Goal: Task Accomplishment & Management: Manage account settings

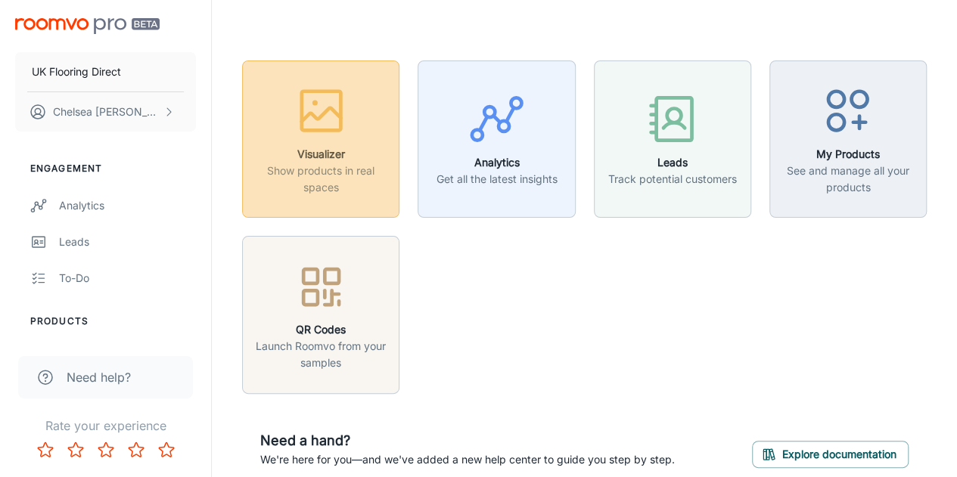
click at [315, 137] on icon "button" at bounding box center [321, 110] width 57 height 57
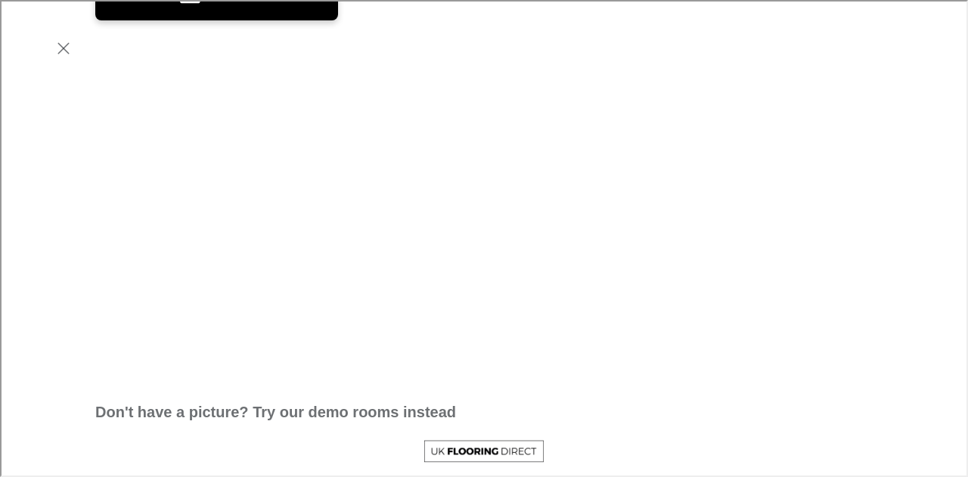
scroll to position [204, 0]
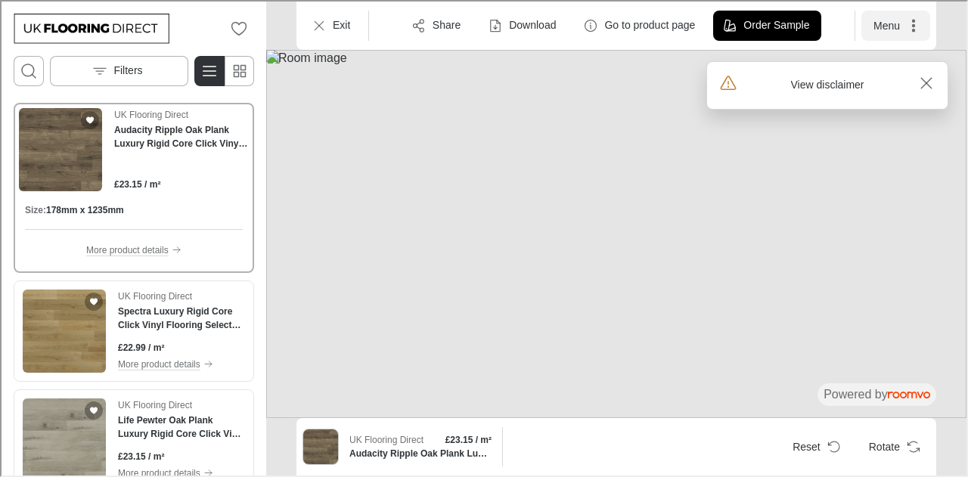
click at [883, 20] on button "Menu" at bounding box center [894, 24] width 69 height 30
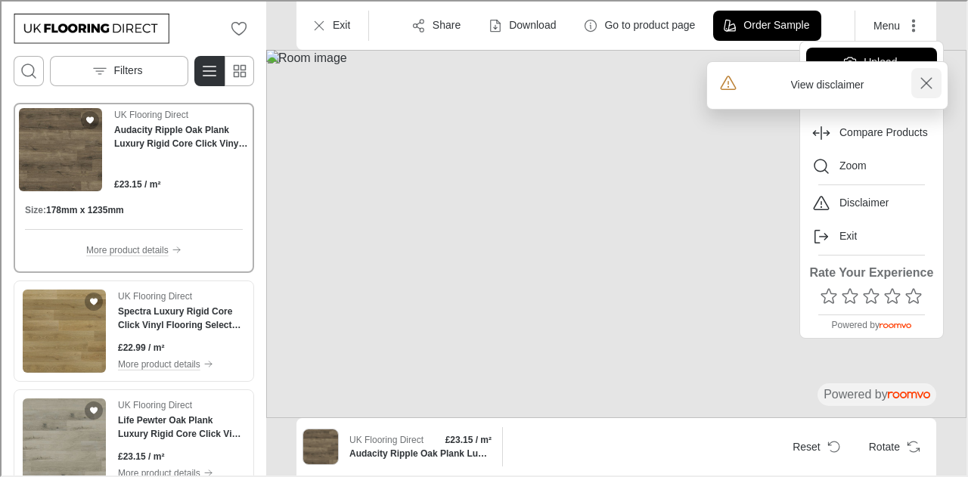
click at [927, 85] on rect "Close disclaimer alert" at bounding box center [925, 82] width 18 height 18
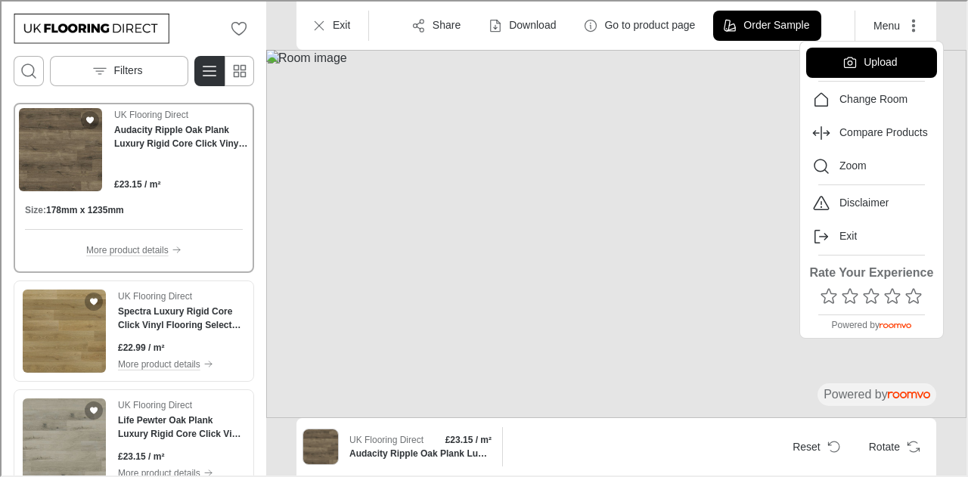
click at [916, 21] on div at bounding box center [482, 237] width 965 height 474
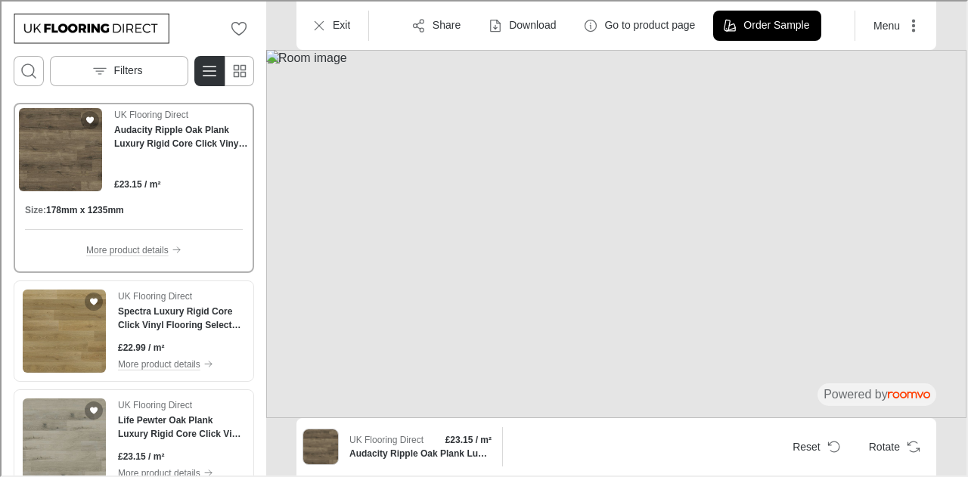
click at [909, 22] on icon "More actions" at bounding box center [911, 24] width 15 height 15
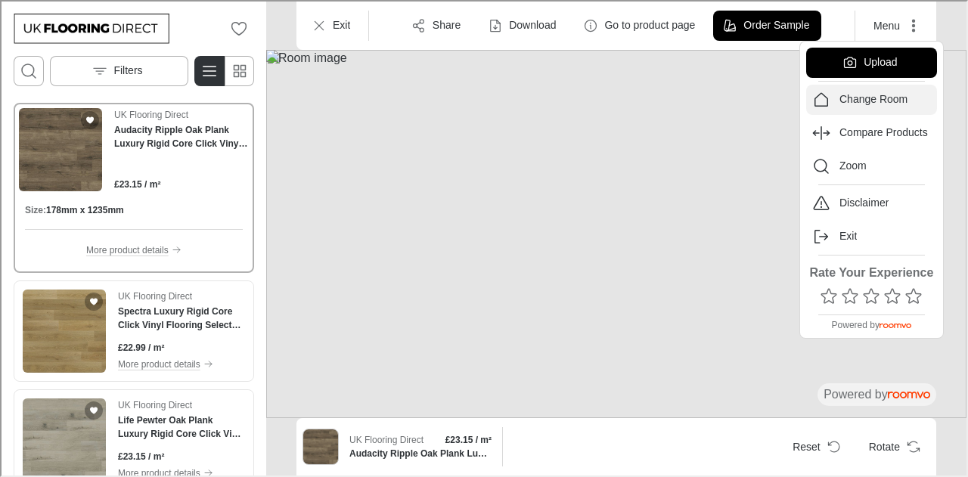
click at [886, 96] on p "Change Room" at bounding box center [872, 98] width 68 height 15
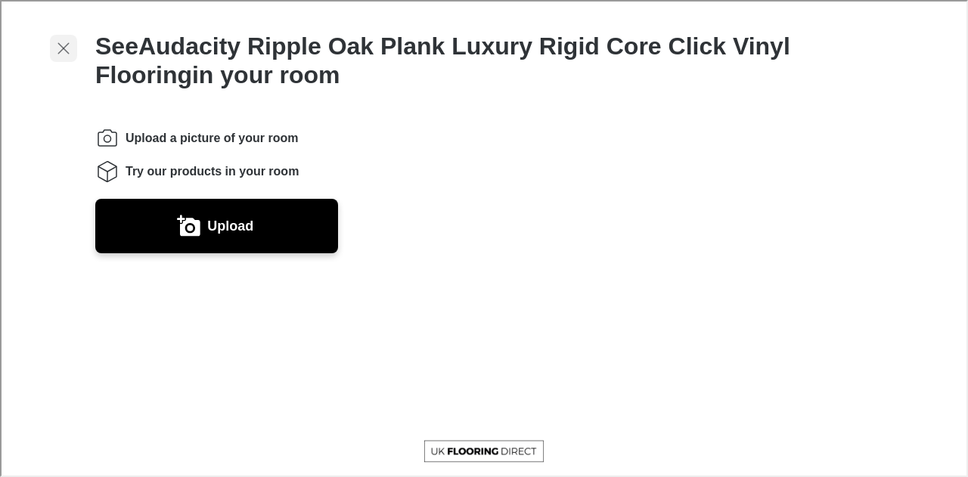
click at [64, 48] on icon "Exit visualizer" at bounding box center [62, 47] width 18 height 18
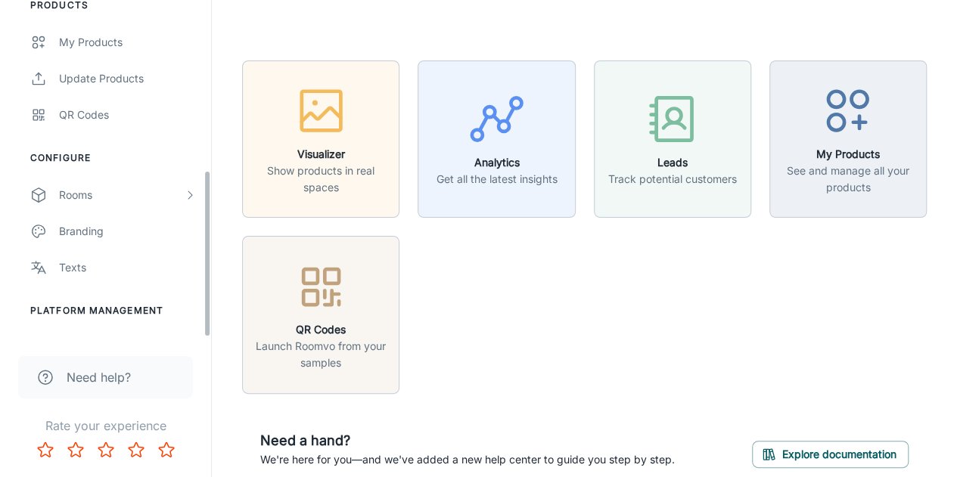
scroll to position [343, 0]
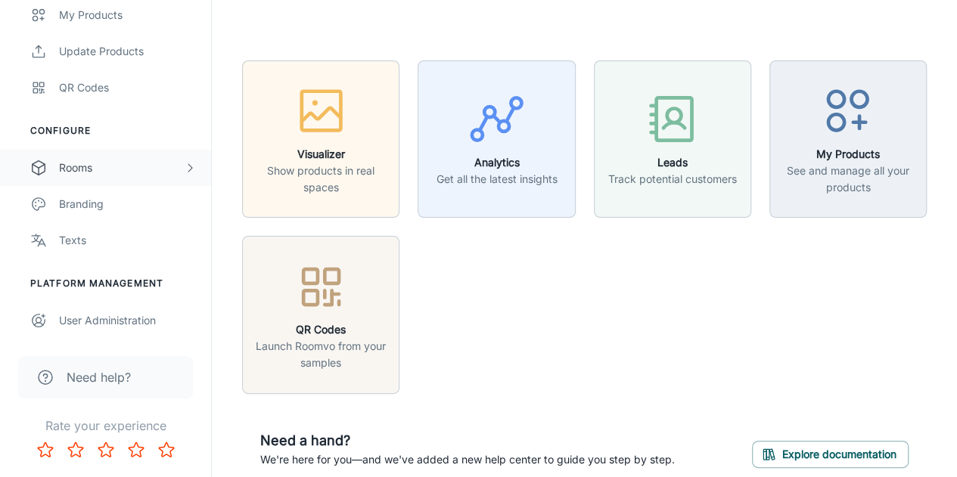
click at [156, 173] on div "Rooms" at bounding box center [121, 168] width 125 height 17
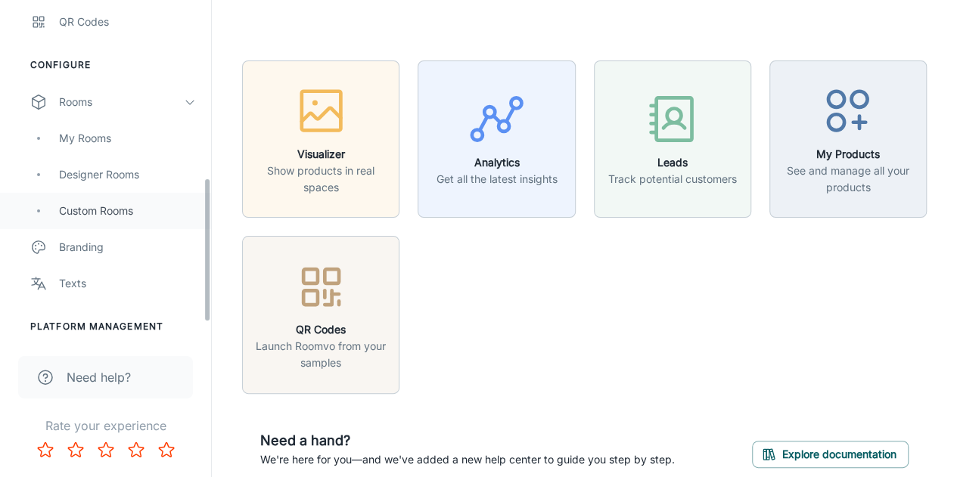
scroll to position [405, 0]
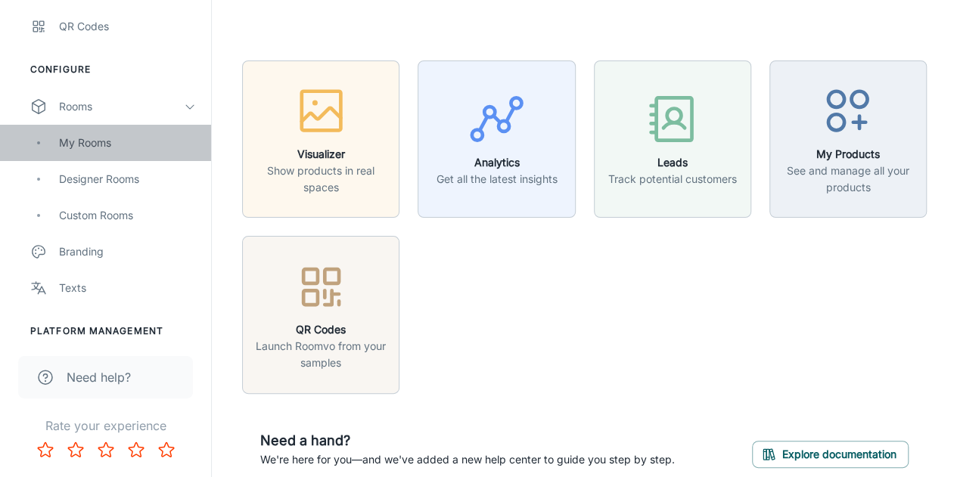
click at [115, 155] on div "My Rooms" at bounding box center [105, 143] width 211 height 36
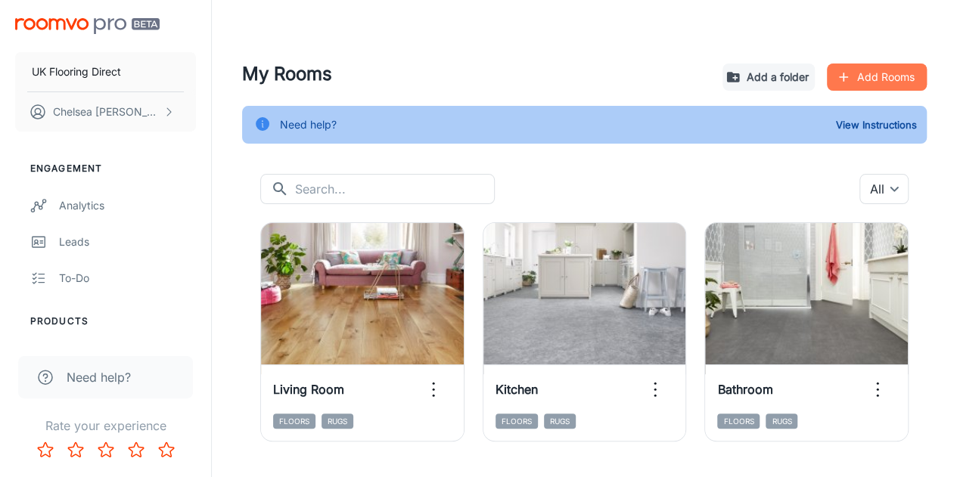
click at [894, 64] on button "Add Rooms" at bounding box center [877, 77] width 100 height 27
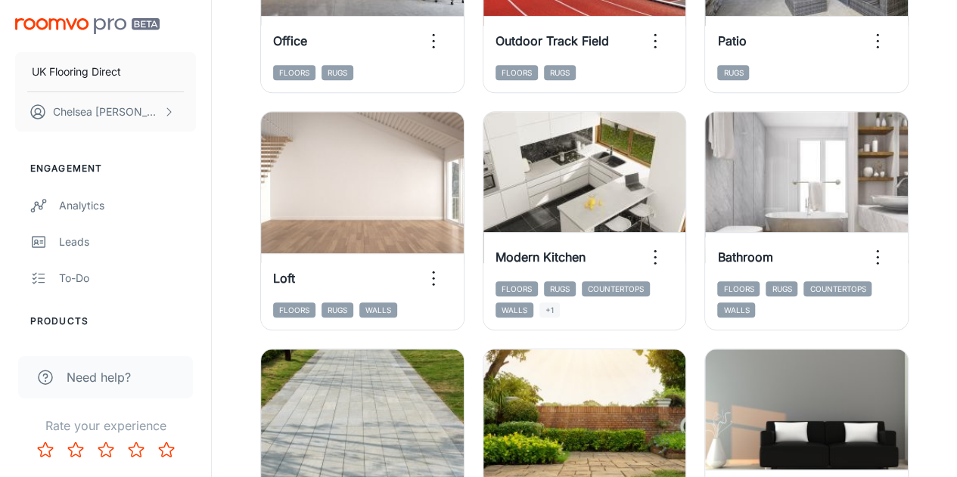
scroll to position [368, 0]
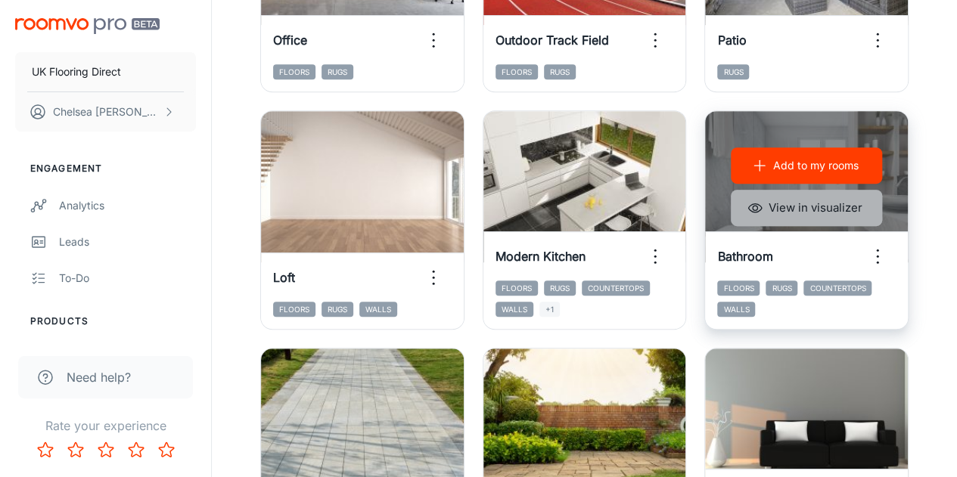
click at [830, 219] on button "View in visualizer" at bounding box center [806, 208] width 151 height 36
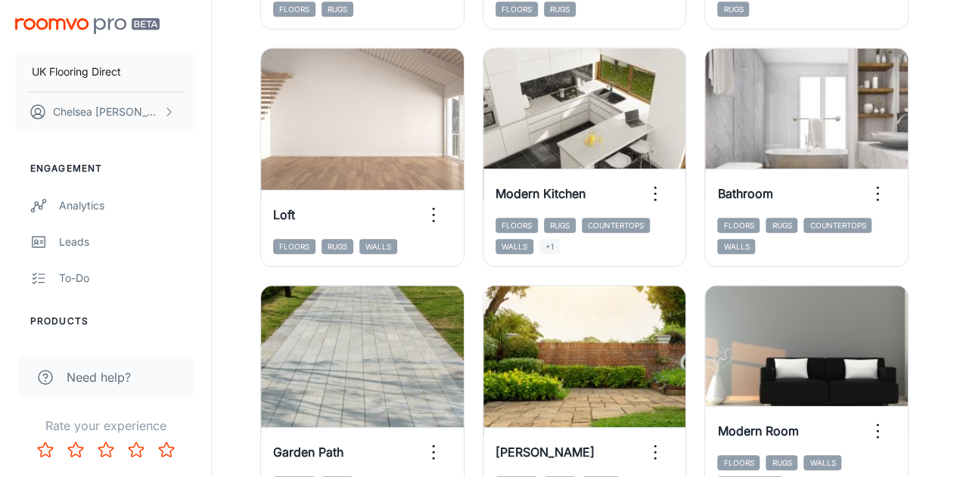
scroll to position [0, 0]
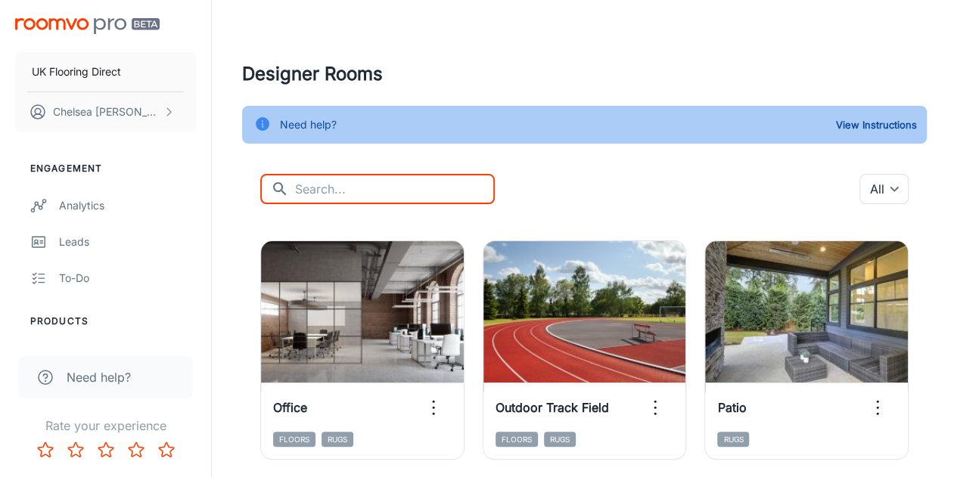
click at [340, 183] on input "text" at bounding box center [395, 189] width 200 height 30
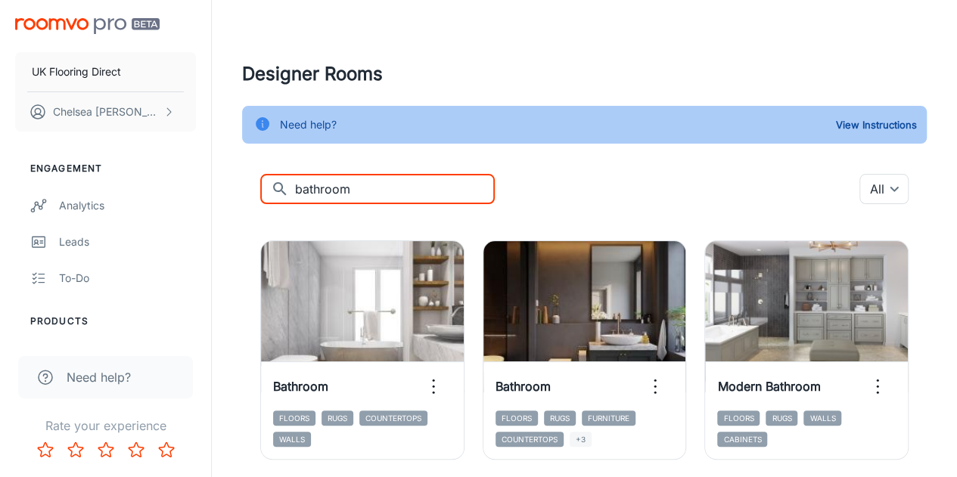
type input "bathroom"
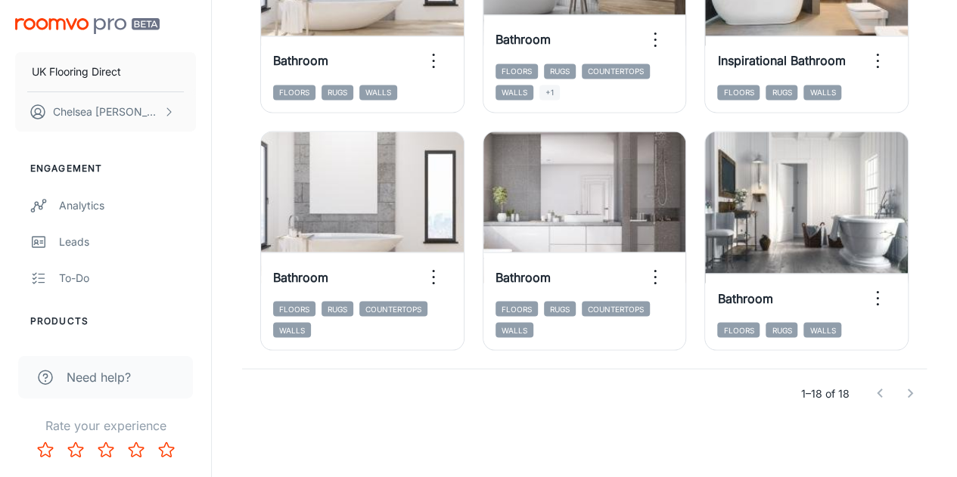
scroll to position [1211, 0]
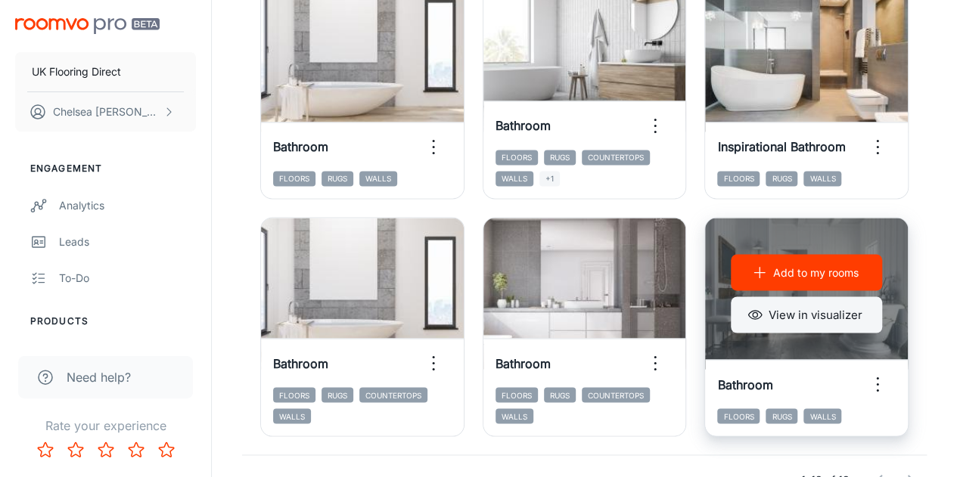
click at [841, 309] on button "View in visualizer" at bounding box center [806, 314] width 151 height 36
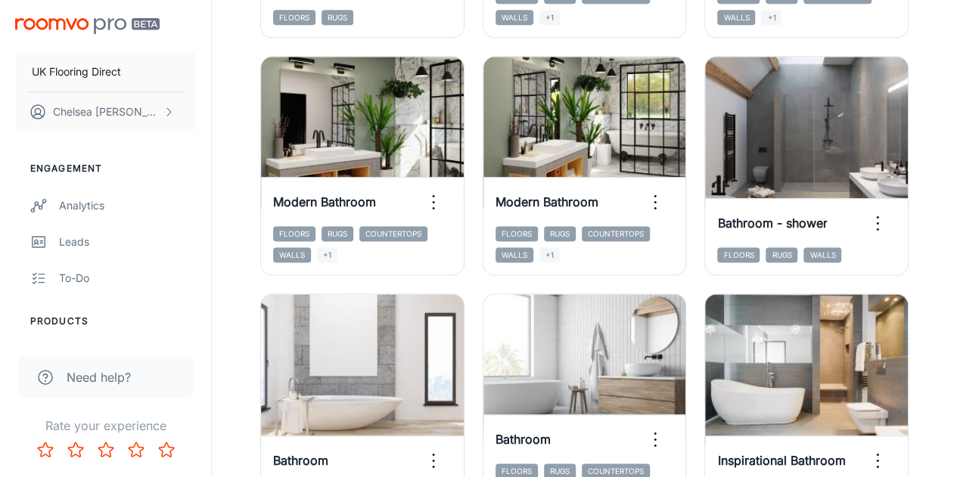
scroll to position [896, 0]
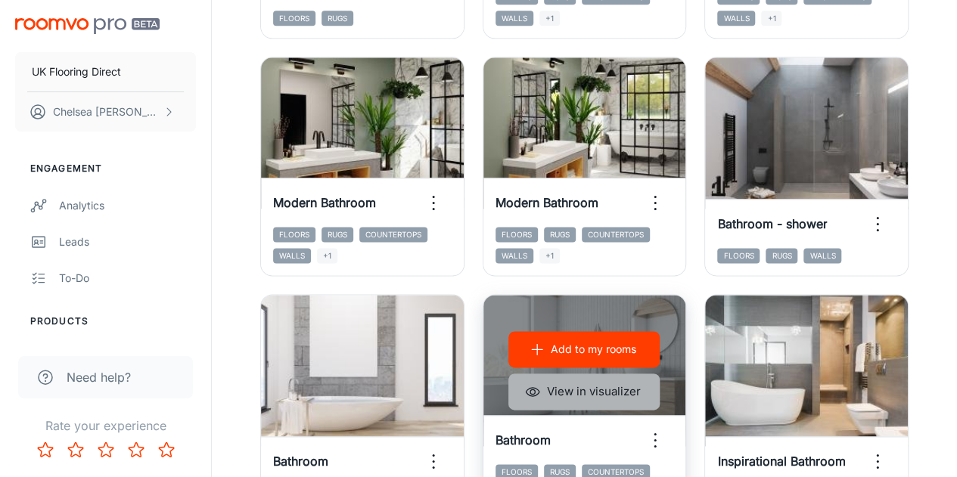
click at [558, 374] on button "View in visualizer" at bounding box center [583, 392] width 151 height 36
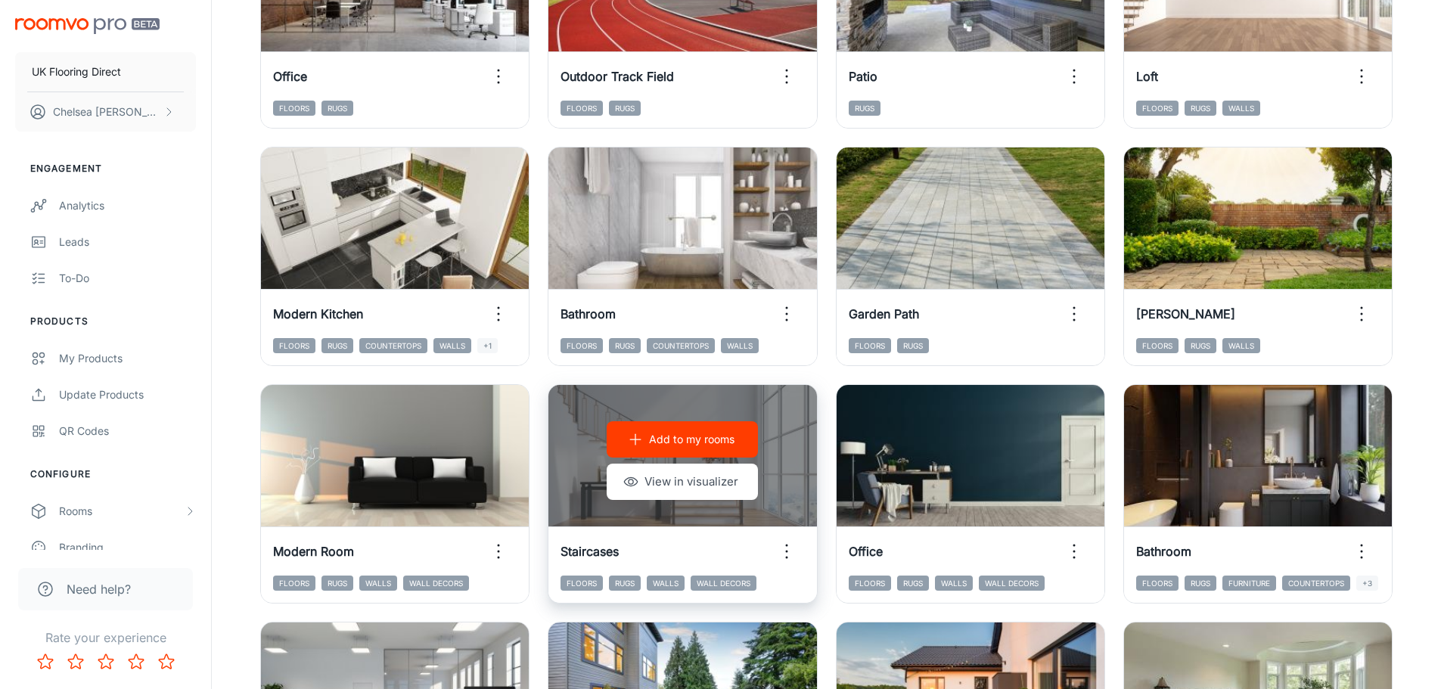
scroll to position [0, 0]
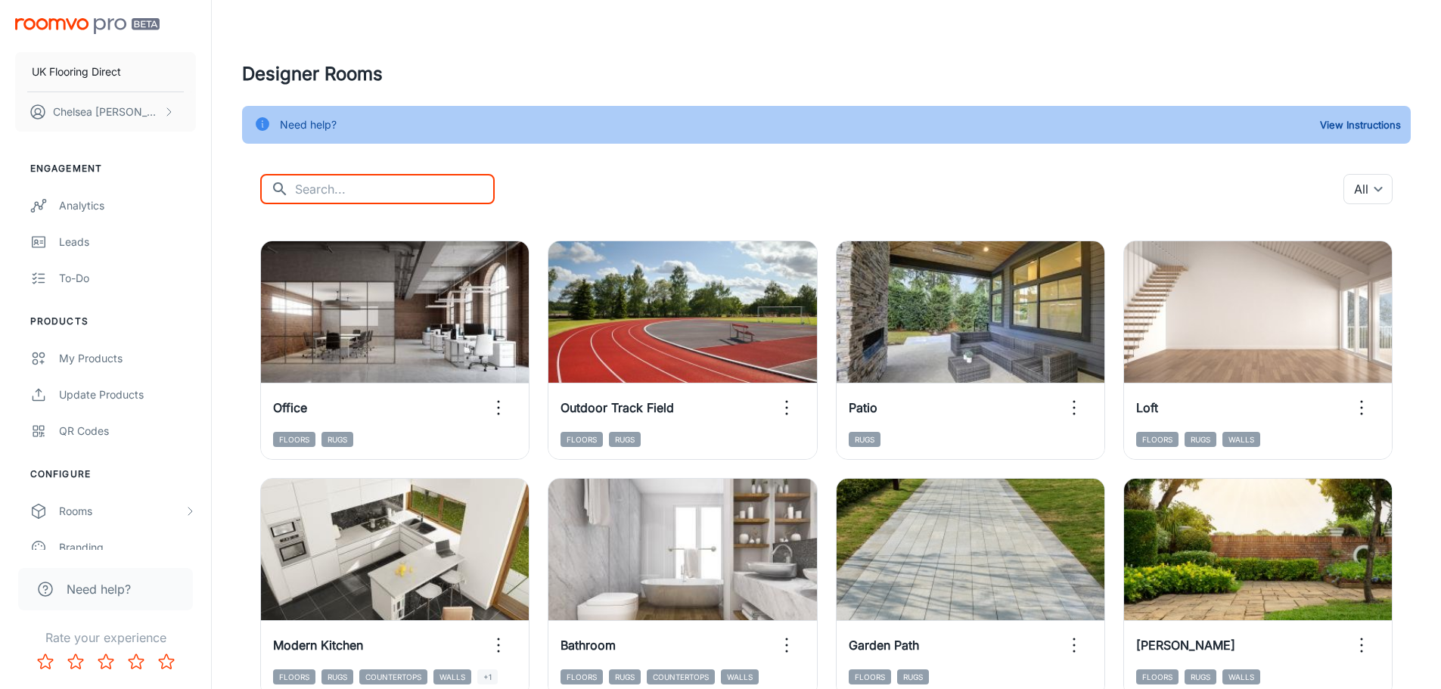
click at [343, 189] on input "text" at bounding box center [395, 189] width 200 height 30
type input "bathroom"
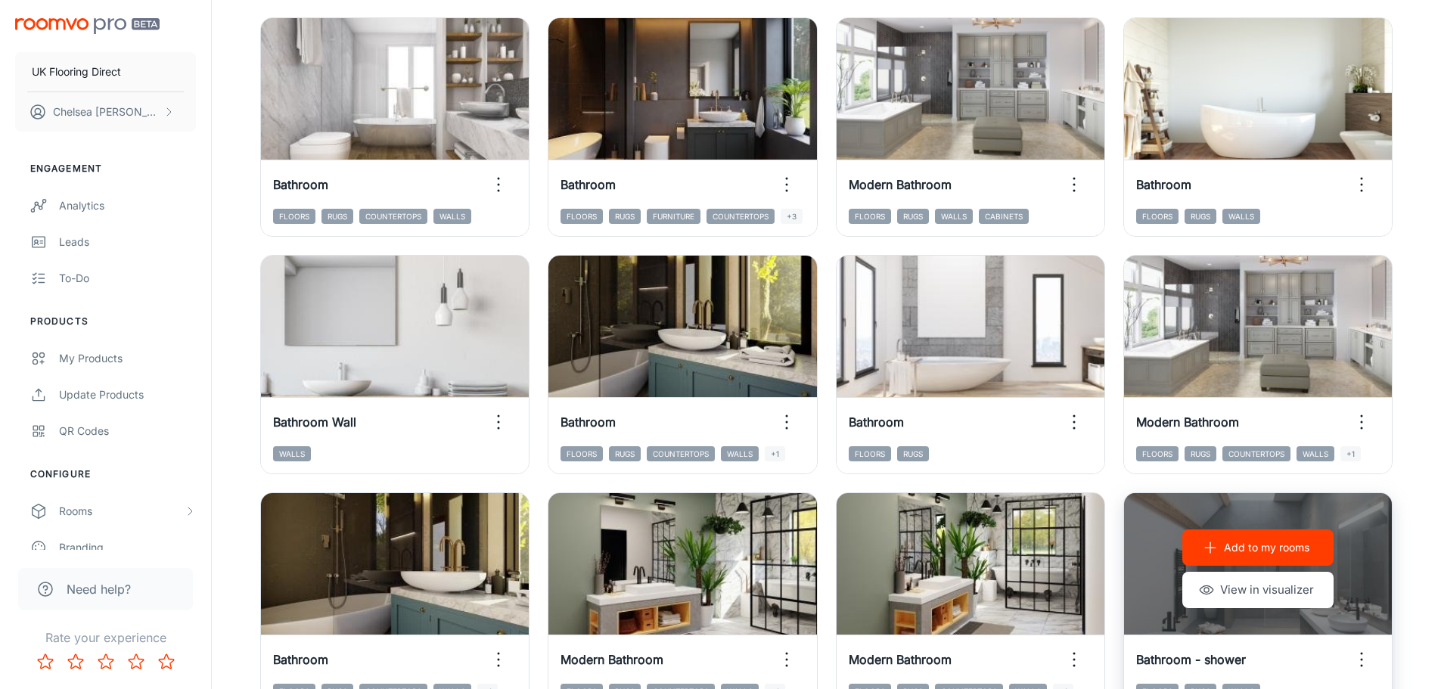
scroll to position [151, 0]
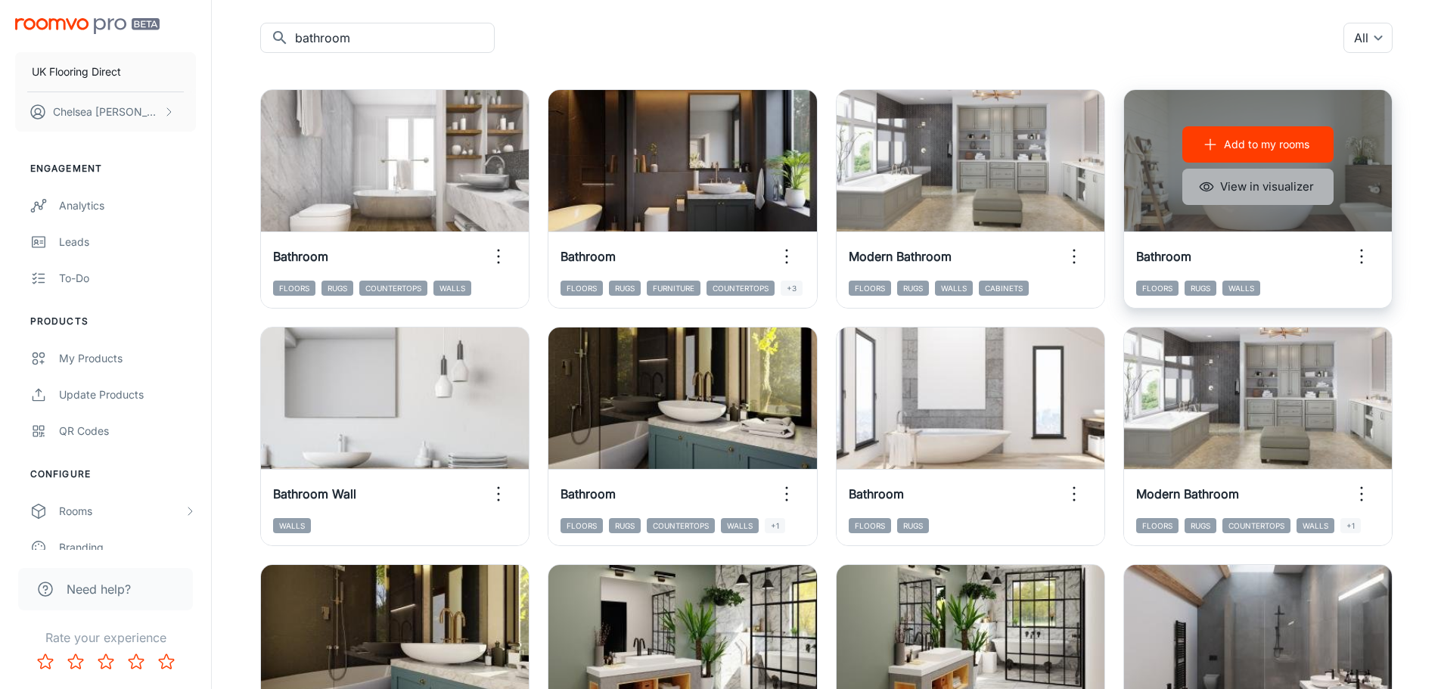
click at [956, 193] on button "View in visualizer" at bounding box center [1257, 187] width 151 height 36
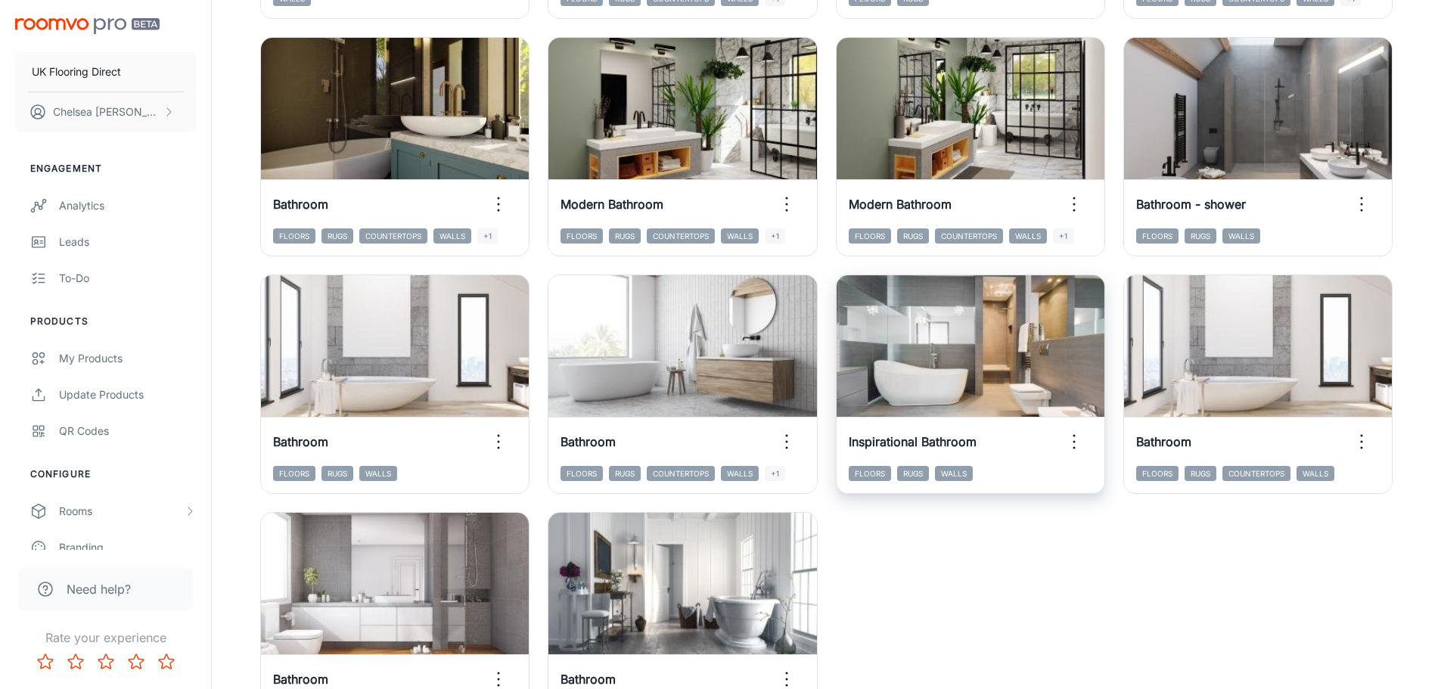
scroll to position [681, 0]
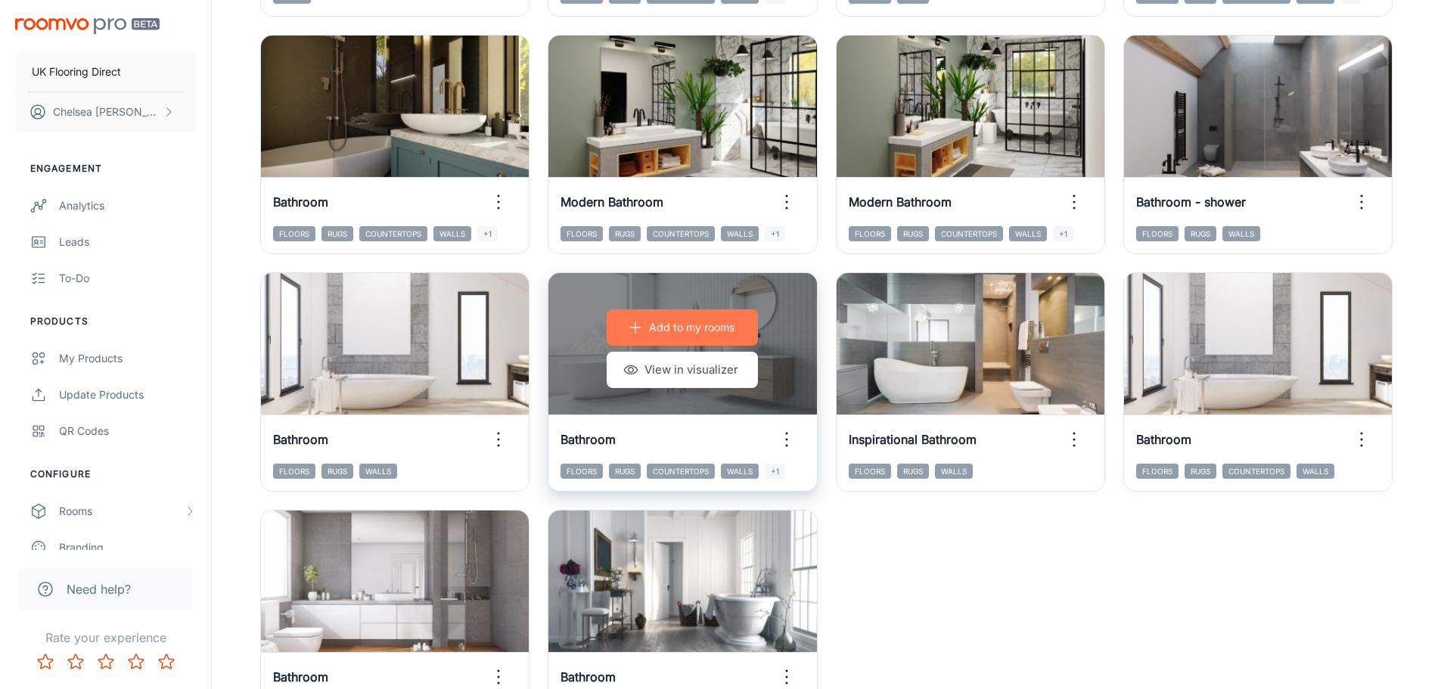
click at [699, 320] on p "Add to my rooms" at bounding box center [691, 327] width 85 height 17
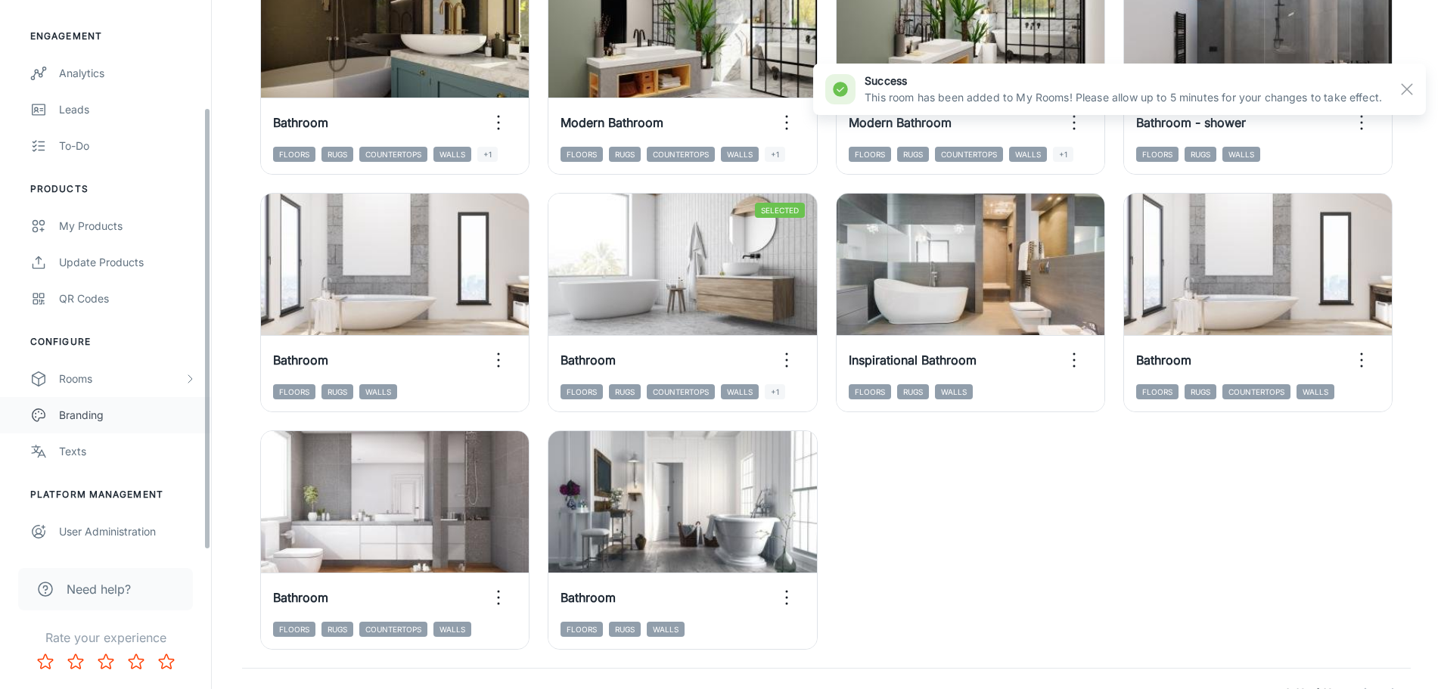
scroll to position [849, 0]
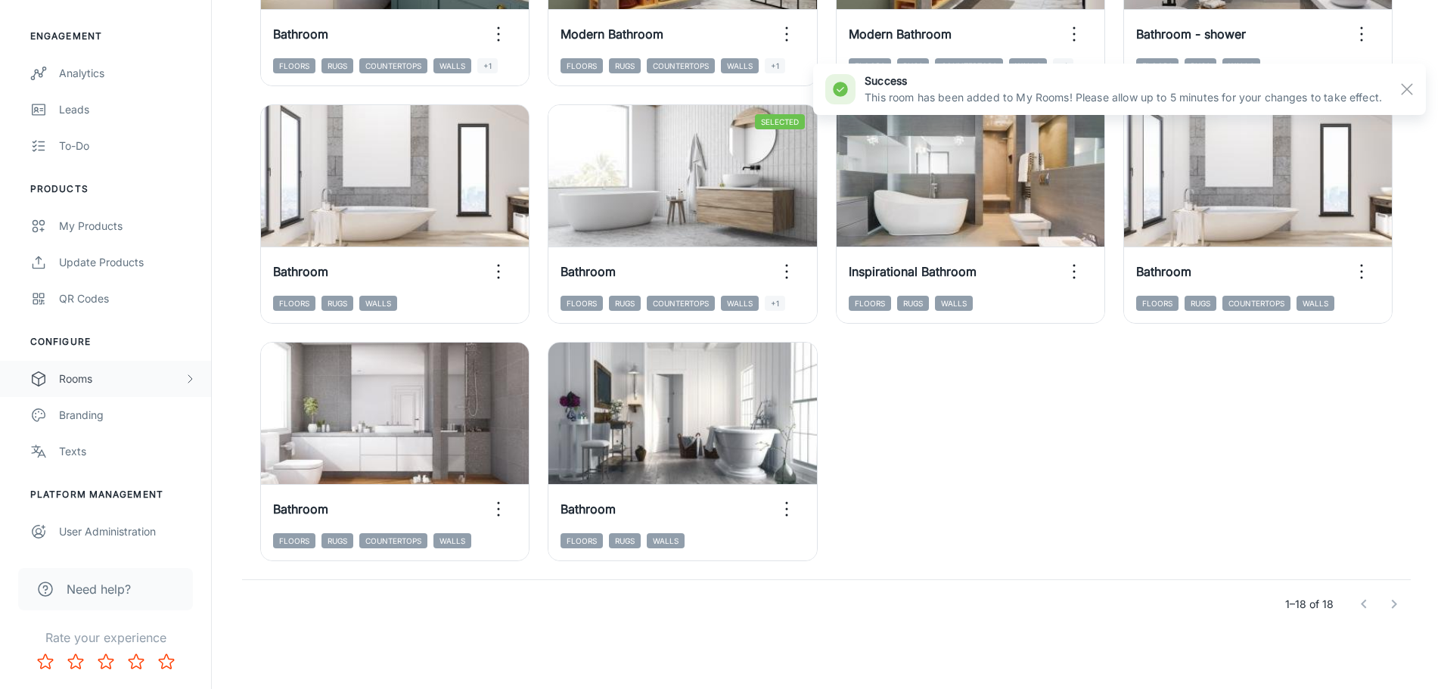
click at [129, 373] on div "Rooms" at bounding box center [121, 379] width 125 height 17
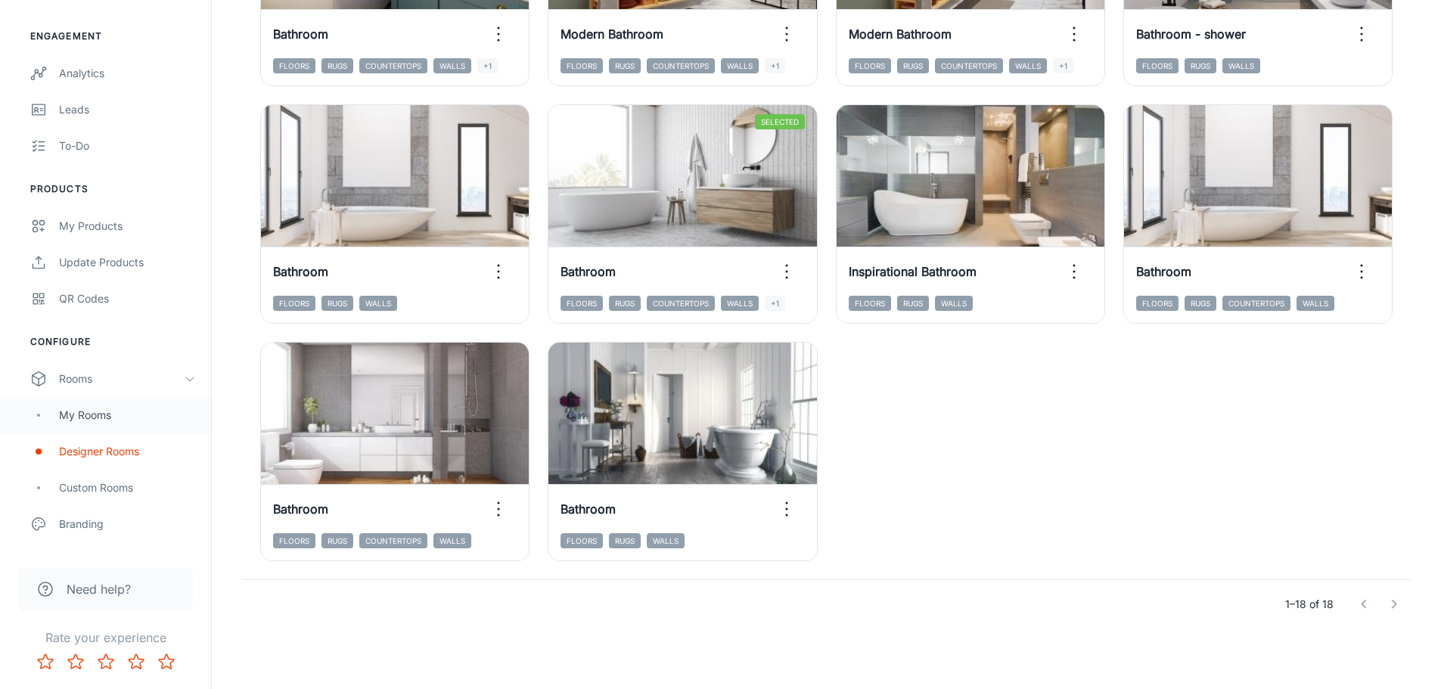
click at [126, 418] on div "My Rooms" at bounding box center [127, 415] width 137 height 17
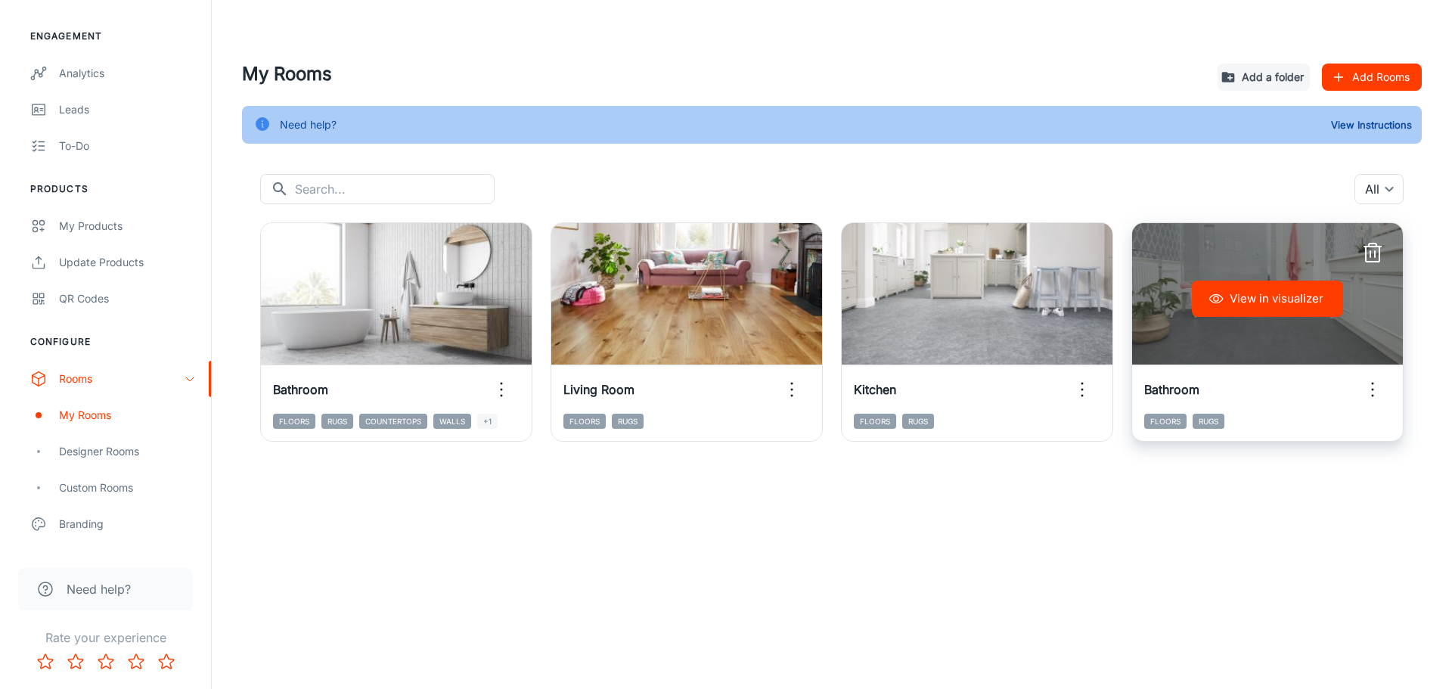
click at [956, 386] on icon "button" at bounding box center [1372, 389] width 24 height 24
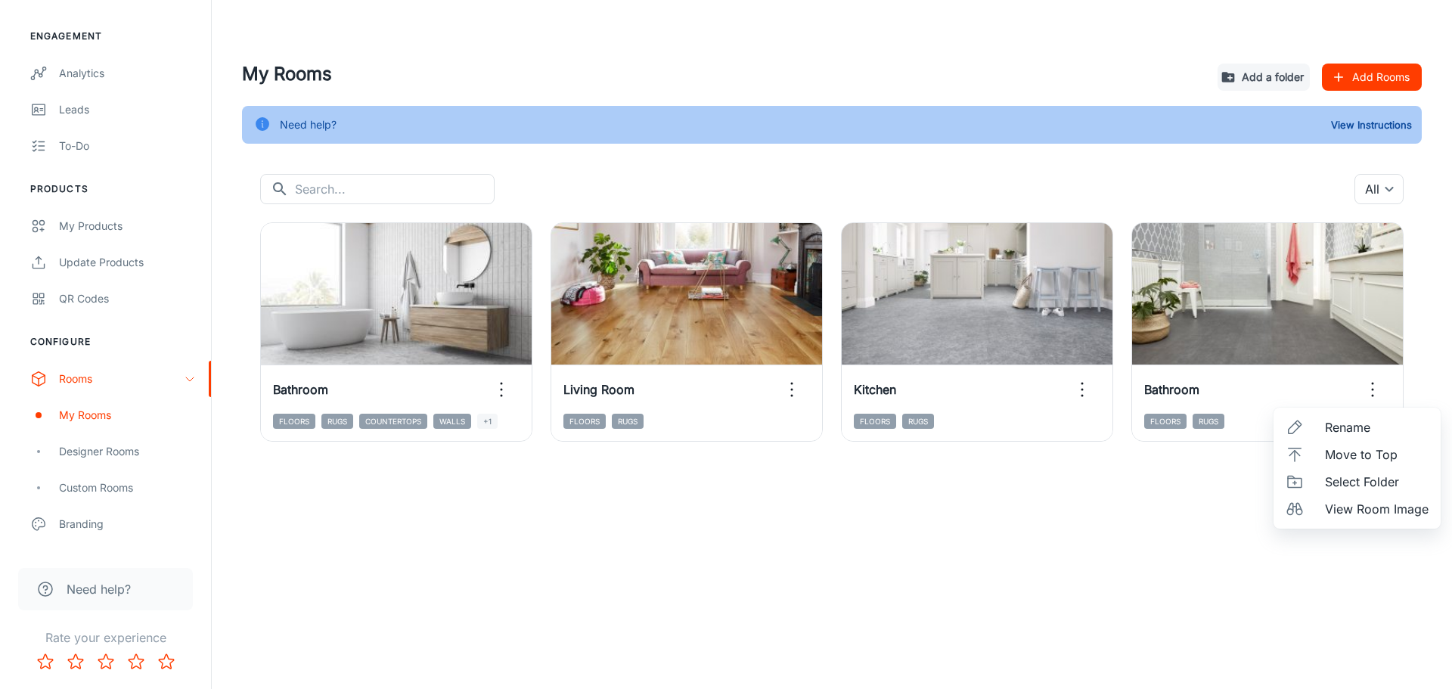
click at [956, 476] on div at bounding box center [726, 344] width 1452 height 689
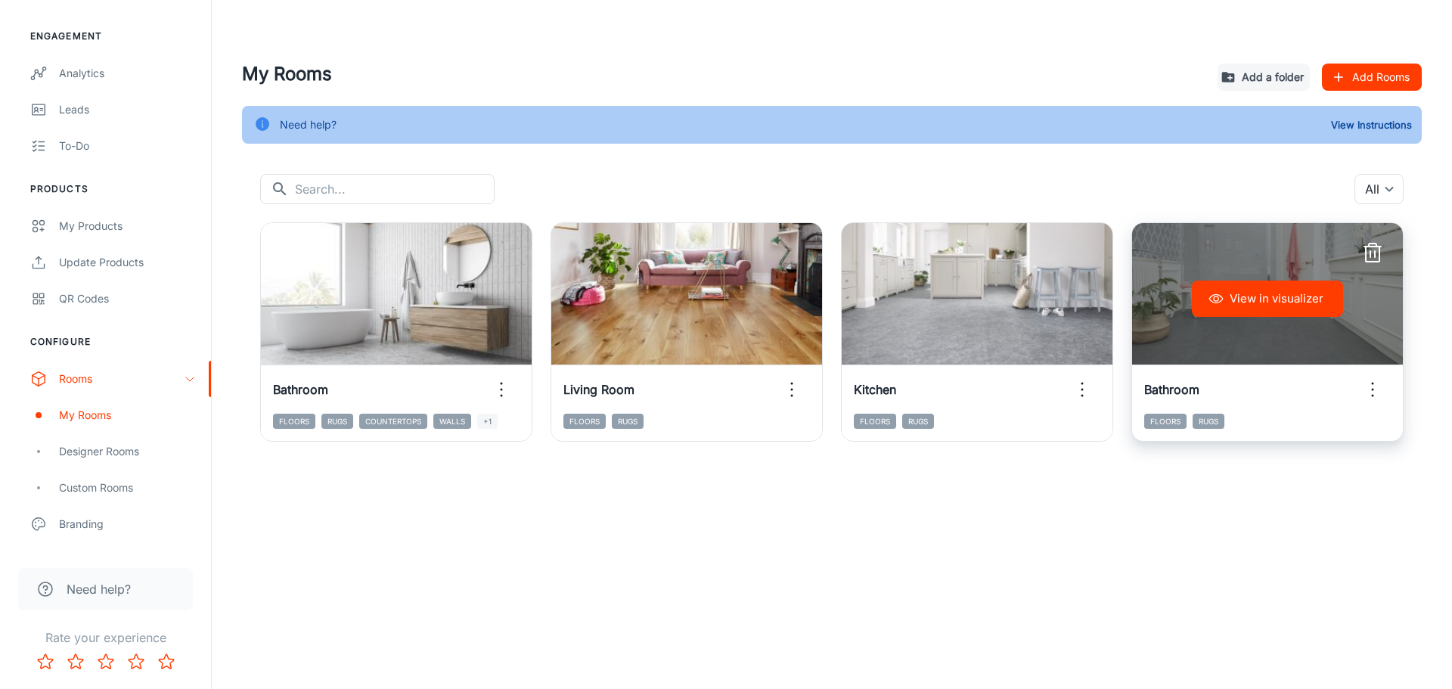
click at [956, 247] on line "button" at bounding box center [1372, 247] width 17 height 0
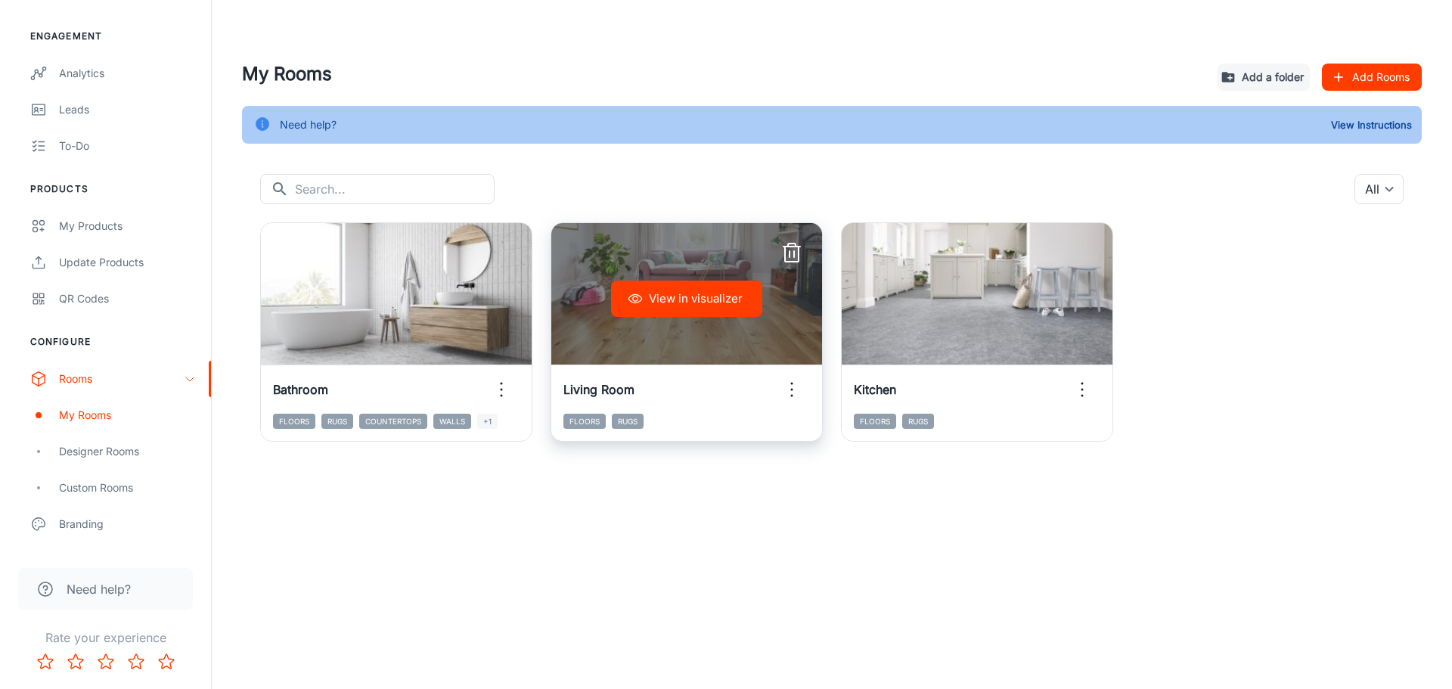
click at [791, 384] on circle "button" at bounding box center [792, 384] width 2 height 2
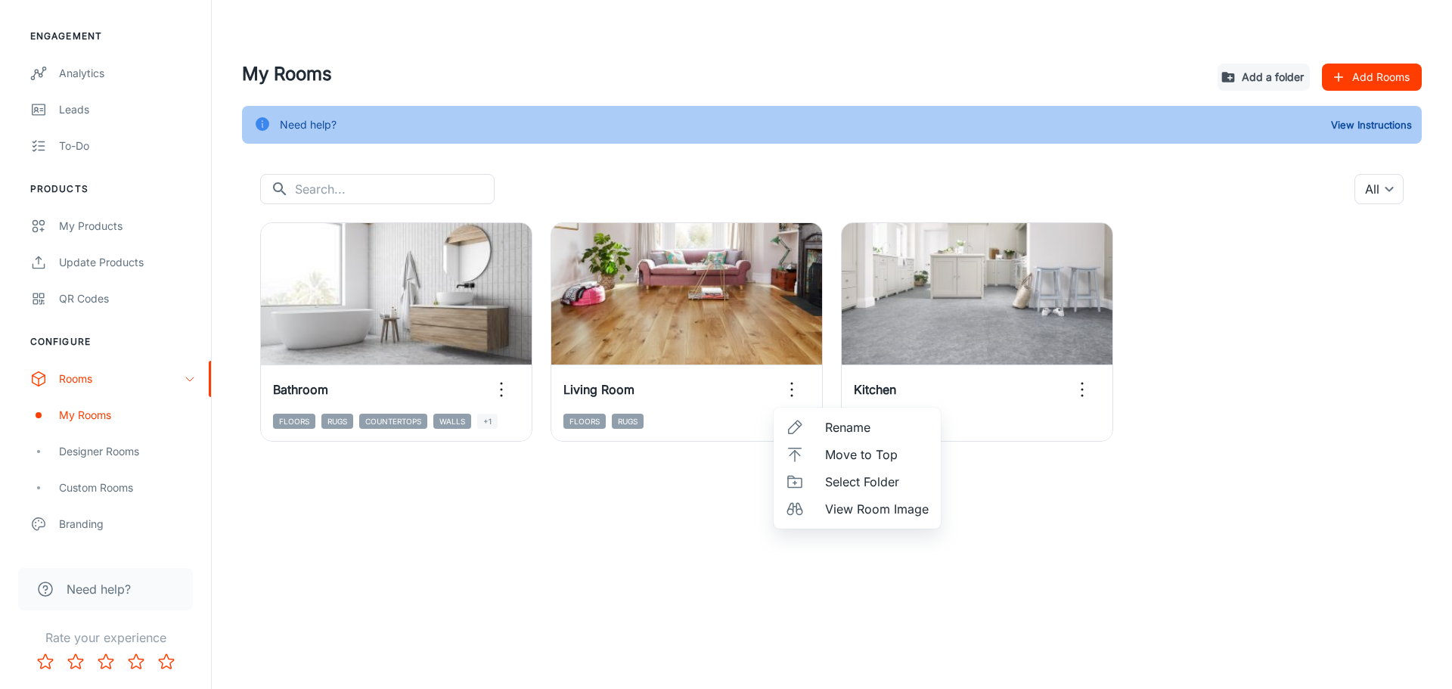
click at [956, 476] on div at bounding box center [726, 344] width 1452 height 689
click at [956, 73] on button "Add Rooms" at bounding box center [1372, 77] width 100 height 27
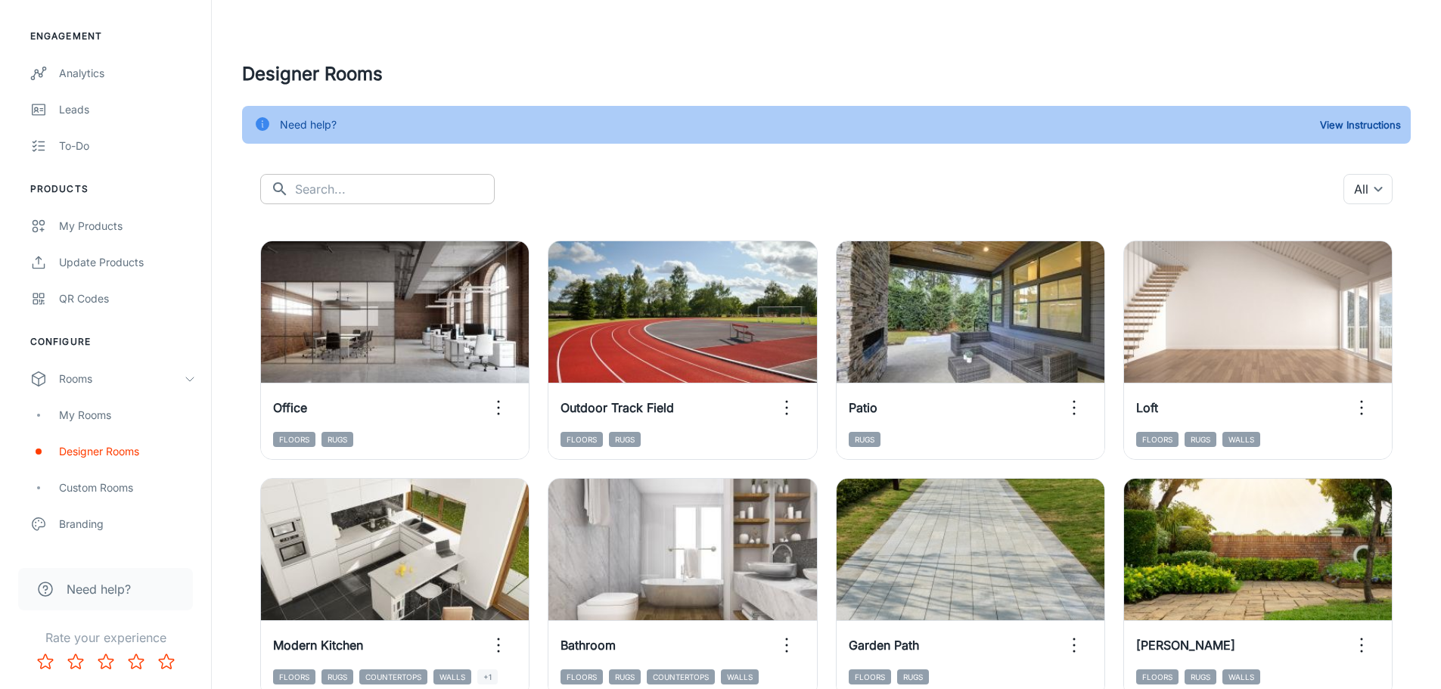
click at [318, 191] on input "text" at bounding box center [395, 189] width 200 height 30
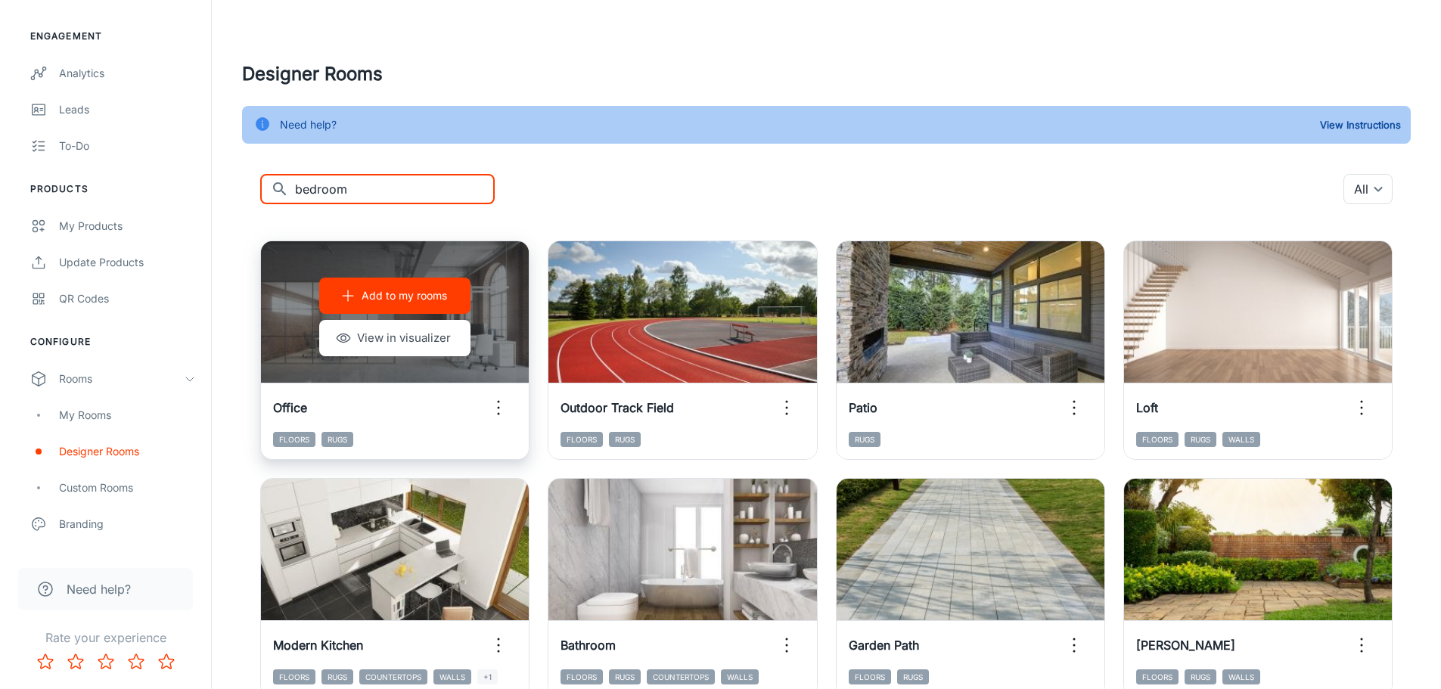
type input "bedroom"
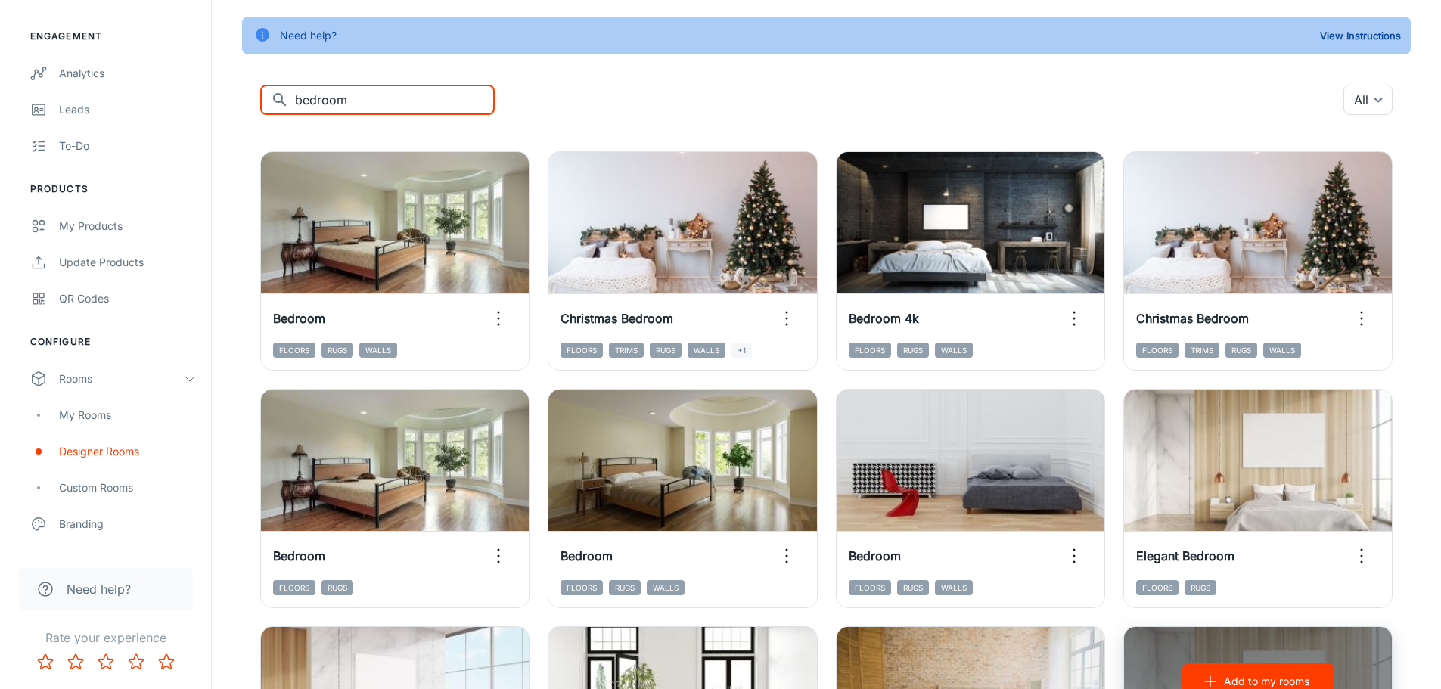
scroll to position [6, 0]
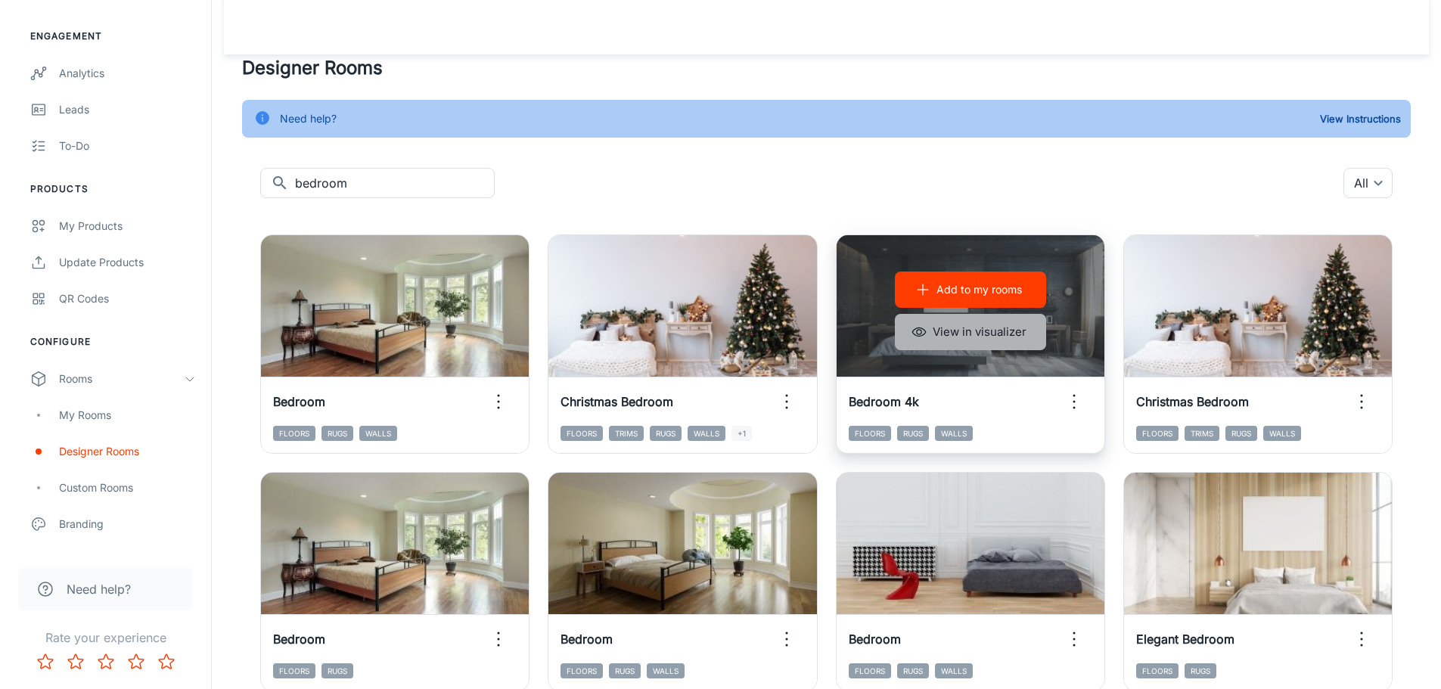
click at [956, 331] on button "View in visualizer" at bounding box center [970, 332] width 151 height 36
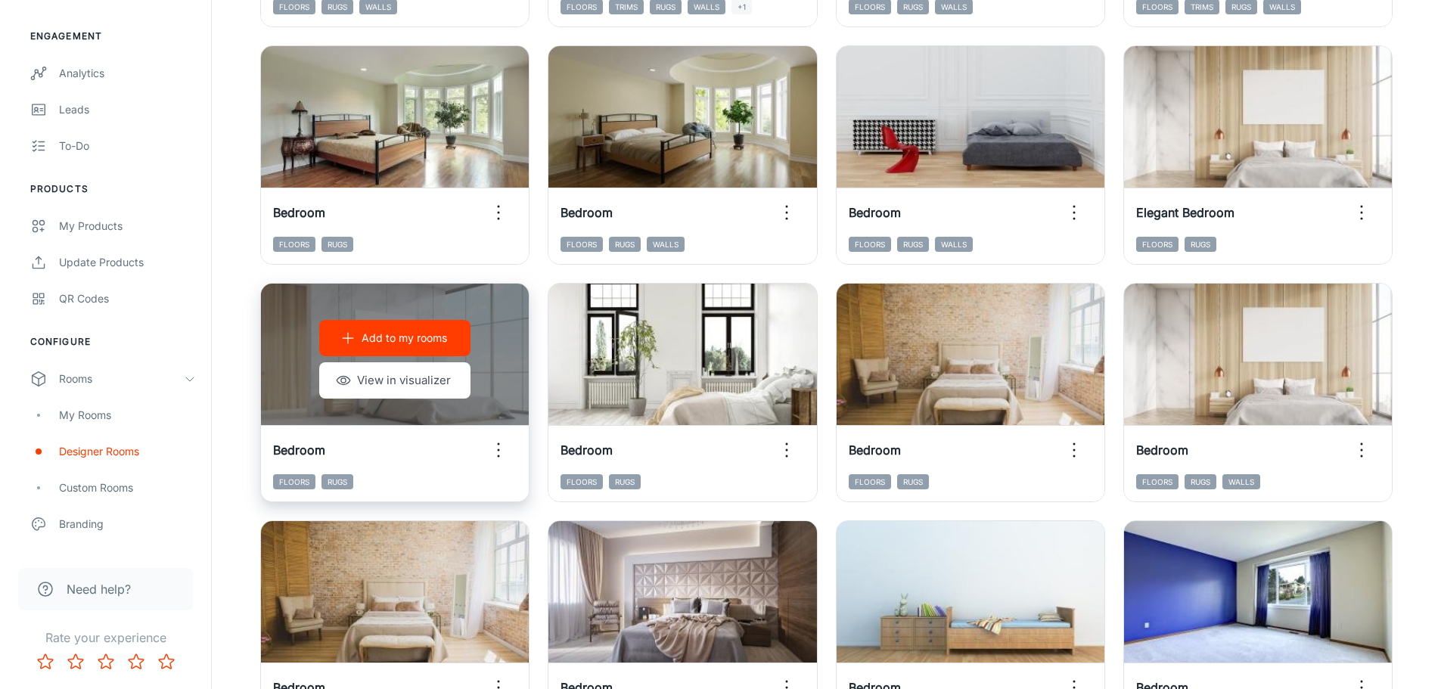
scroll to position [460, 0]
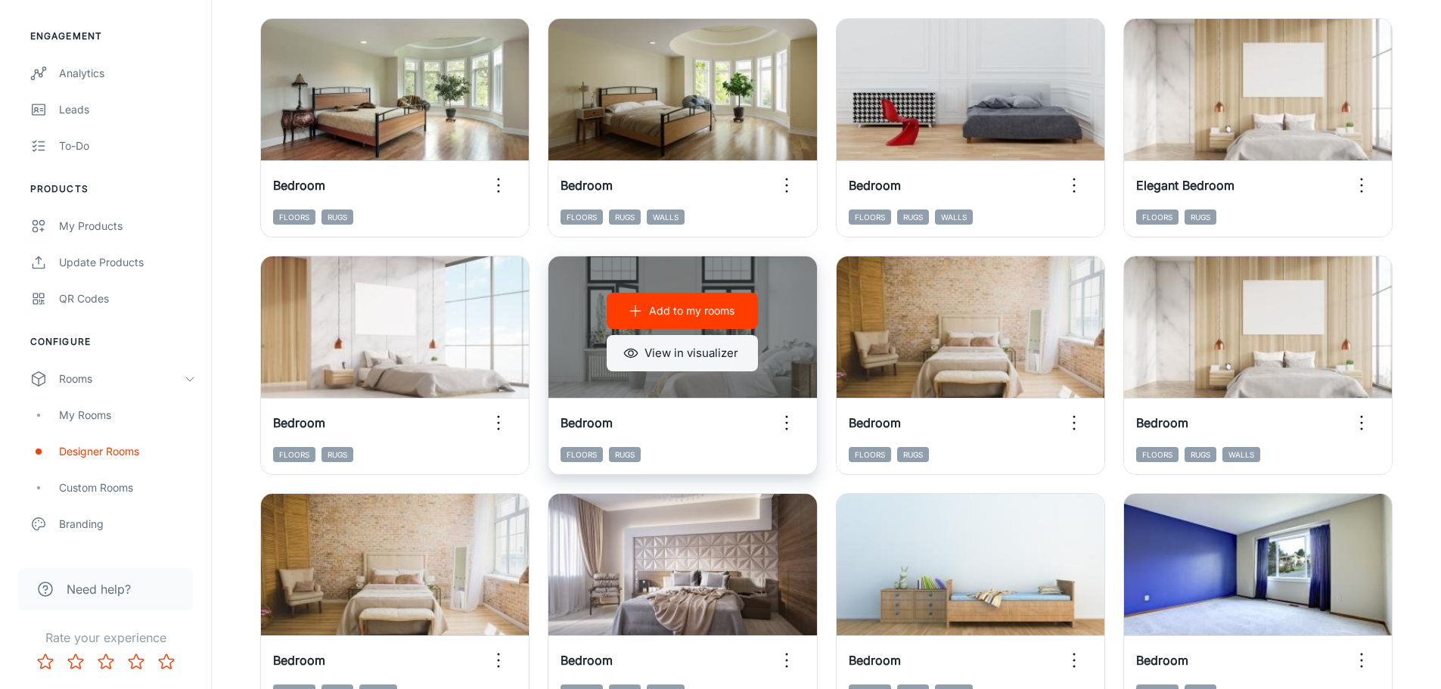
click at [733, 364] on button "View in visualizer" at bounding box center [682, 353] width 151 height 36
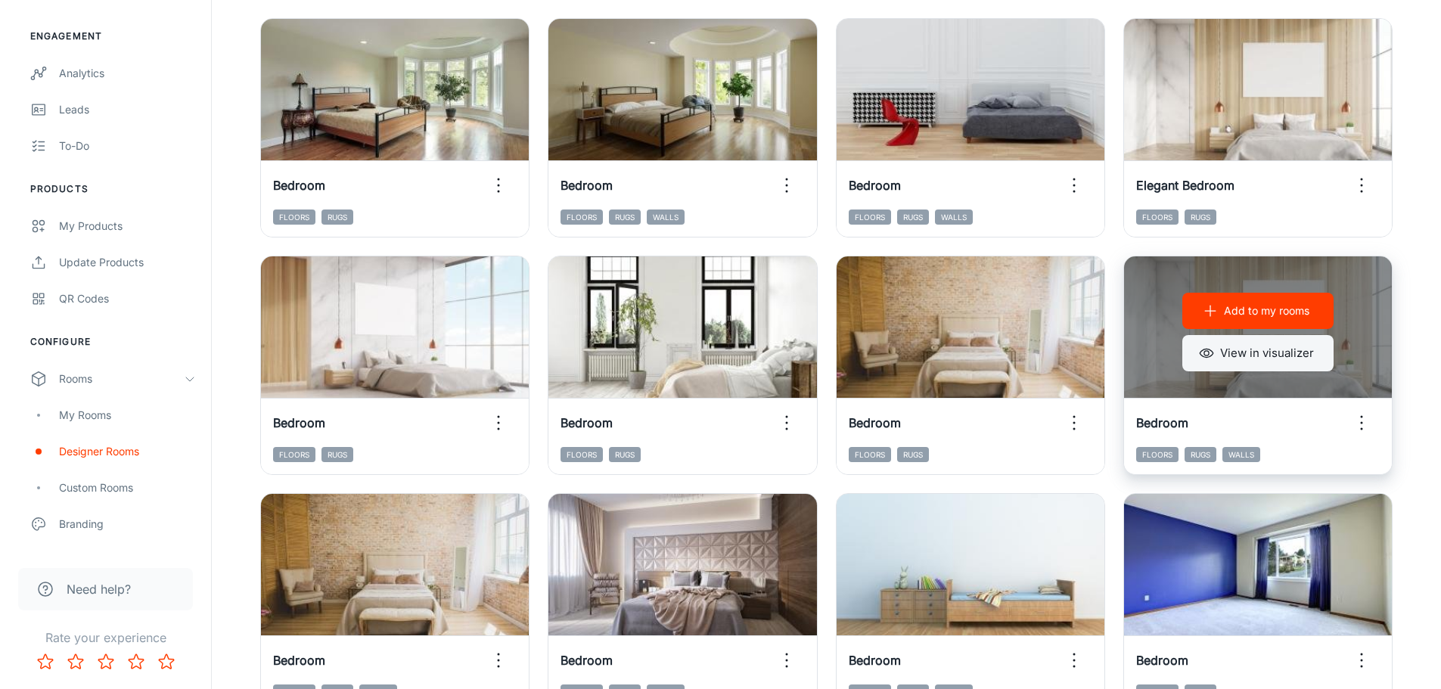
click at [956, 362] on button "View in visualizer" at bounding box center [1257, 353] width 151 height 36
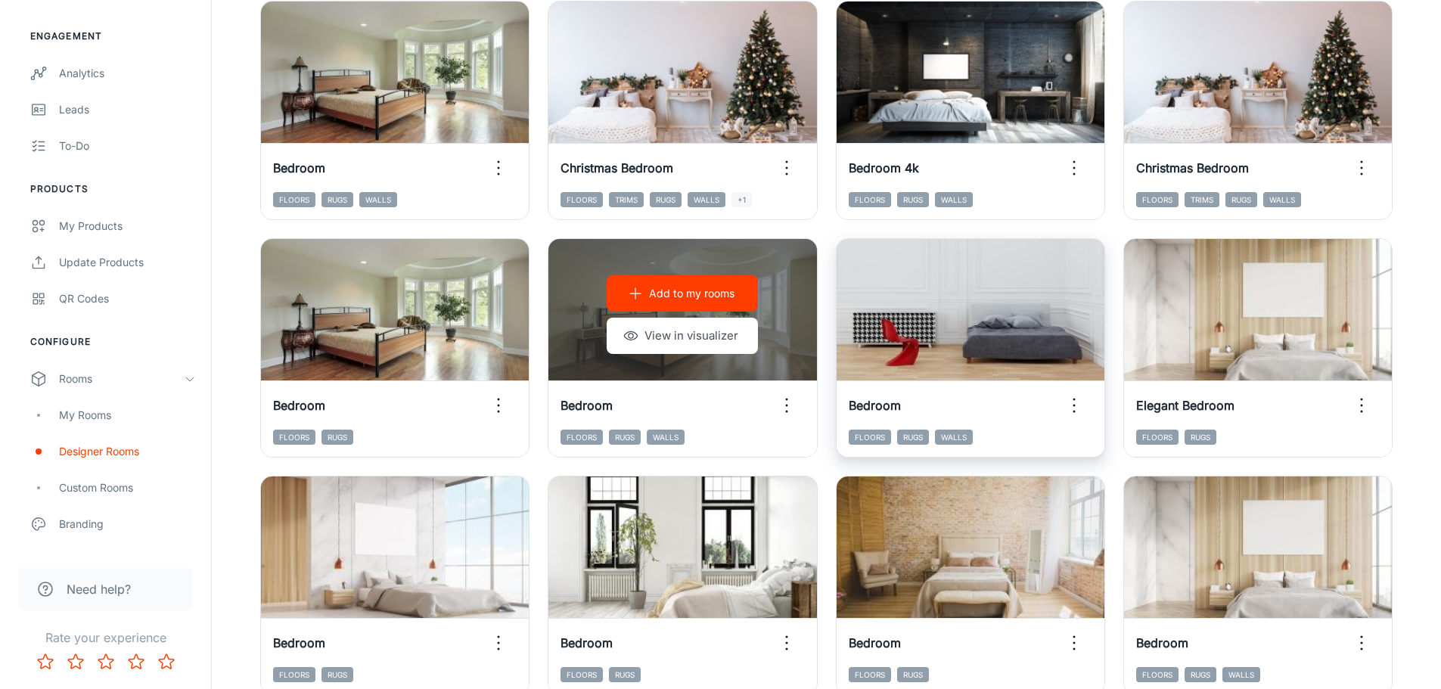
scroll to position [233, 0]
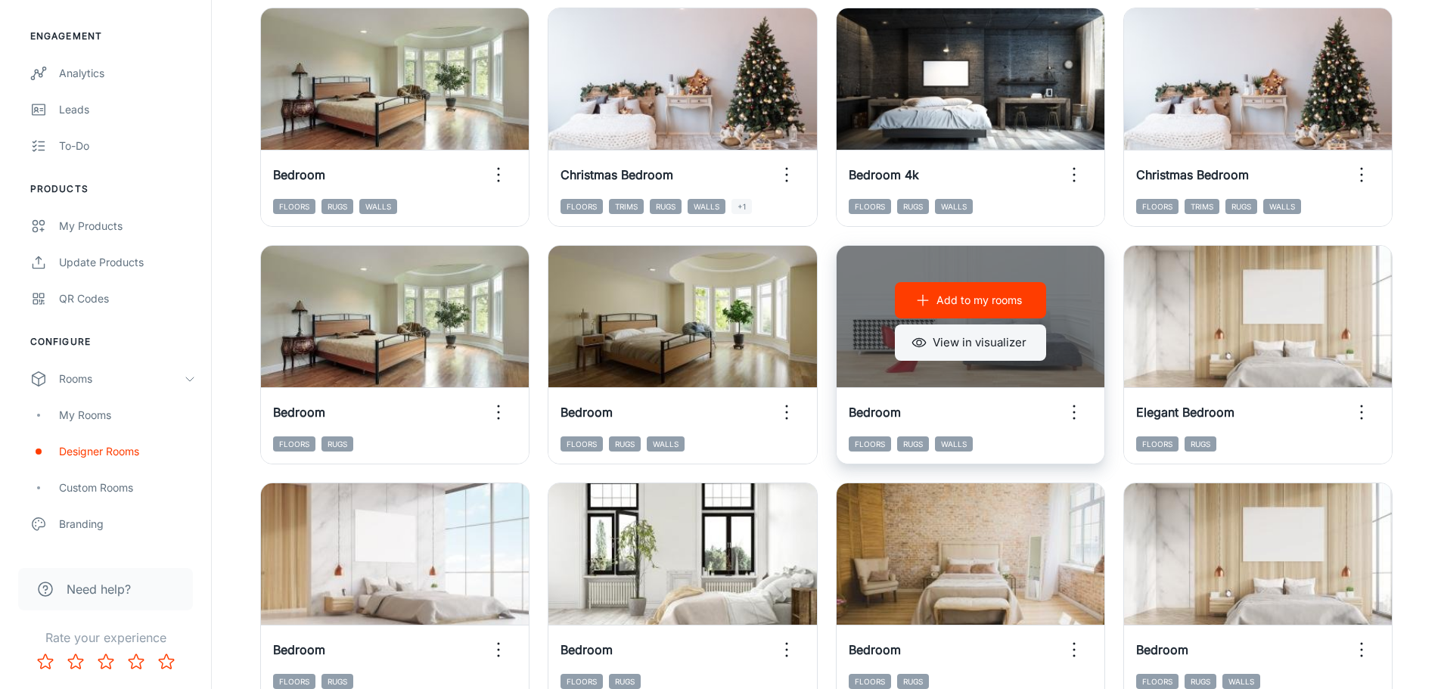
click at [956, 343] on button "View in visualizer" at bounding box center [970, 342] width 151 height 36
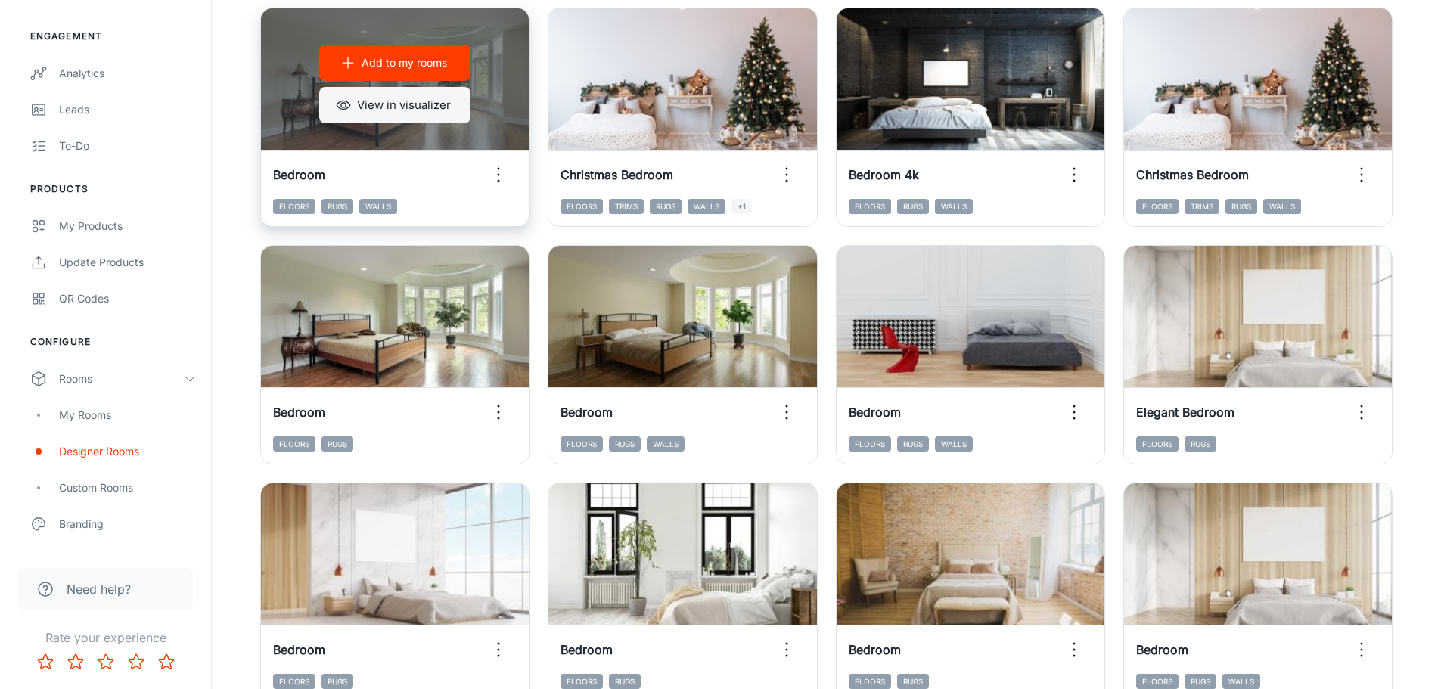
click at [428, 111] on button "View in visualizer" at bounding box center [394, 105] width 151 height 36
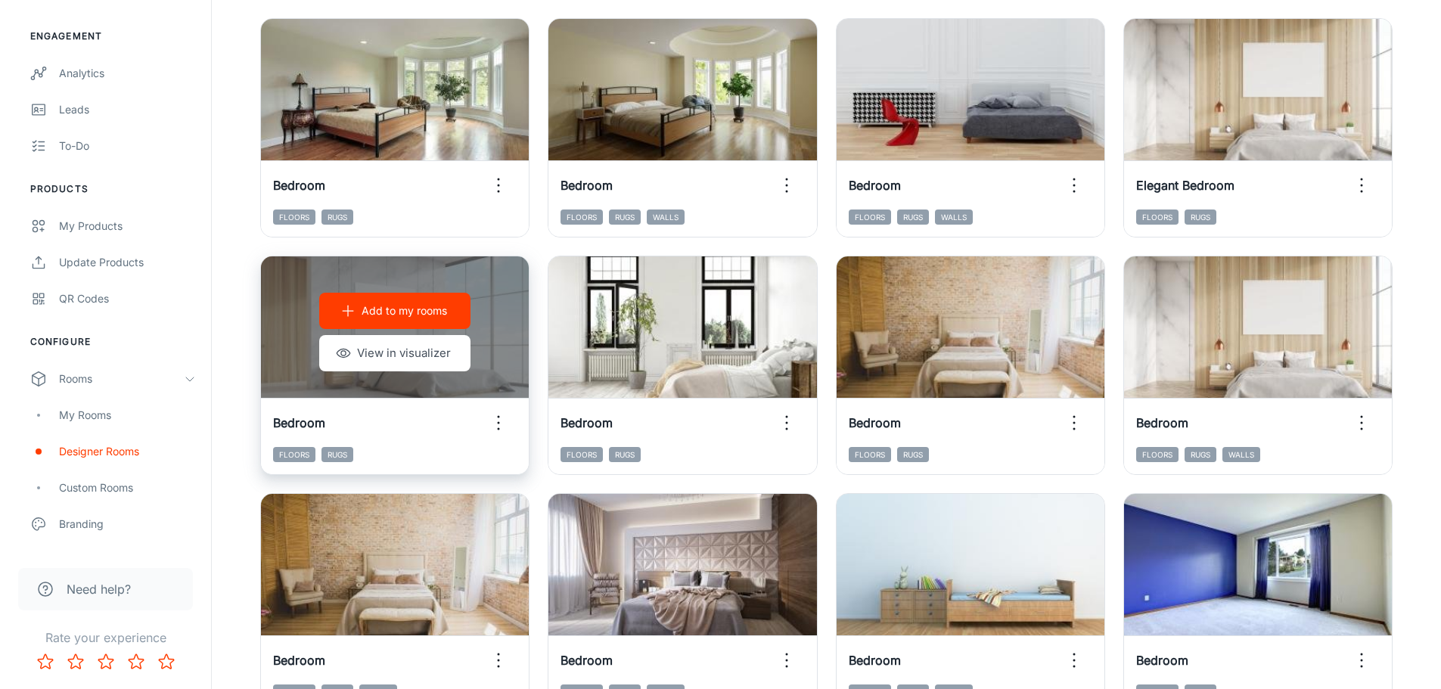
scroll to position [535, 0]
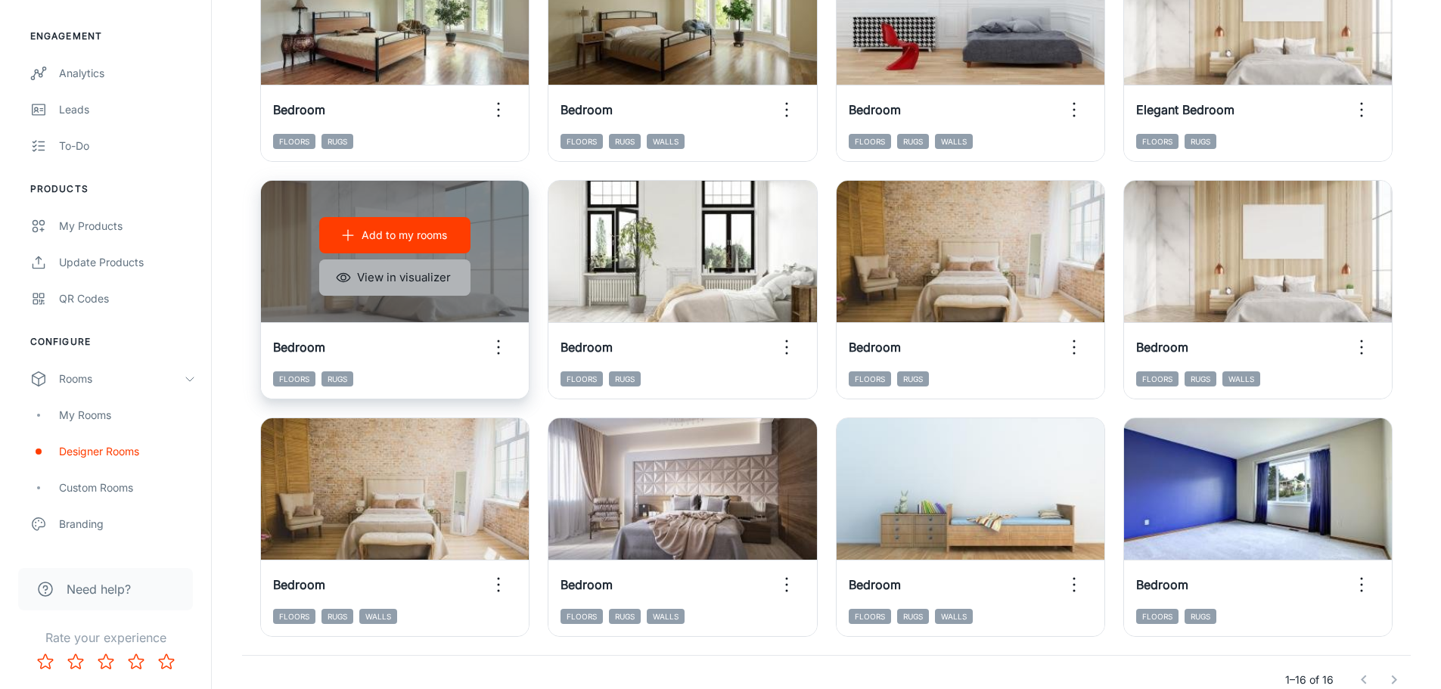
click at [411, 286] on button "View in visualizer" at bounding box center [394, 277] width 151 height 36
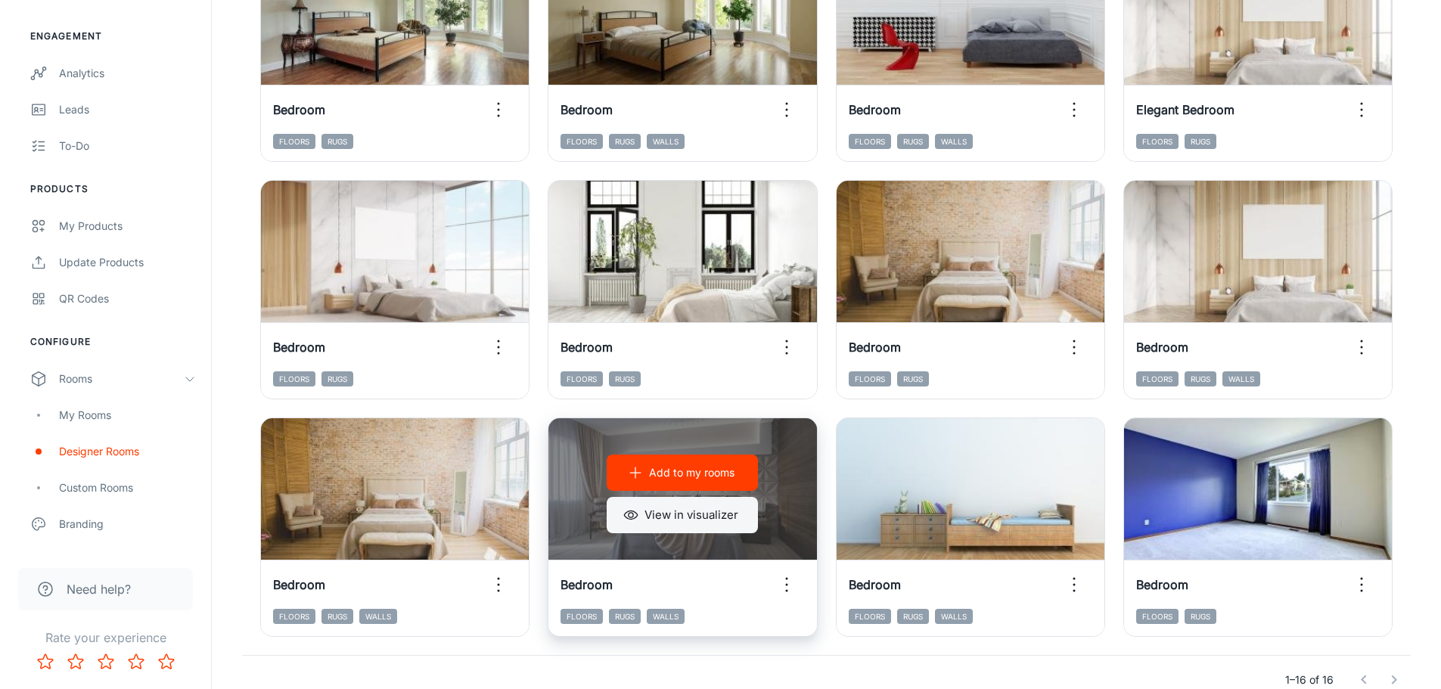
click at [691, 476] on button "View in visualizer" at bounding box center [682, 515] width 151 height 36
click at [681, 465] on p "Add to my rooms" at bounding box center [691, 472] width 85 height 17
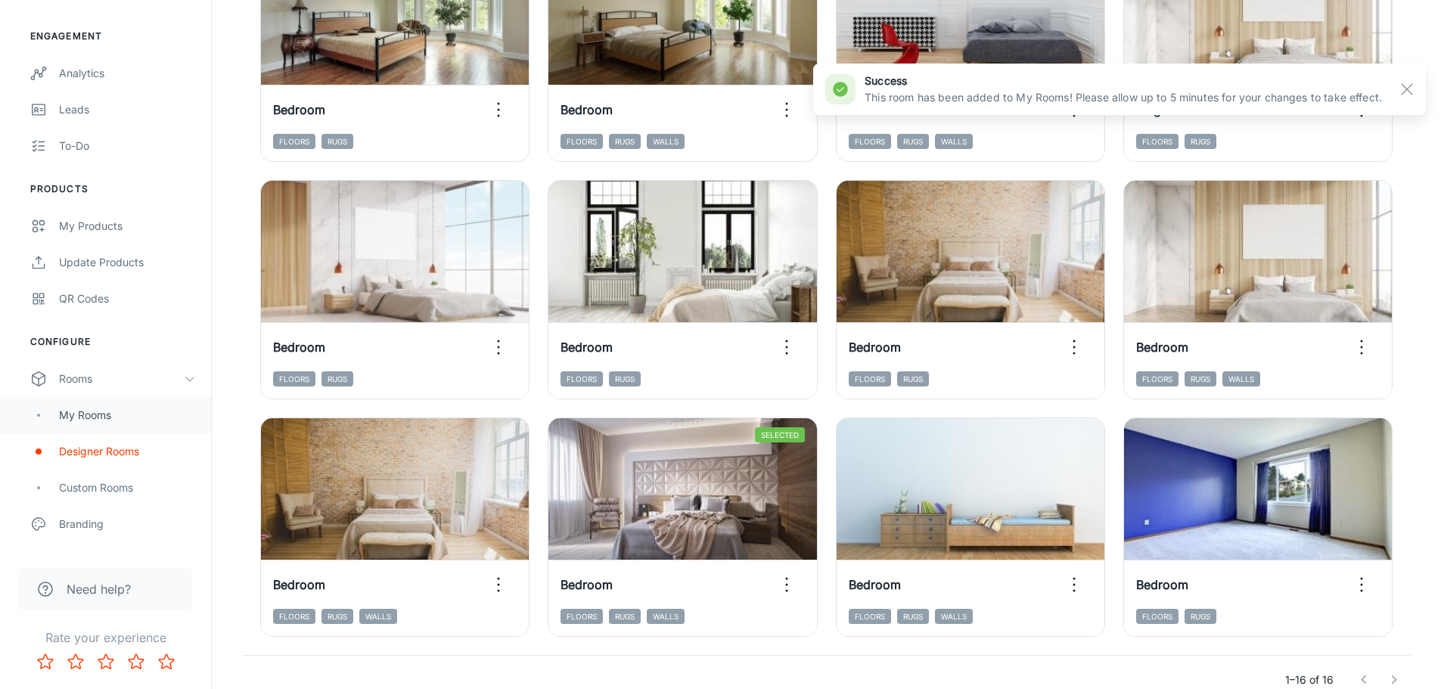
click at [103, 418] on div "My Rooms" at bounding box center [127, 415] width 137 height 17
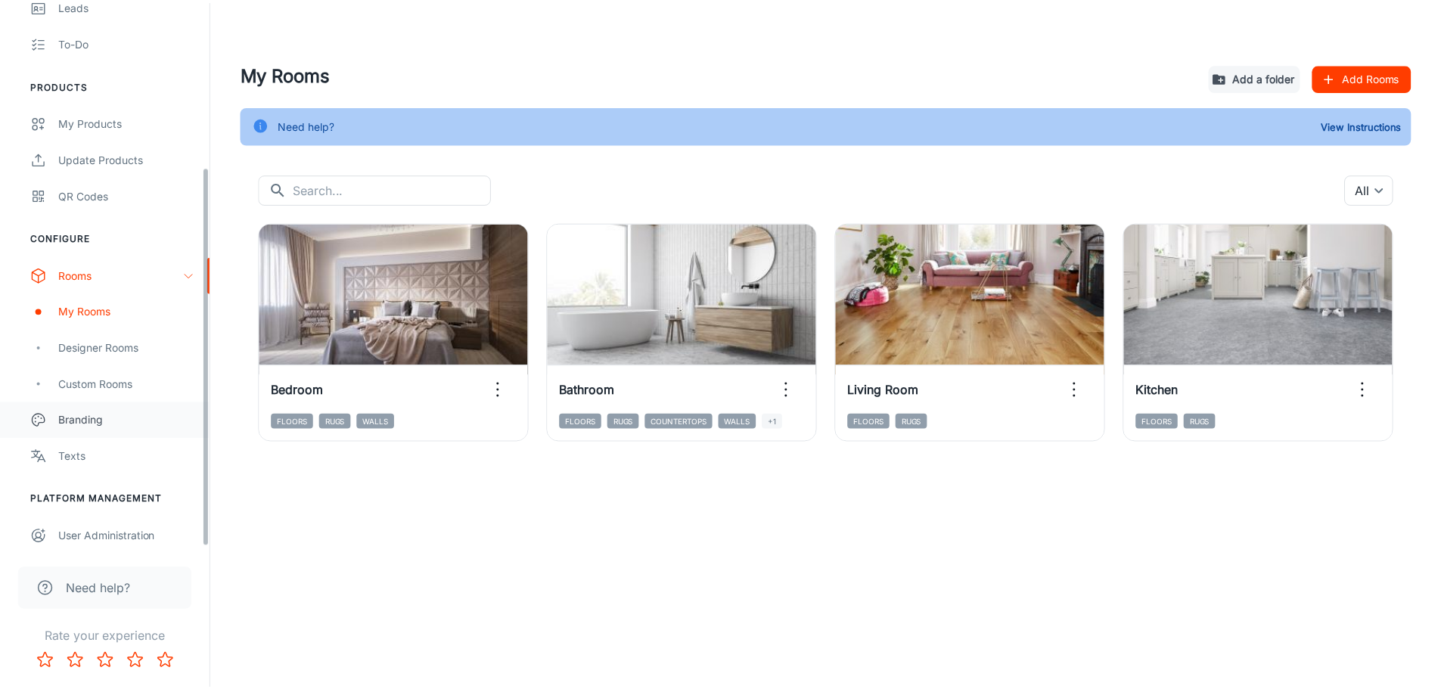
scroll to position [241, 0]
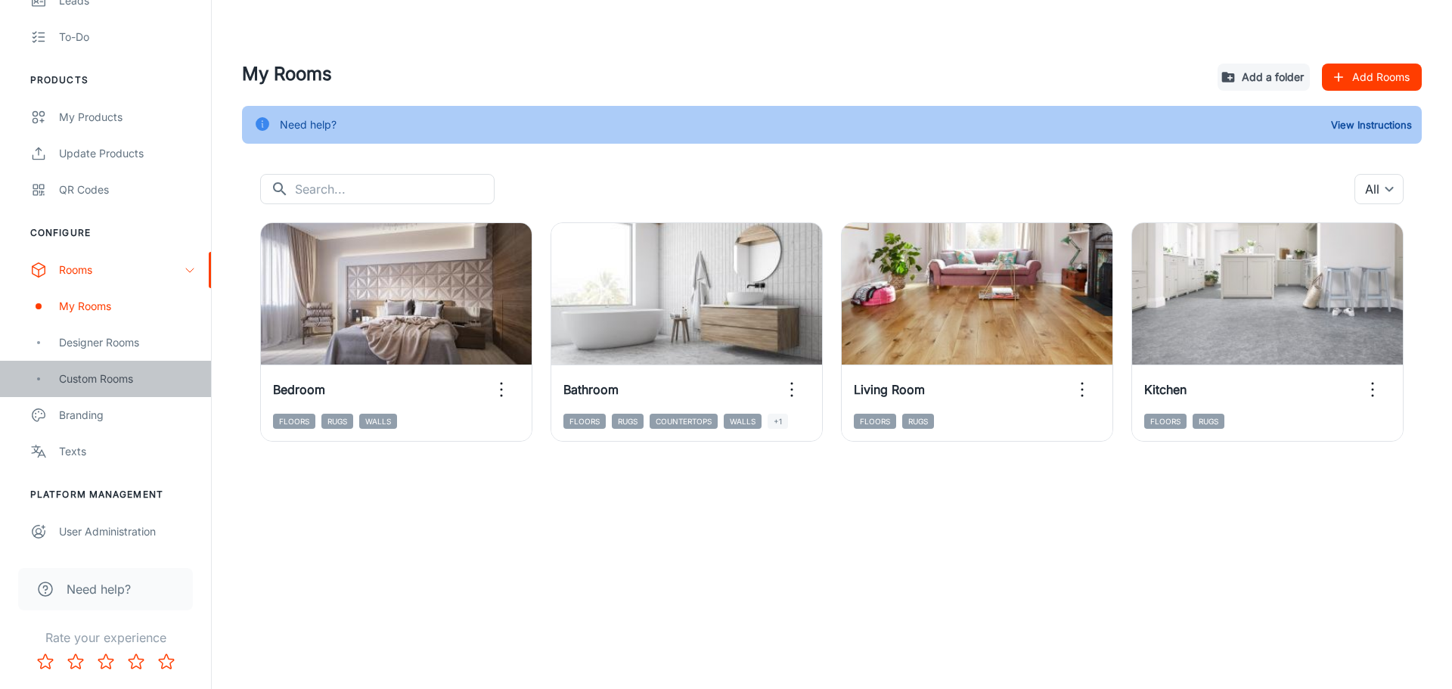
click at [101, 381] on div "Custom Rooms" at bounding box center [127, 379] width 137 height 17
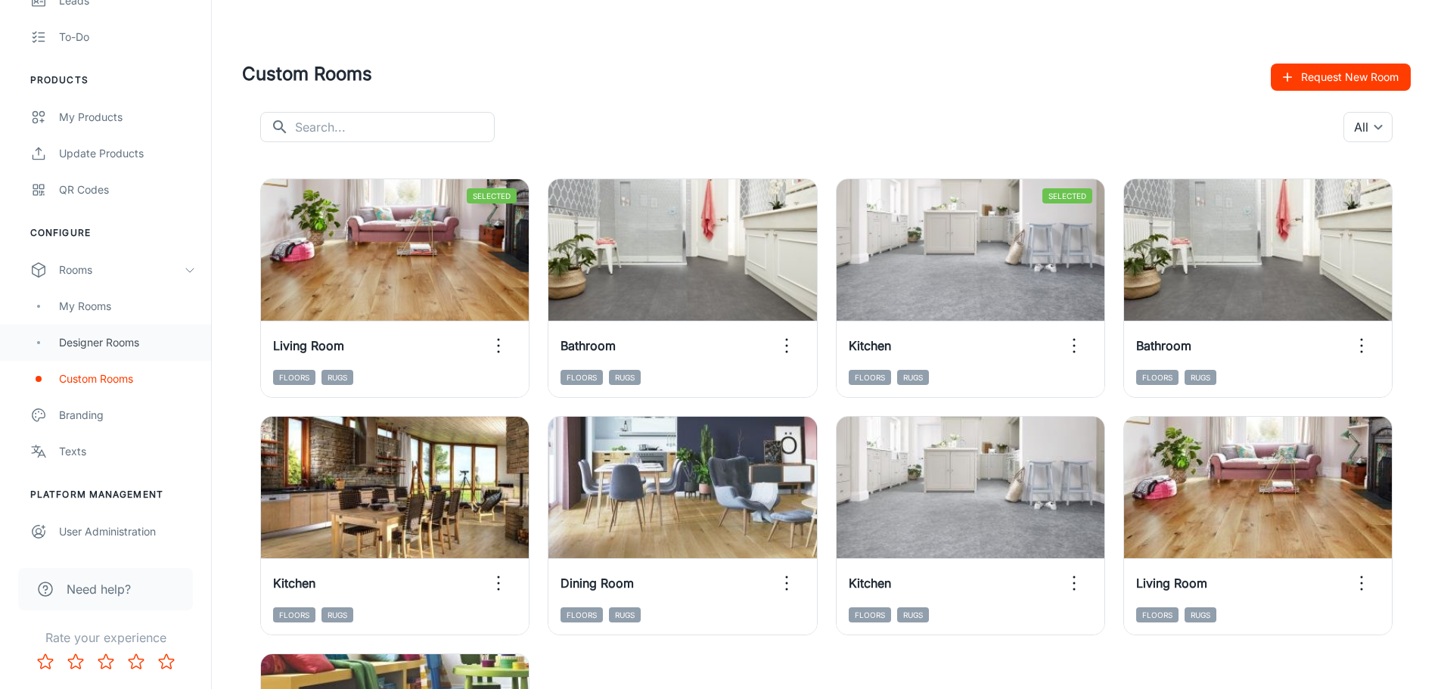
click at [109, 337] on div "Designer Rooms" at bounding box center [127, 342] width 137 height 17
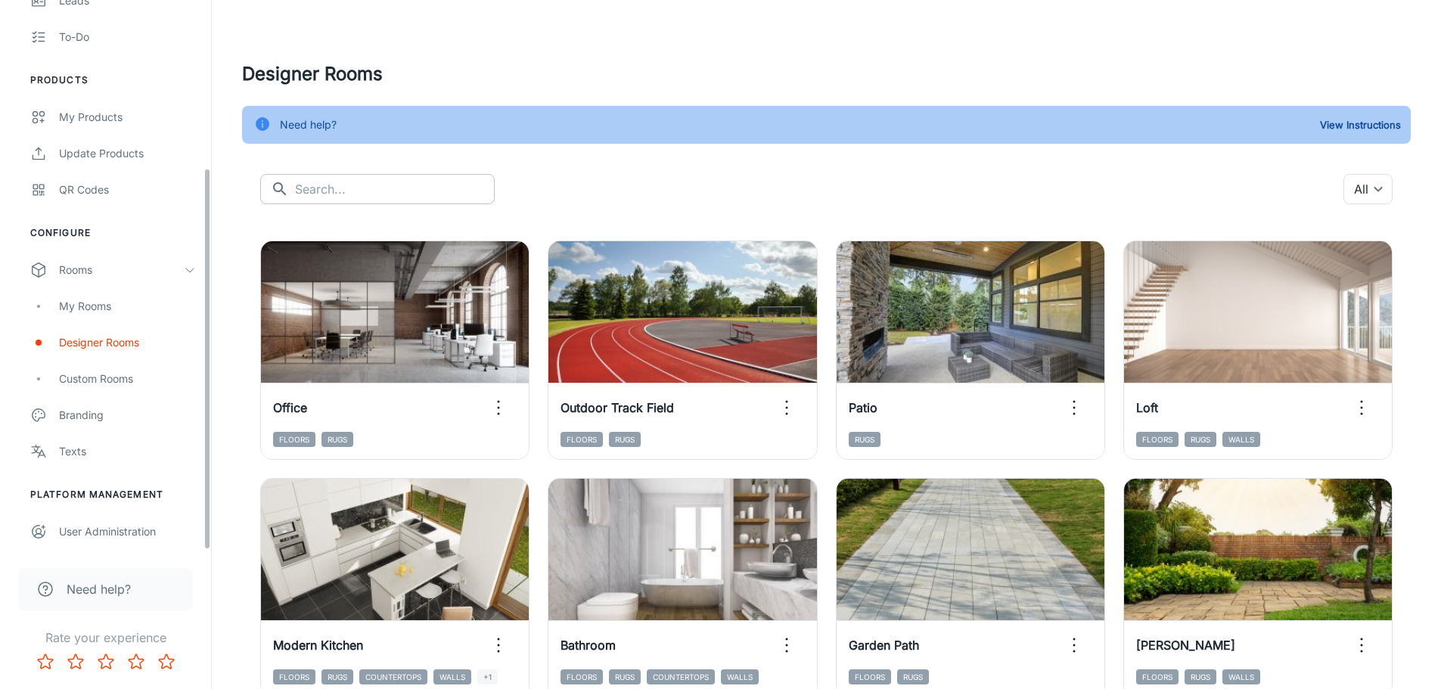
click at [333, 185] on input "text" at bounding box center [395, 189] width 200 height 30
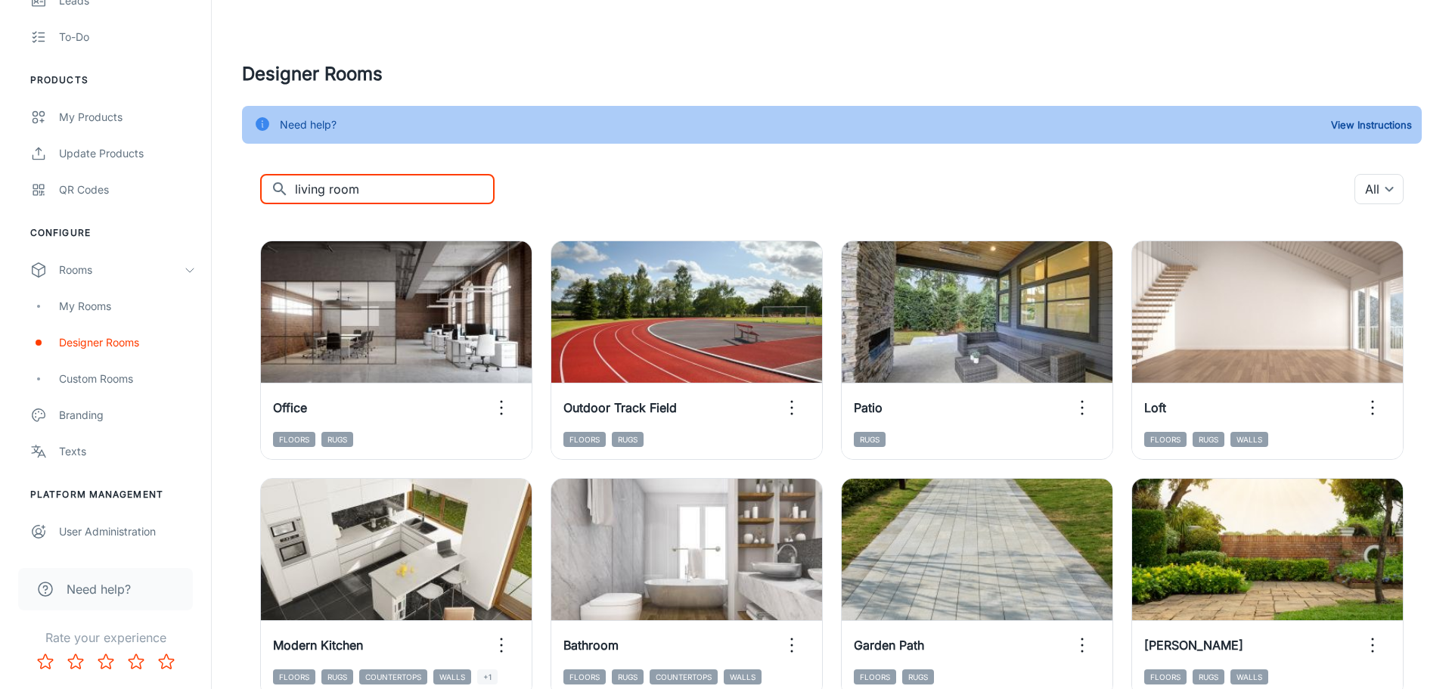
type input "living room"
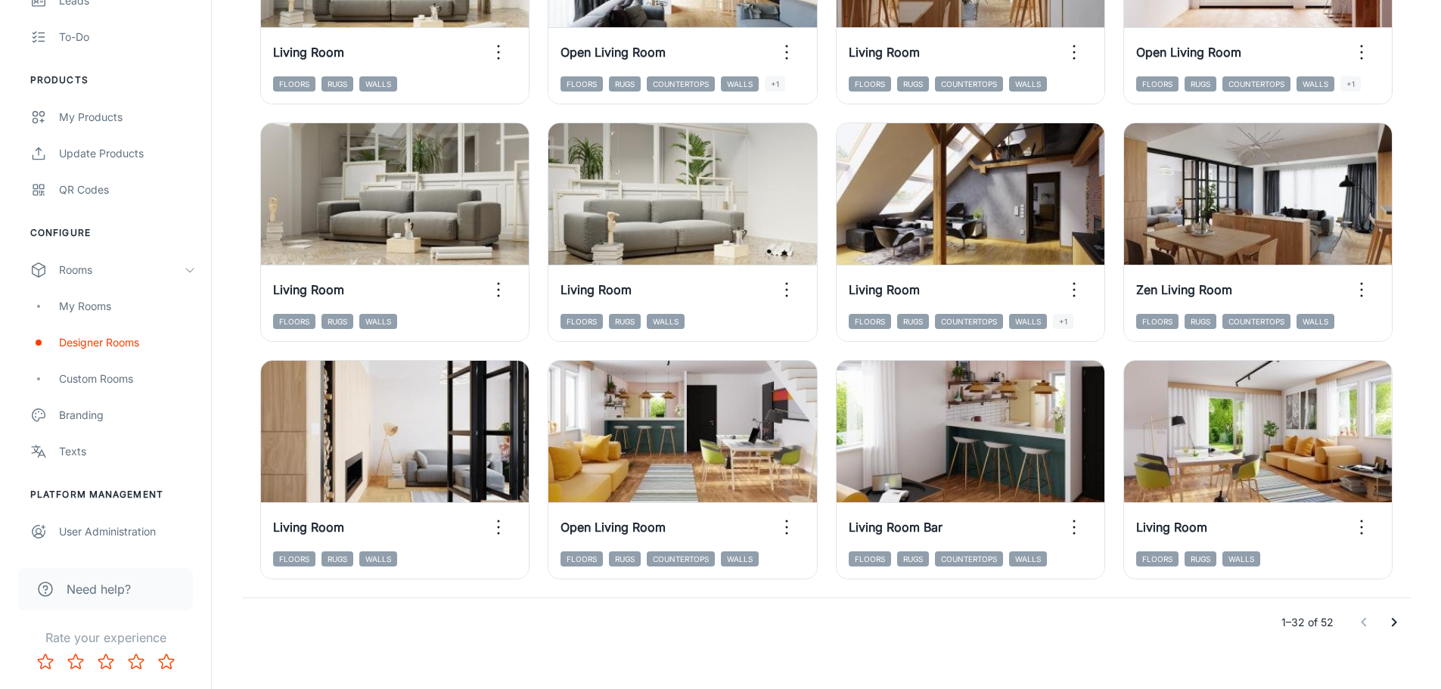
scroll to position [1561, 0]
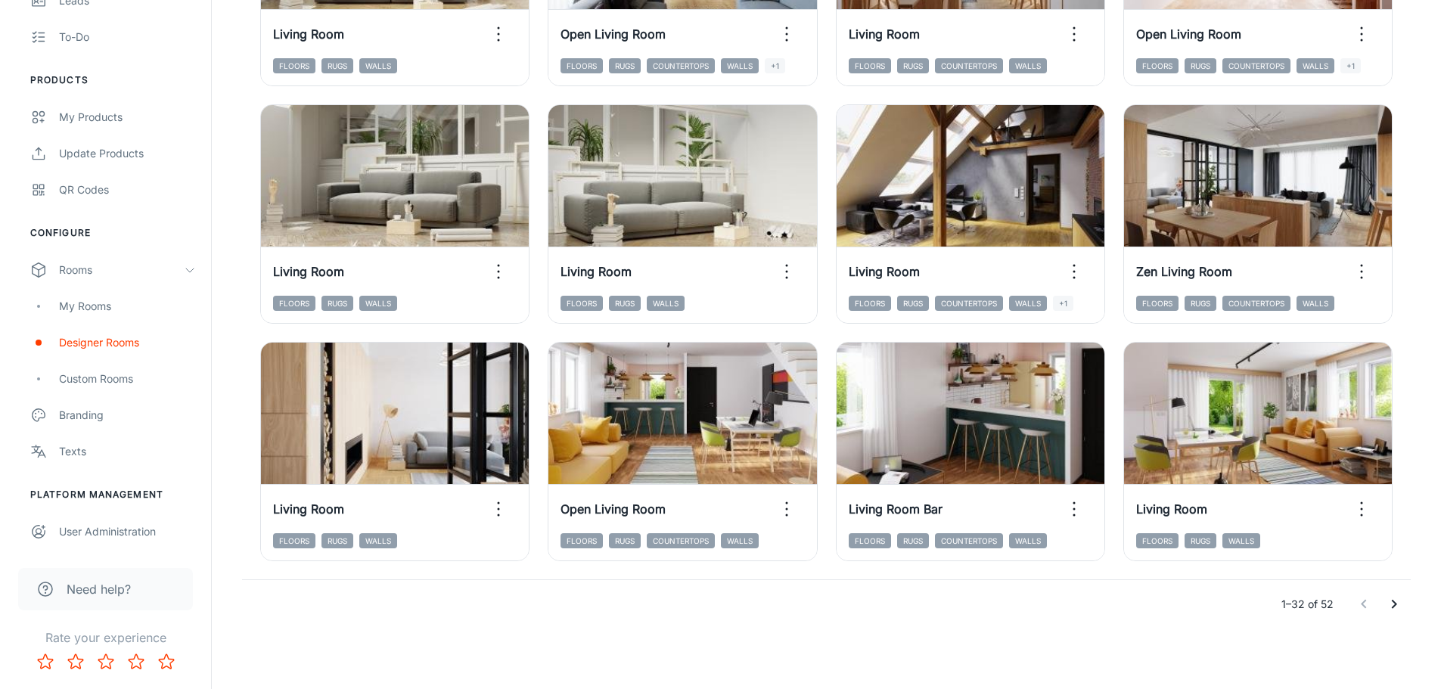
click at [956, 476] on button "Go to next page" at bounding box center [1394, 604] width 30 height 30
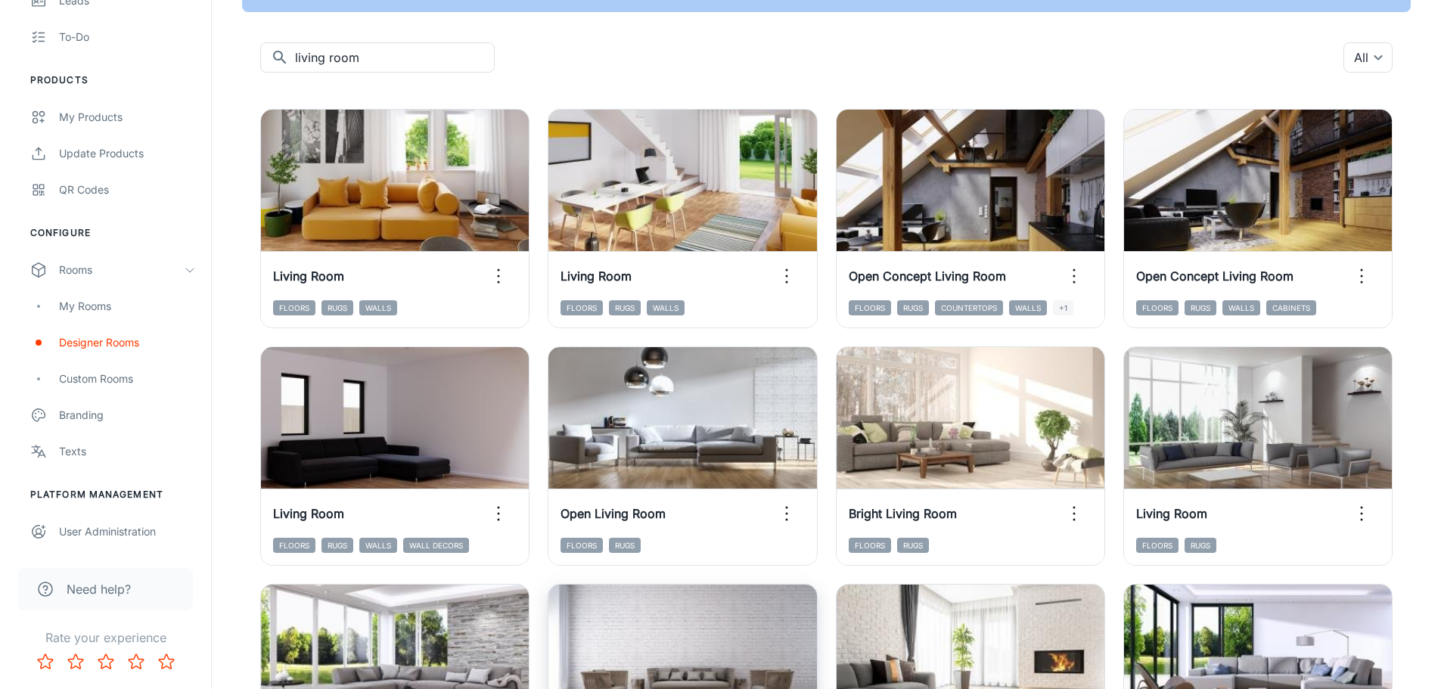
scroll to position [168, 0]
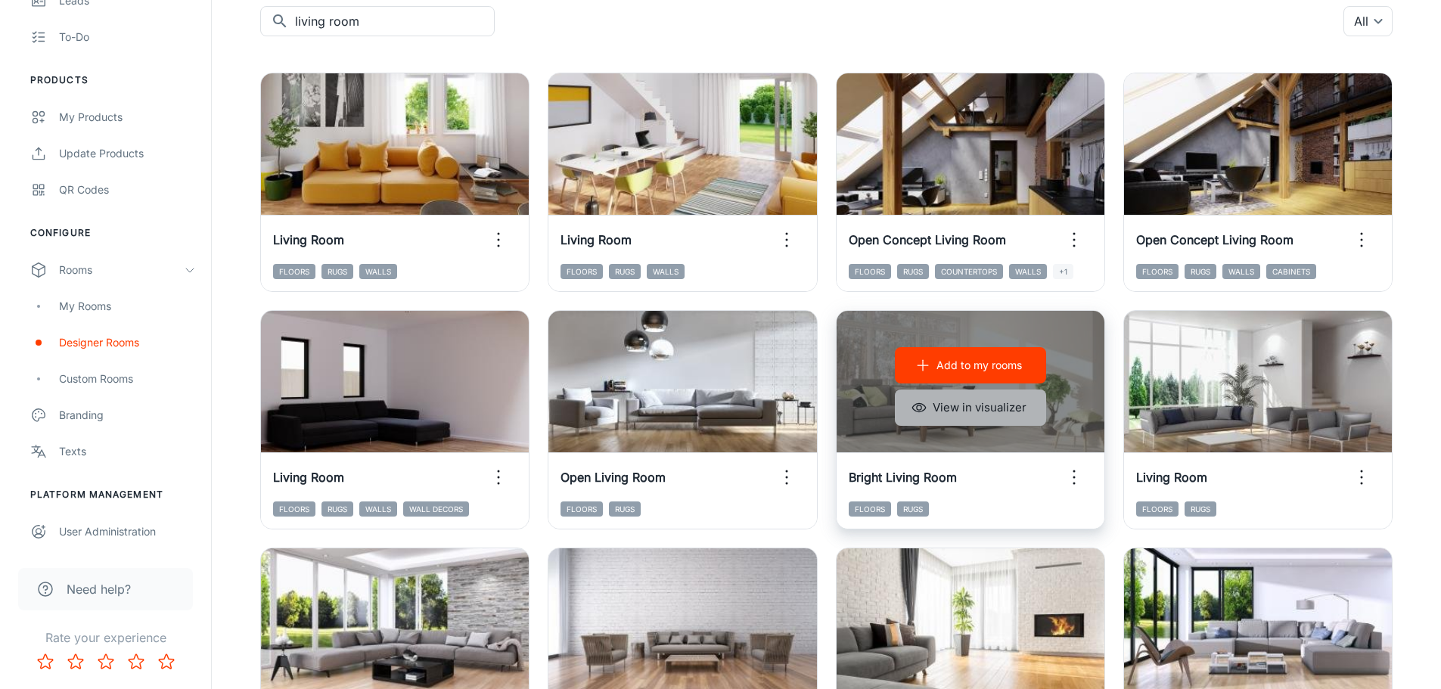
click at [956, 405] on button "View in visualizer" at bounding box center [970, 407] width 151 height 36
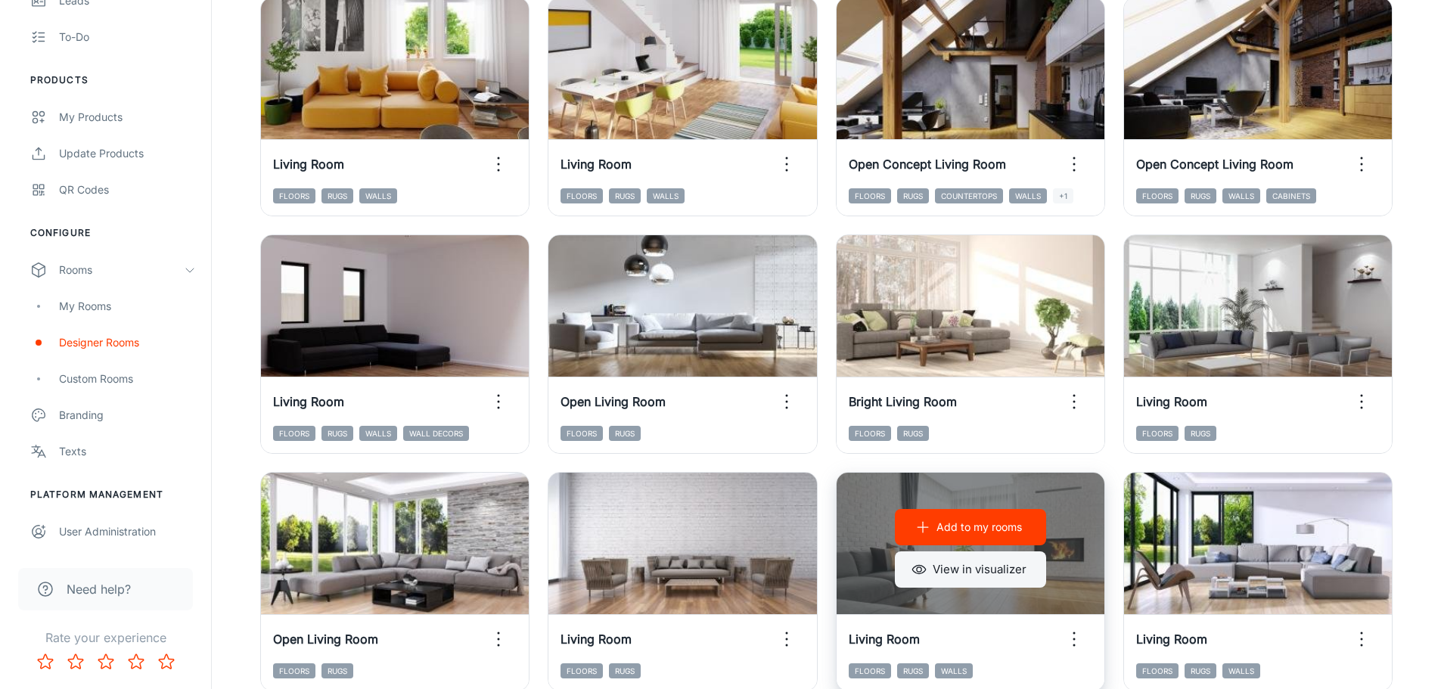
click at [940, 476] on button "View in visualizer" at bounding box center [970, 569] width 151 height 36
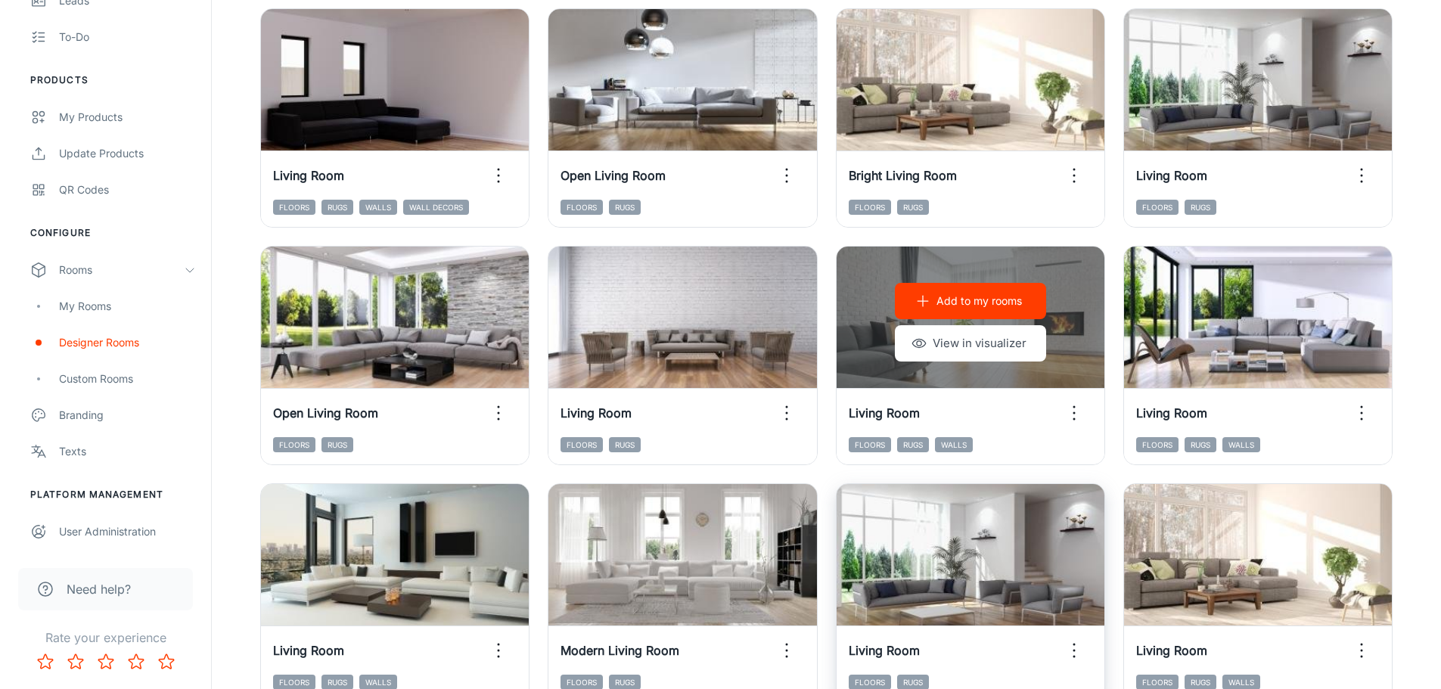
scroll to position [470, 0]
click at [956, 300] on p "Add to my rooms" at bounding box center [978, 300] width 85 height 17
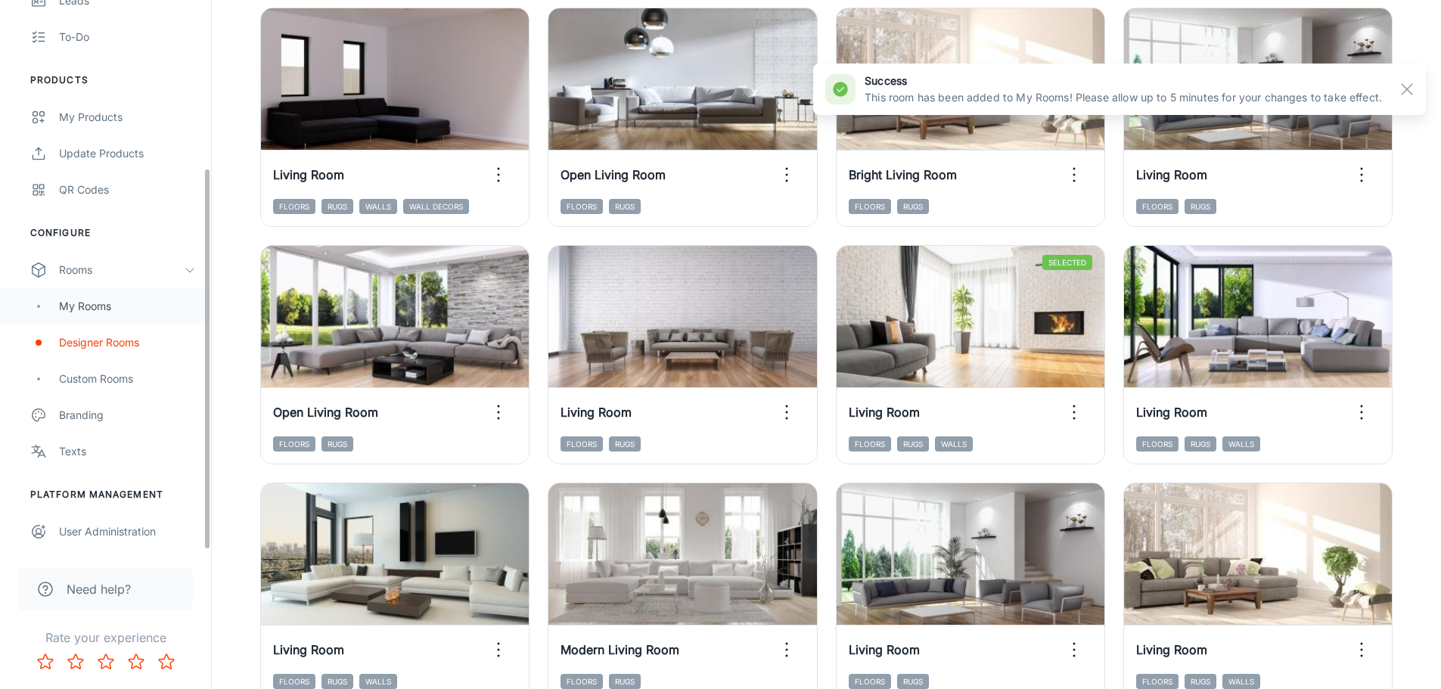
click at [116, 299] on div "My Rooms" at bounding box center [127, 306] width 137 height 17
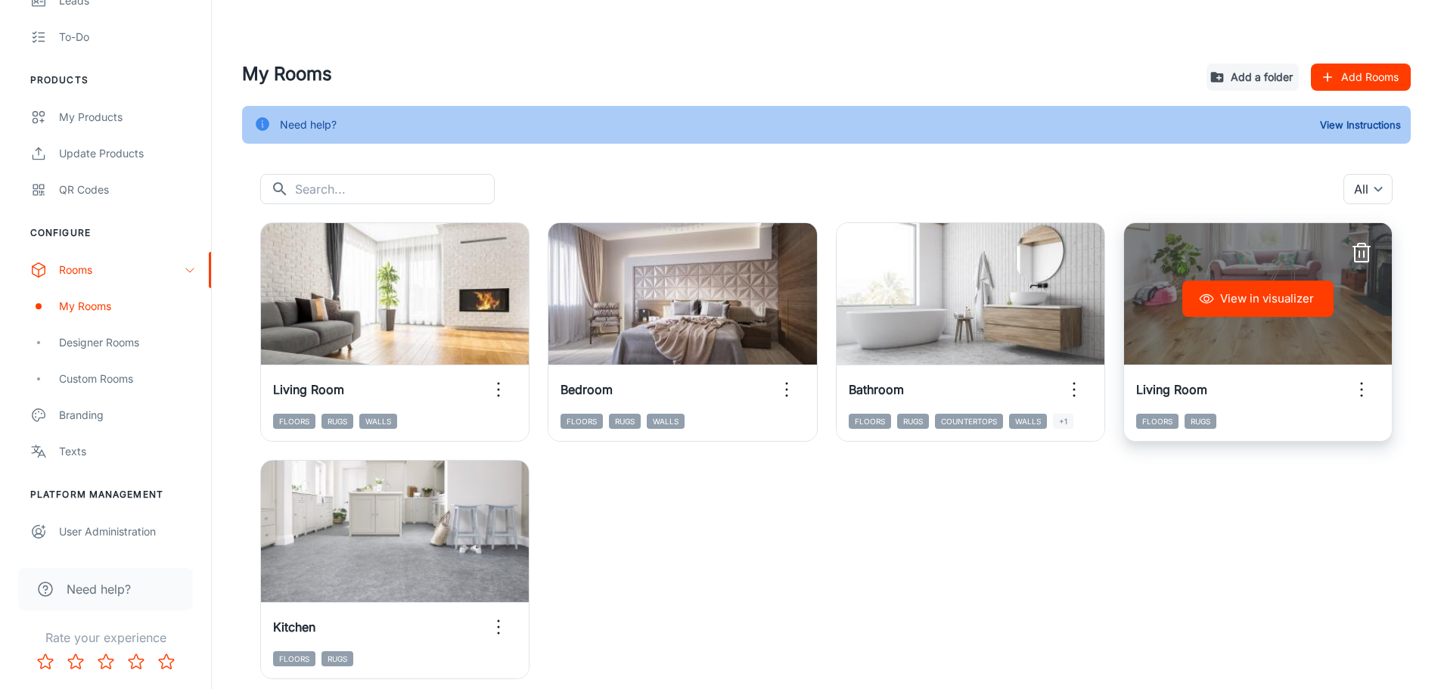
click at [956, 256] on icon "button" at bounding box center [1361, 253] width 24 height 24
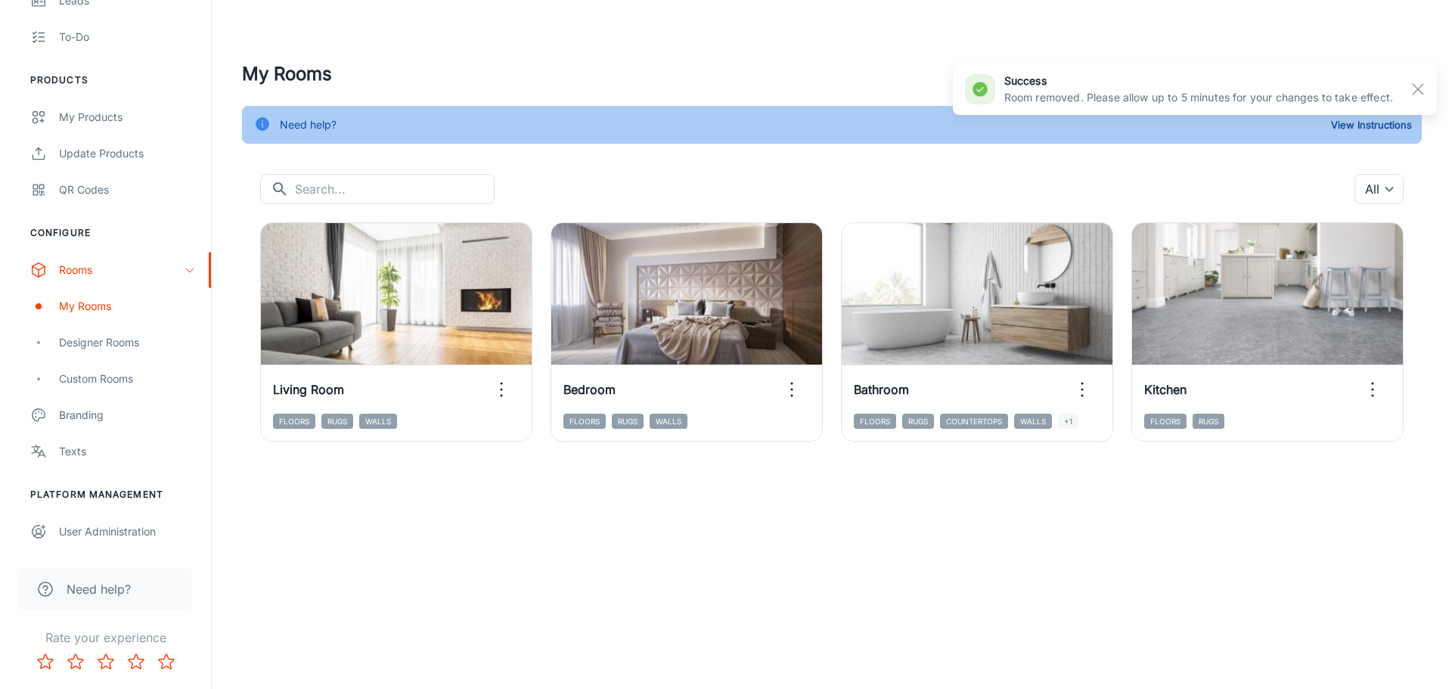
click at [956, 476] on div "UK Flooring Direct [PERSON_NAME] Engagement Analytics Leads To-do Products My P…" at bounding box center [726, 344] width 1452 height 689
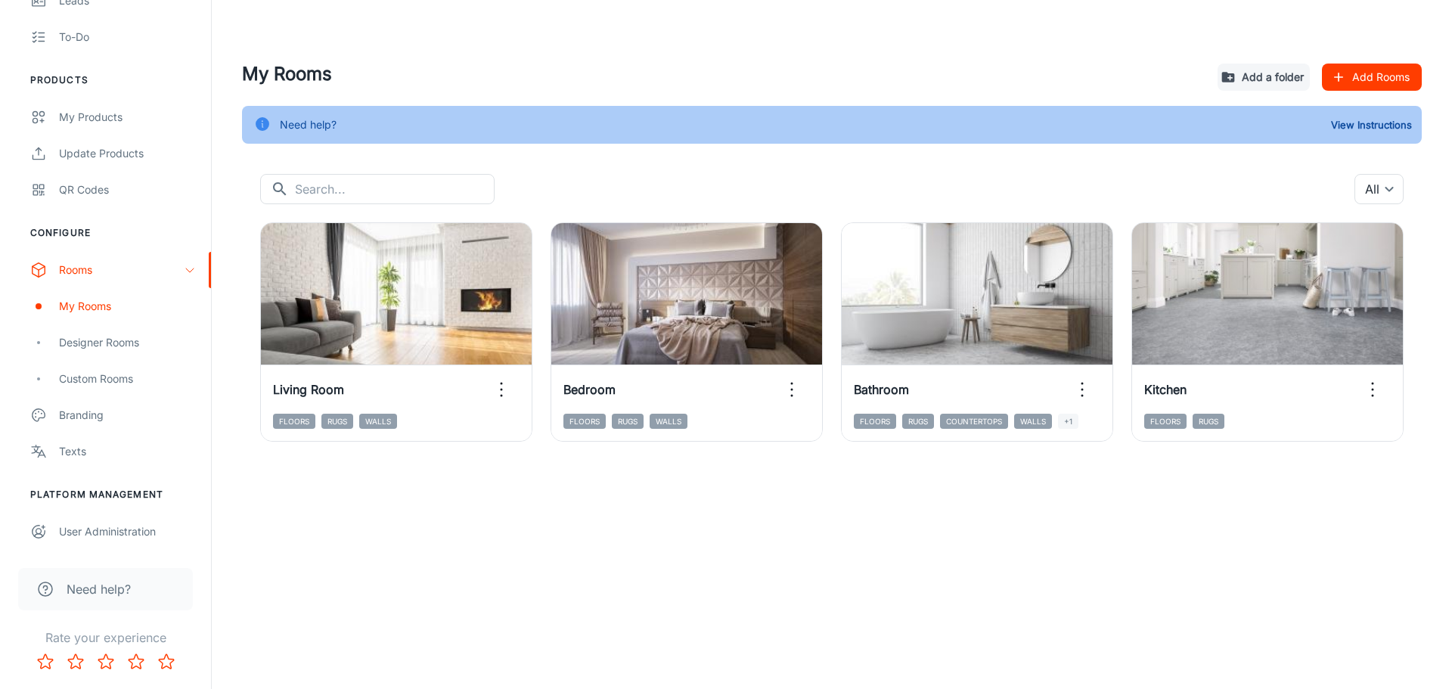
click at [877, 476] on div "UK Flooring Direct [PERSON_NAME] Engagement Analytics Leads To-do Products My P…" at bounding box center [726, 344] width 1452 height 689
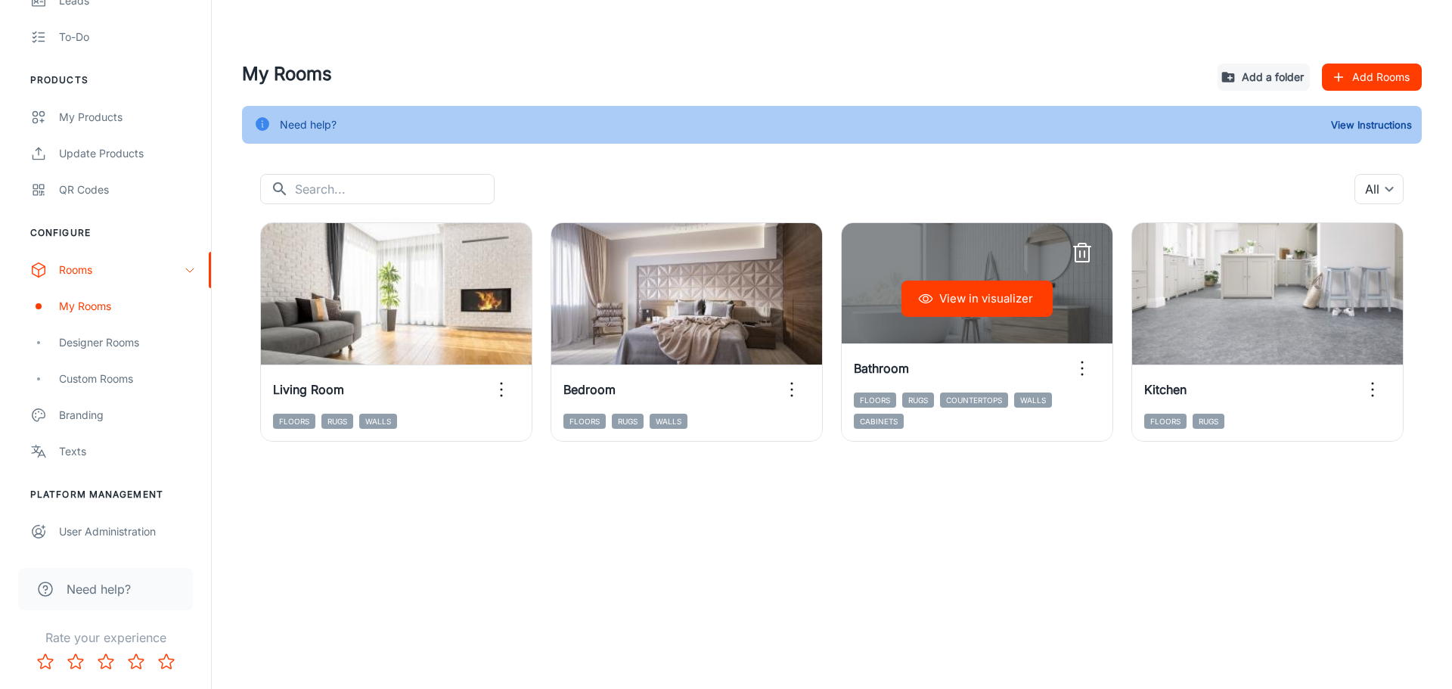
click at [956, 82] on button "Add Rooms" at bounding box center [1372, 77] width 100 height 27
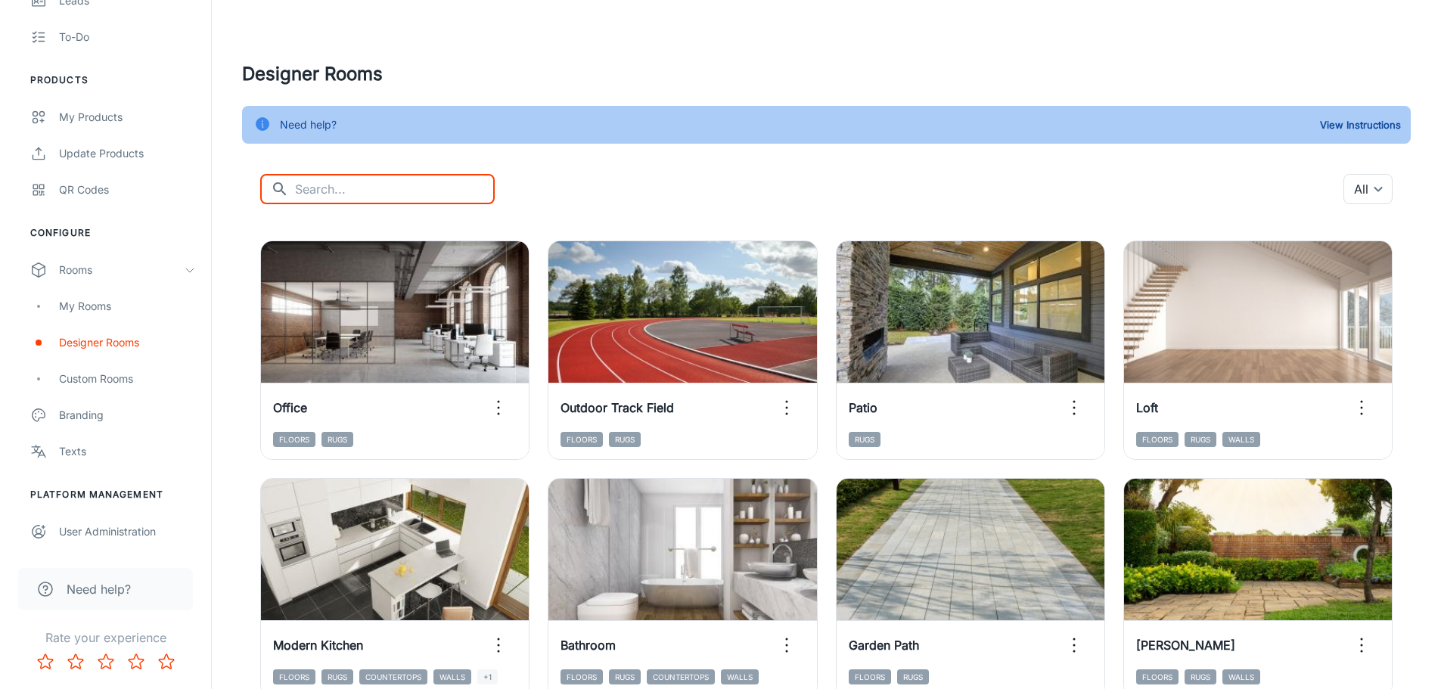
click at [358, 191] on input "text" at bounding box center [395, 189] width 200 height 30
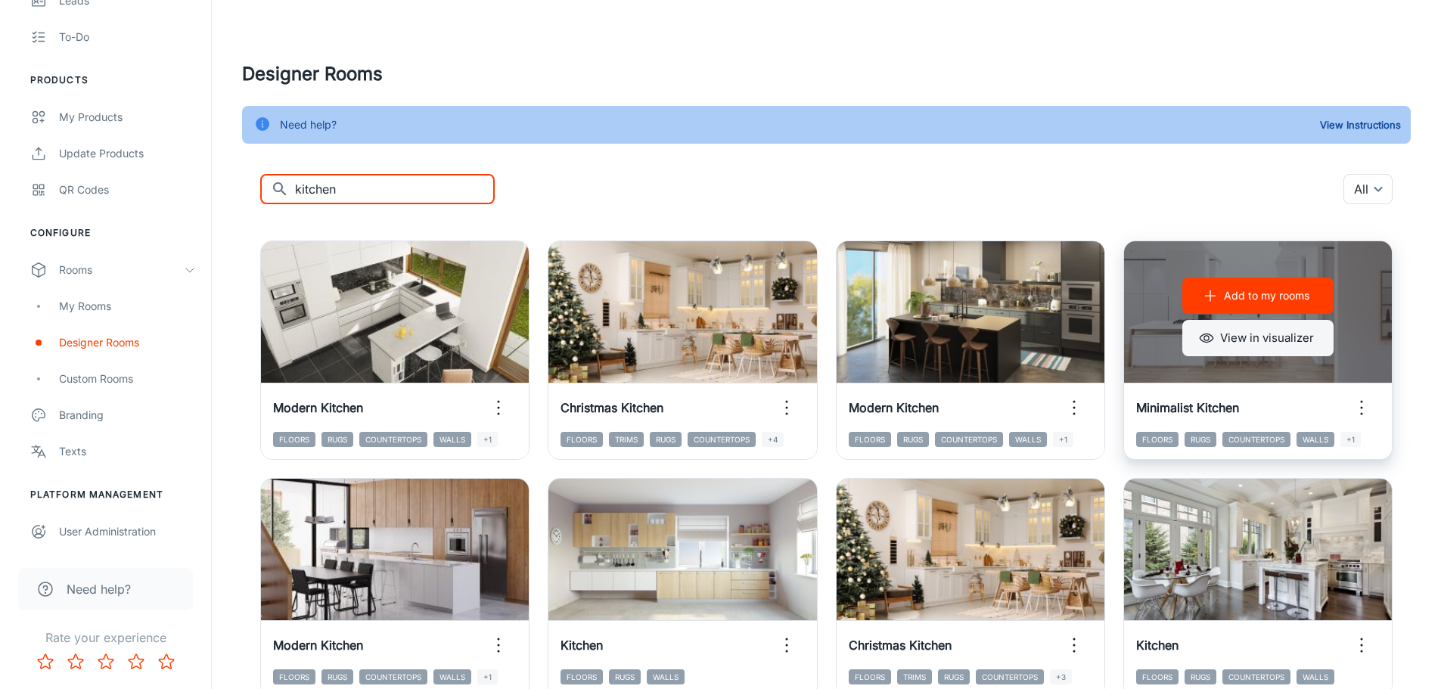
type input "kitchen"
click at [956, 347] on button "View in visualizer" at bounding box center [1257, 338] width 151 height 36
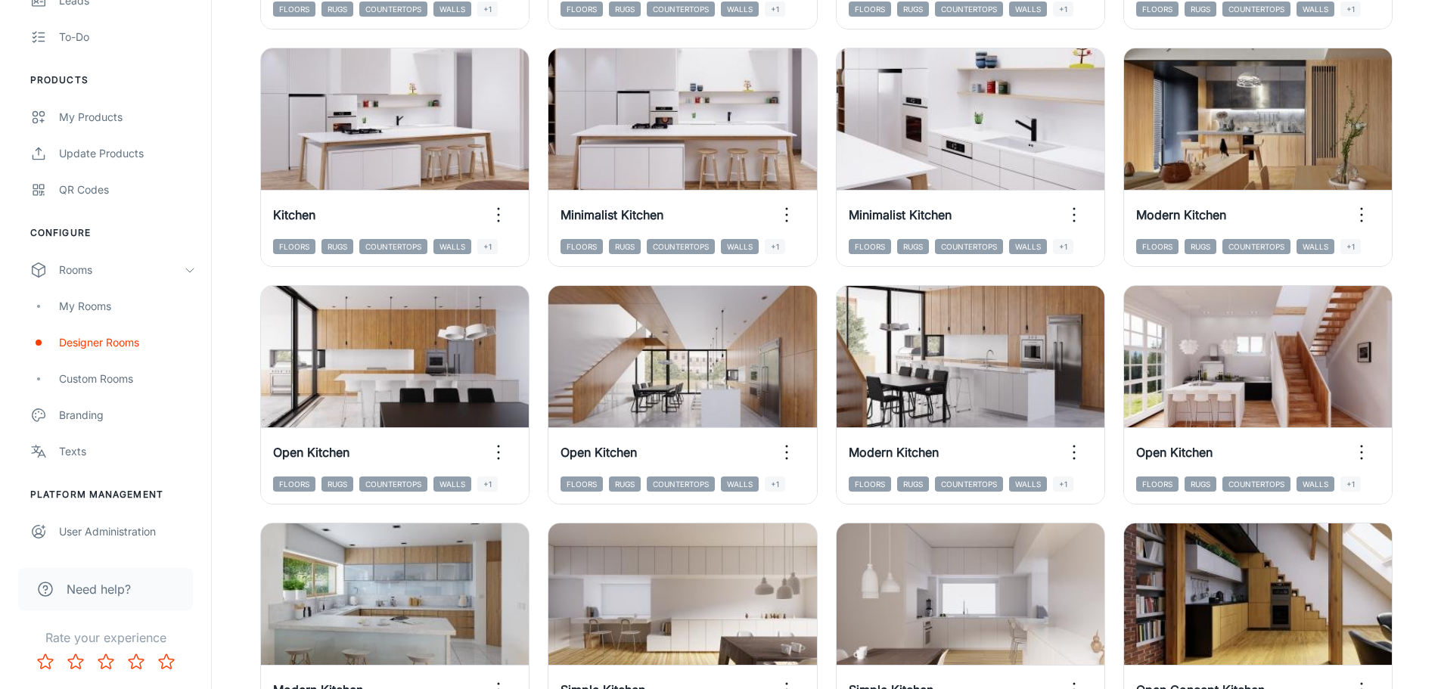
scroll to position [1561, 0]
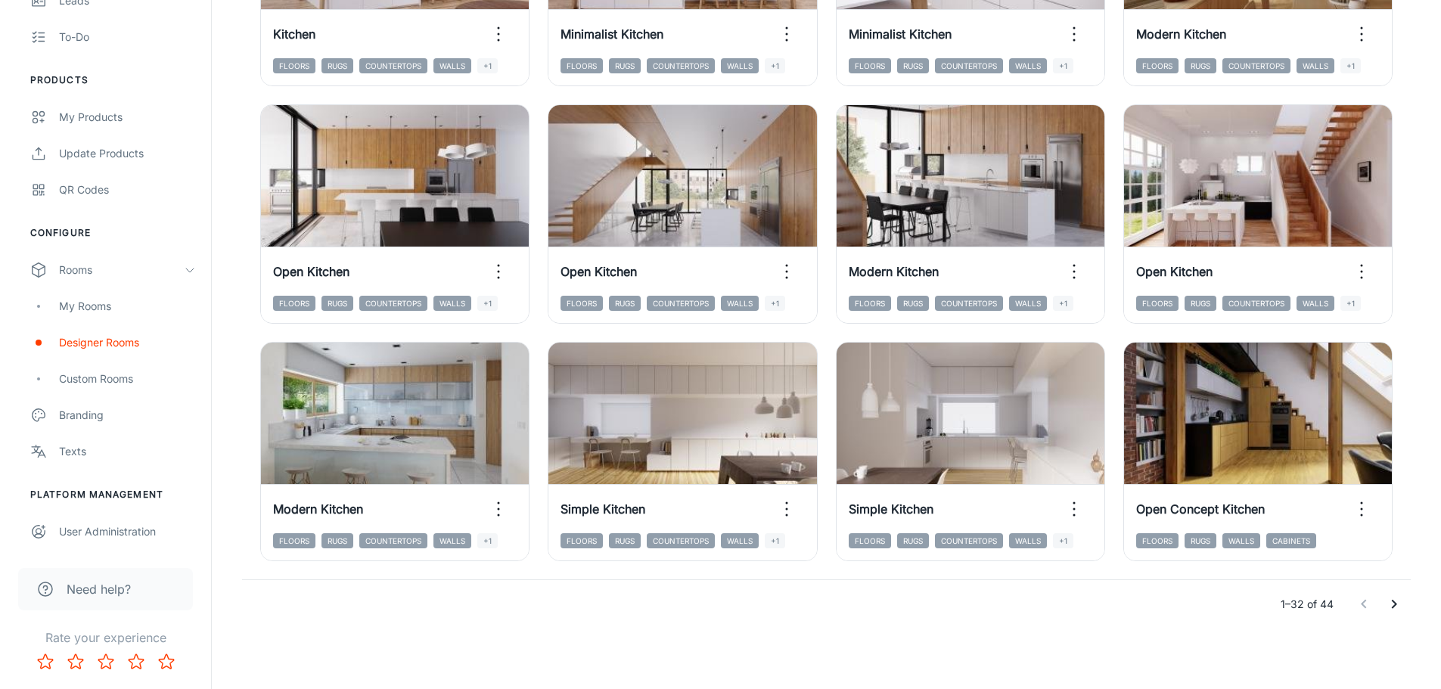
click at [956, 476] on button "Go to next page" at bounding box center [1394, 604] width 30 height 30
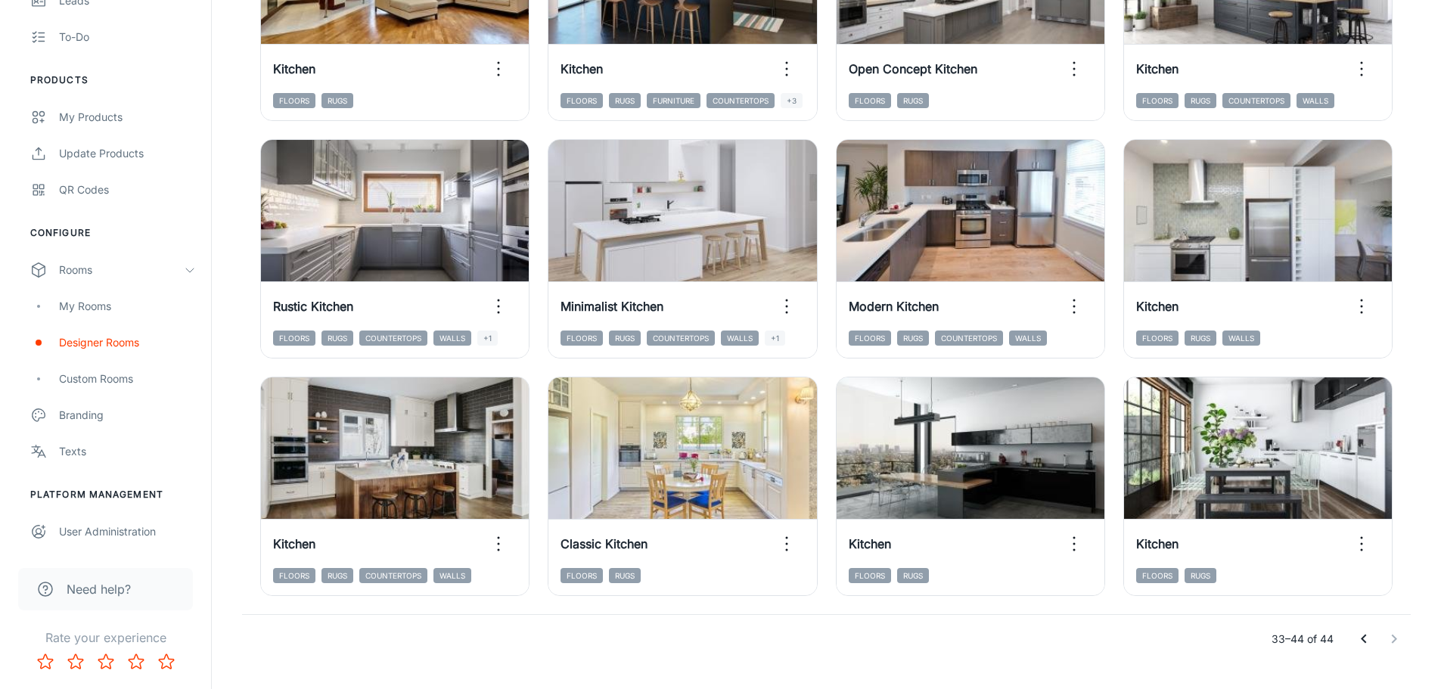
scroll to position [374, 0]
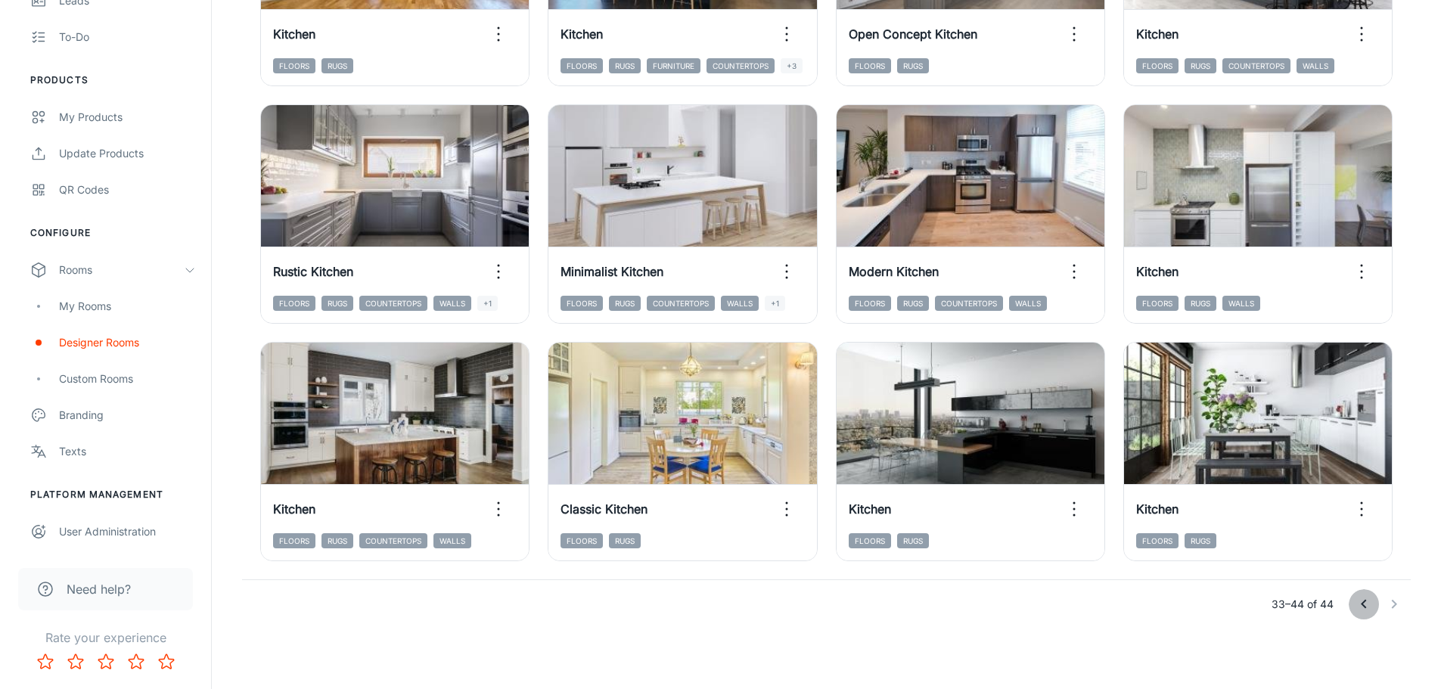
click at [956, 476] on icon "Go to previous page" at bounding box center [1363, 604] width 18 height 18
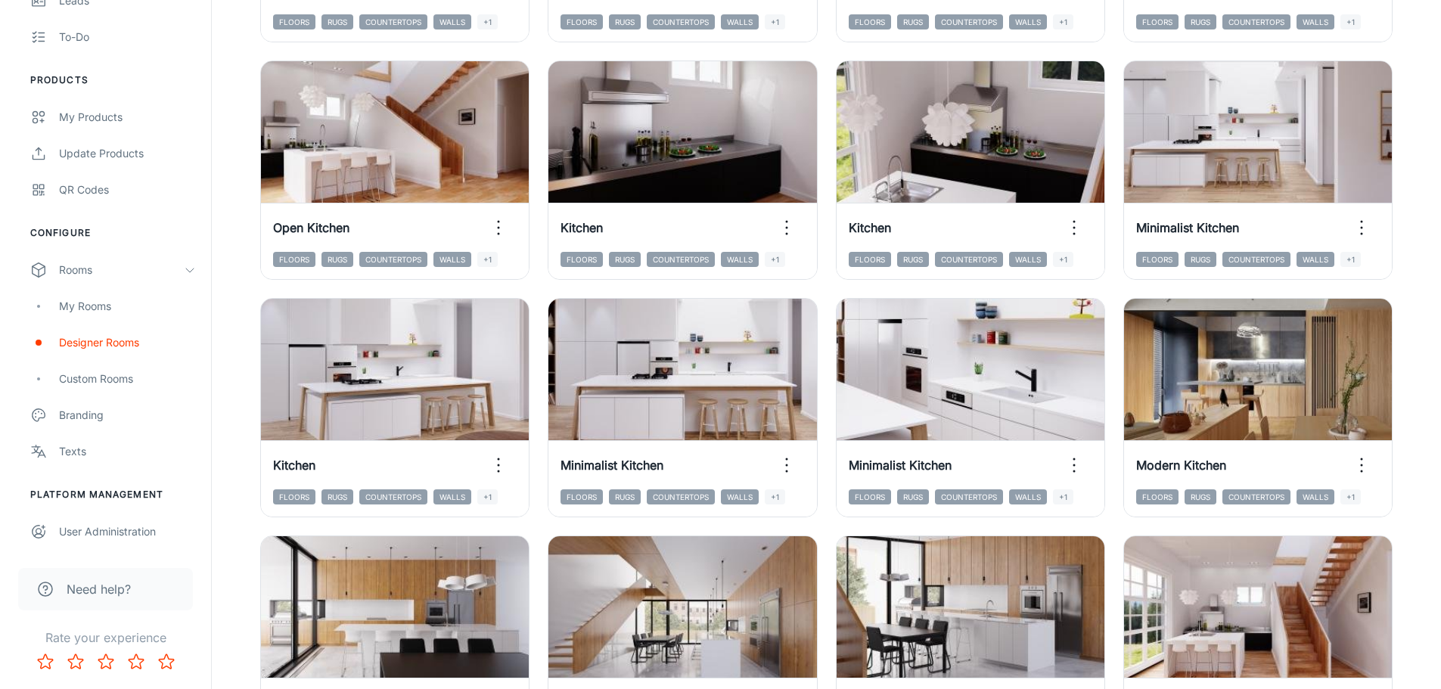
scroll to position [1205, 0]
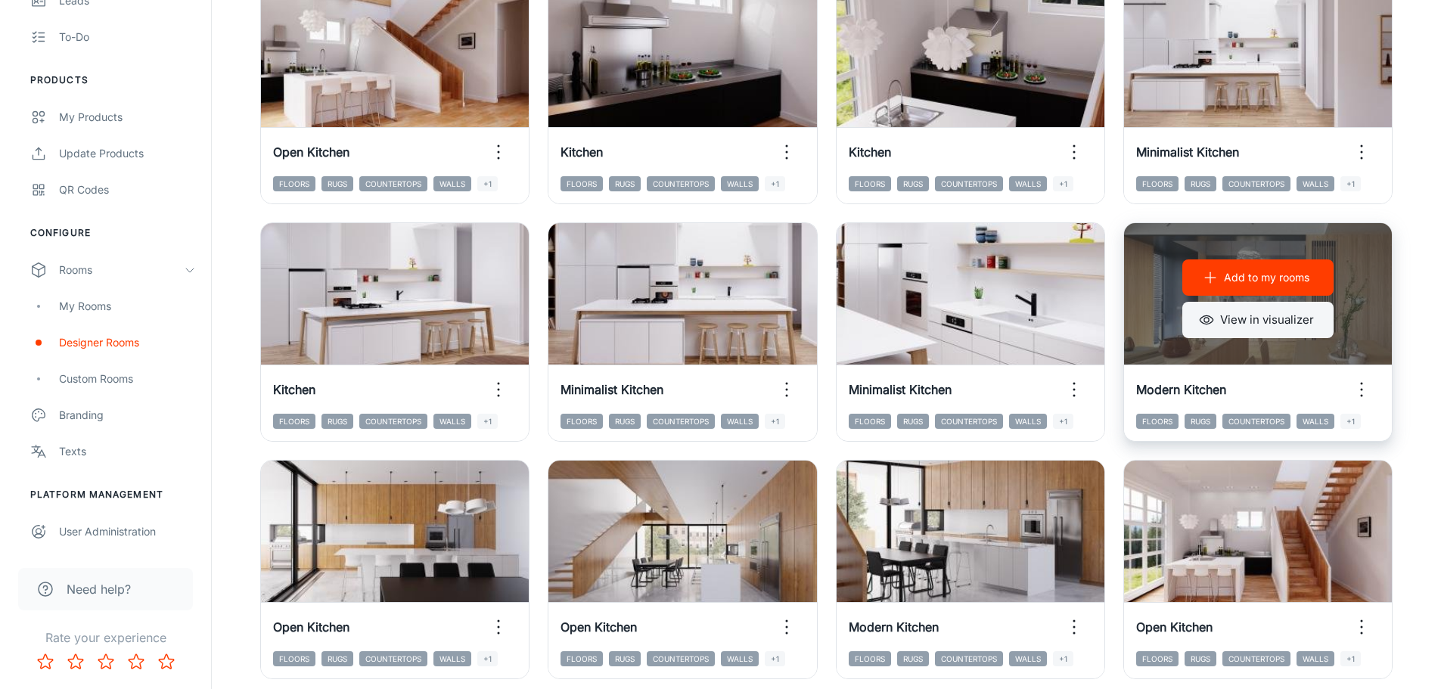
click at [956, 324] on button "View in visualizer" at bounding box center [1257, 320] width 151 height 36
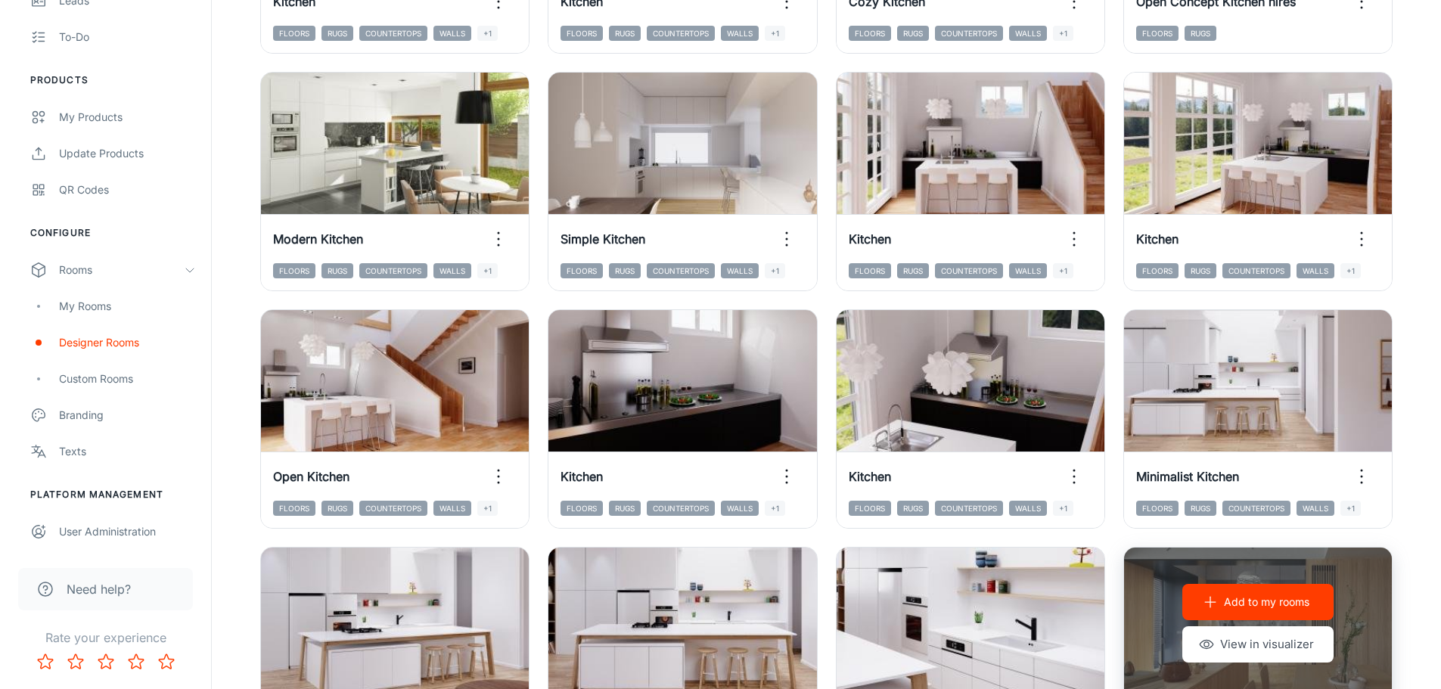
scroll to position [880, 0]
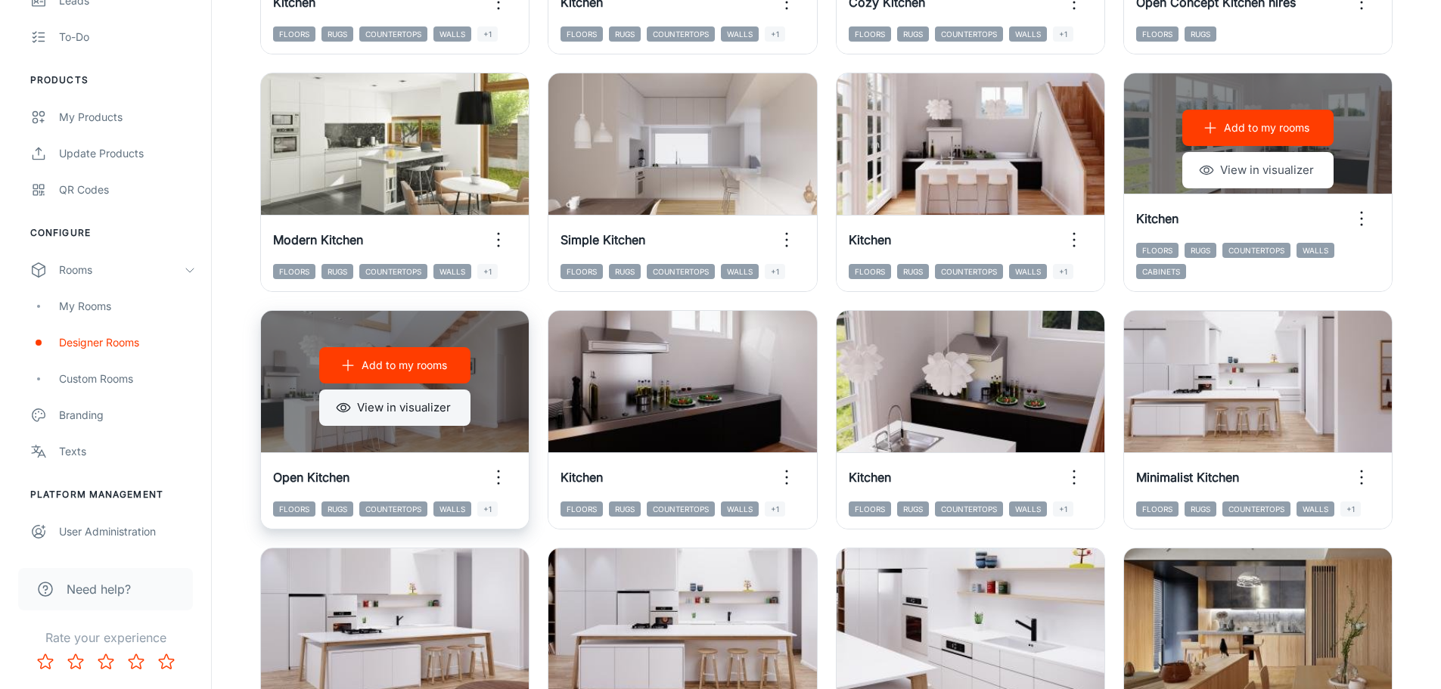
click at [396, 406] on button "View in visualizer" at bounding box center [394, 407] width 151 height 36
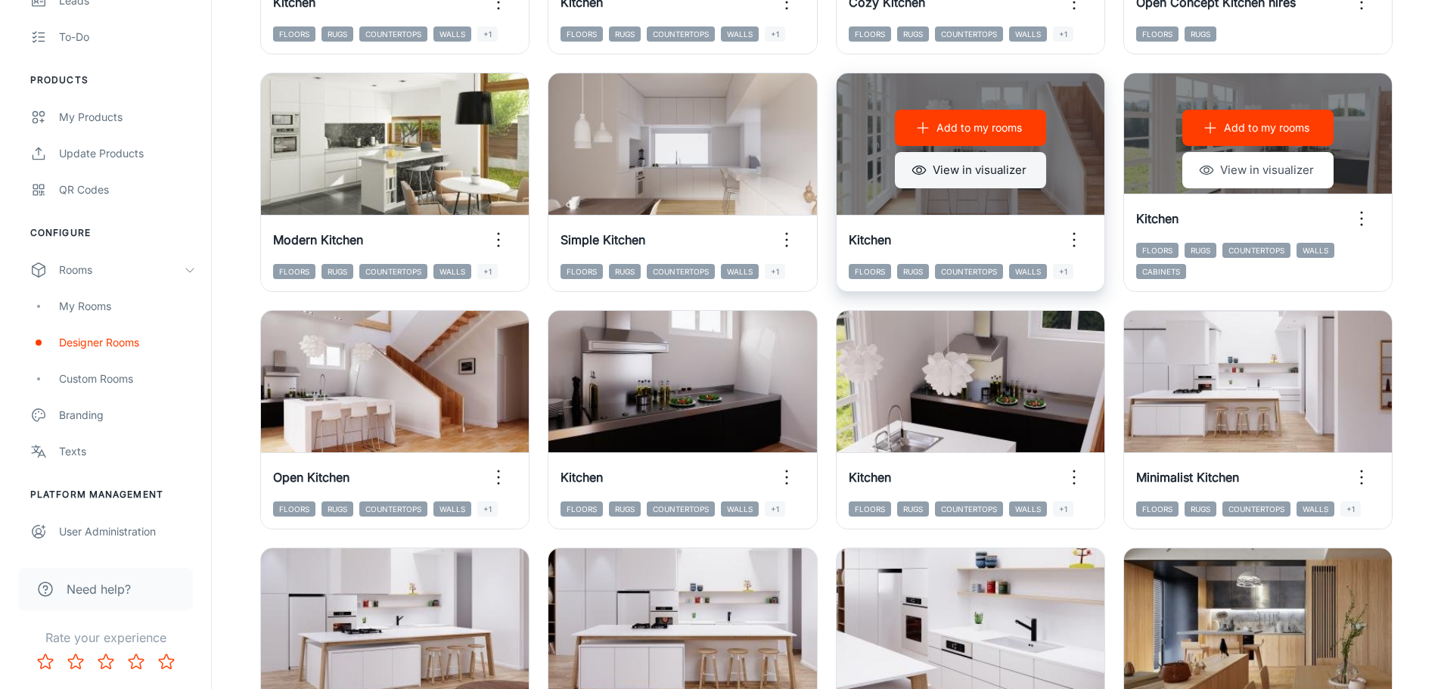
click at [956, 178] on button "View in visualizer" at bounding box center [970, 170] width 151 height 36
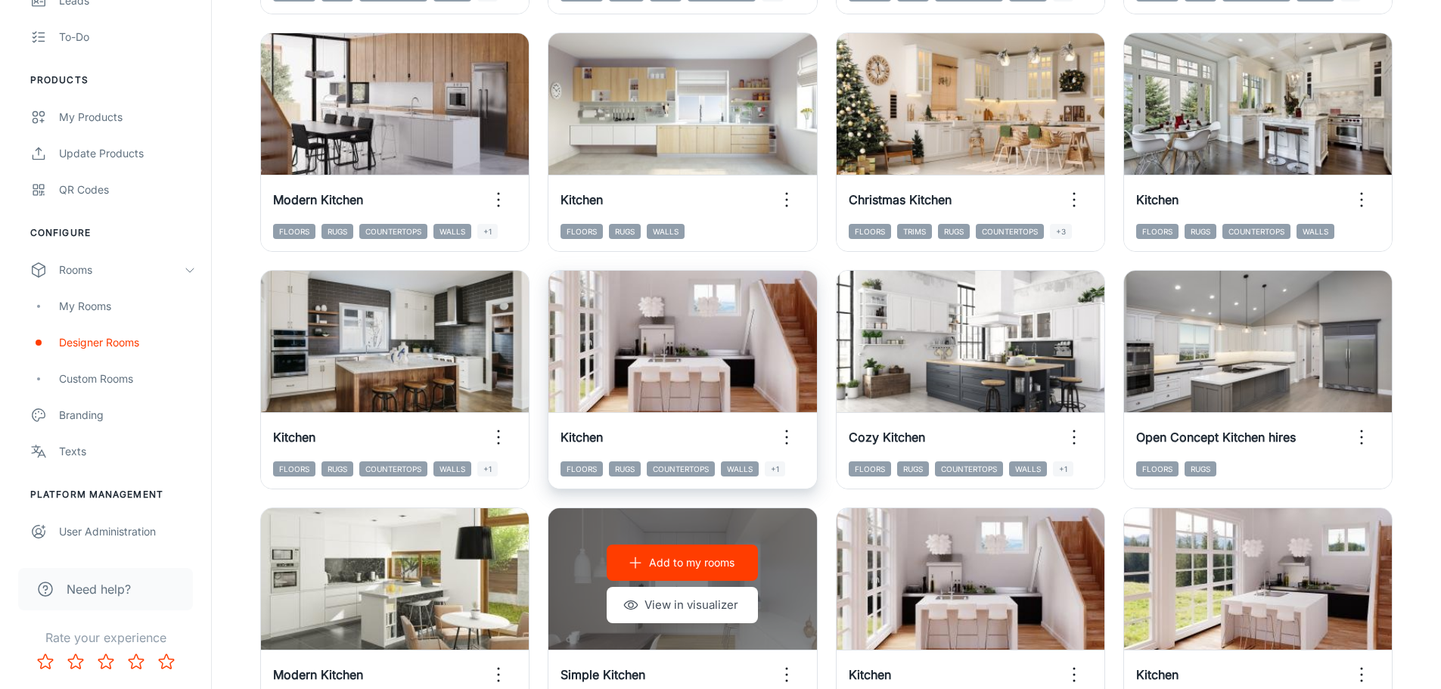
scroll to position [427, 0]
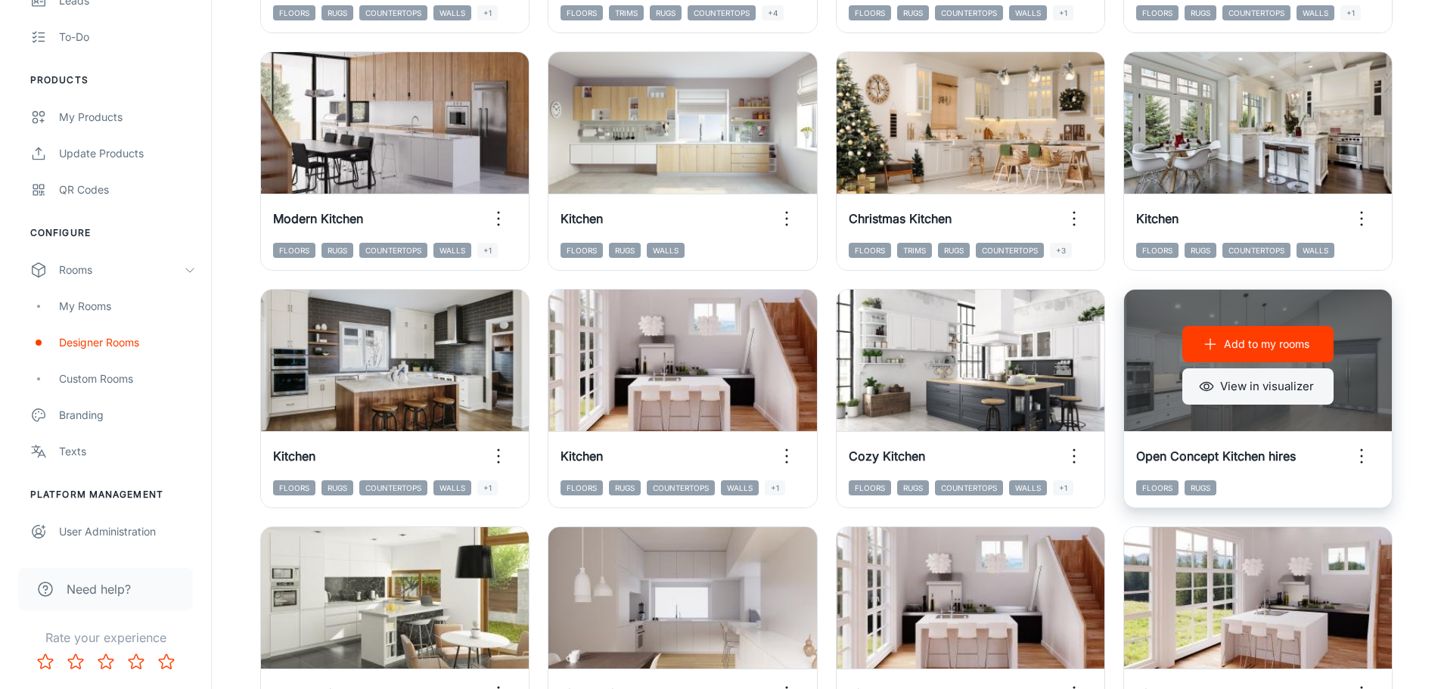
click at [956, 392] on button "View in visualizer" at bounding box center [1257, 386] width 151 height 36
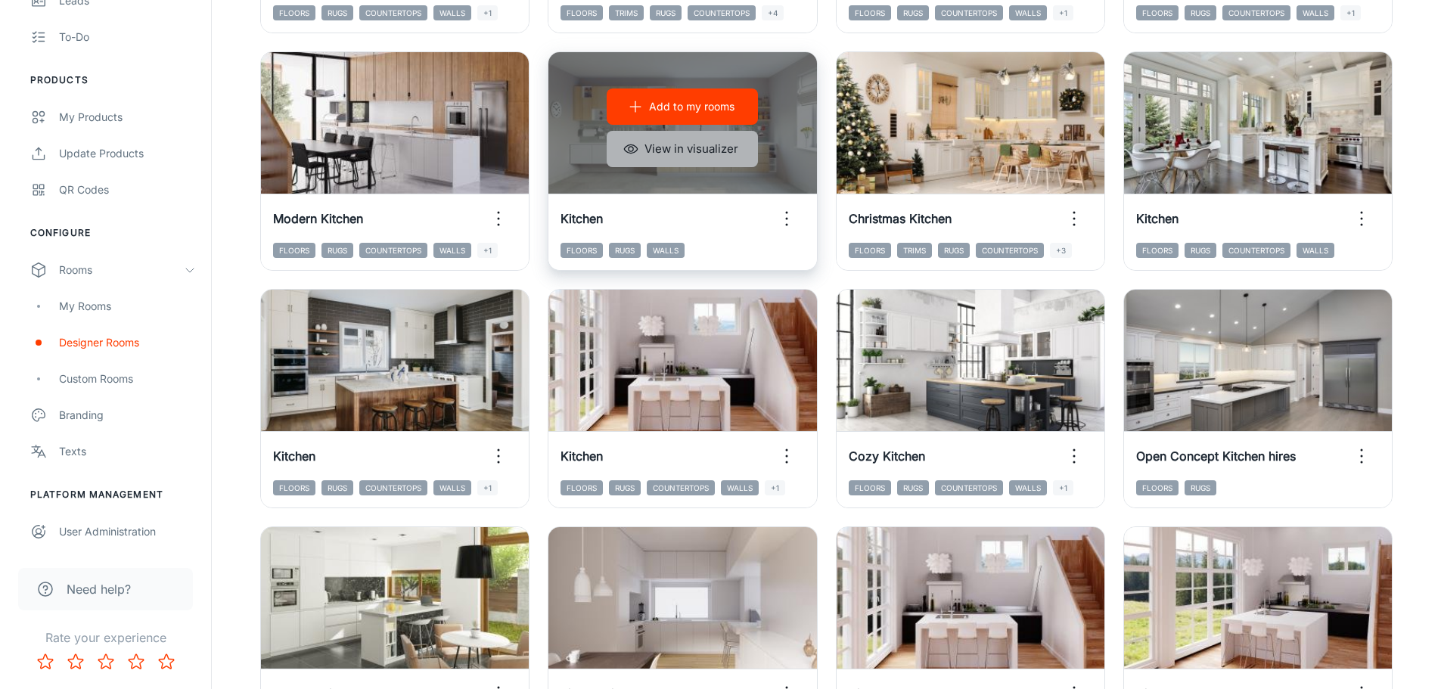
click at [658, 154] on button "View in visualizer" at bounding box center [682, 149] width 151 height 36
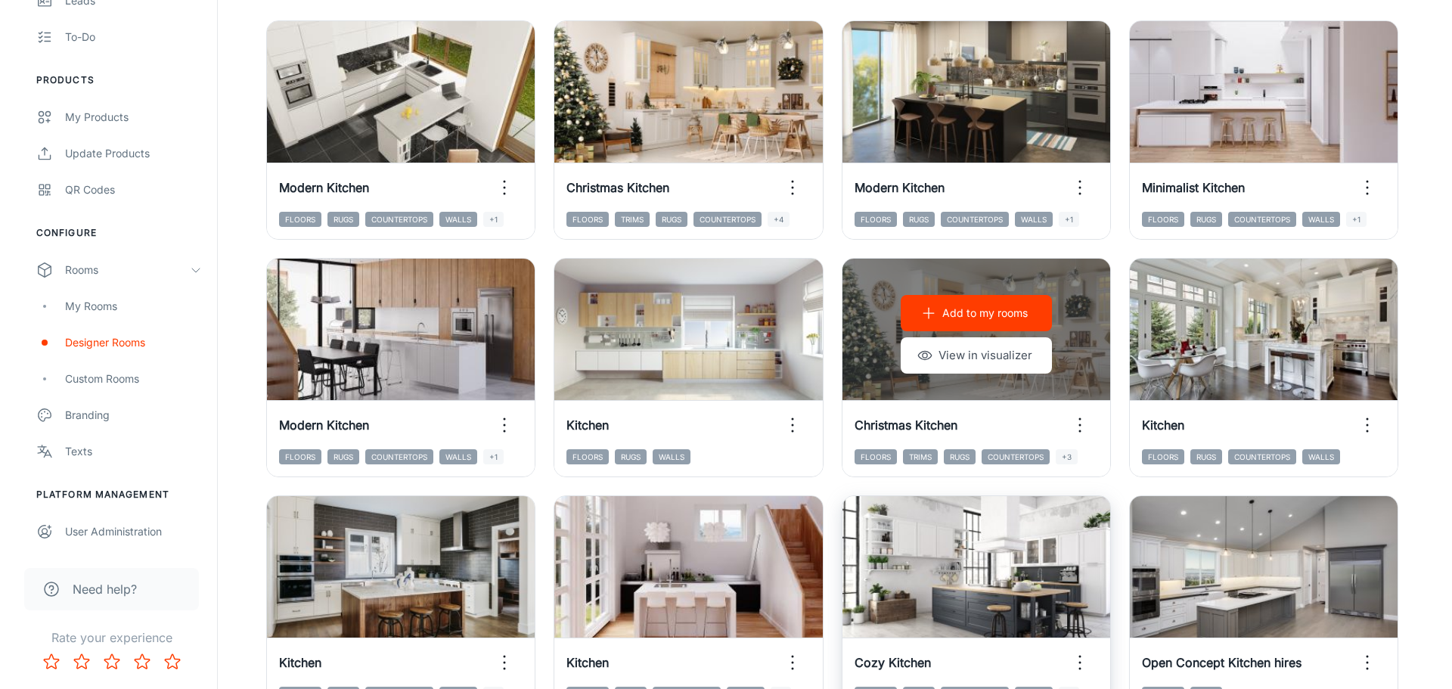
scroll to position [0, 0]
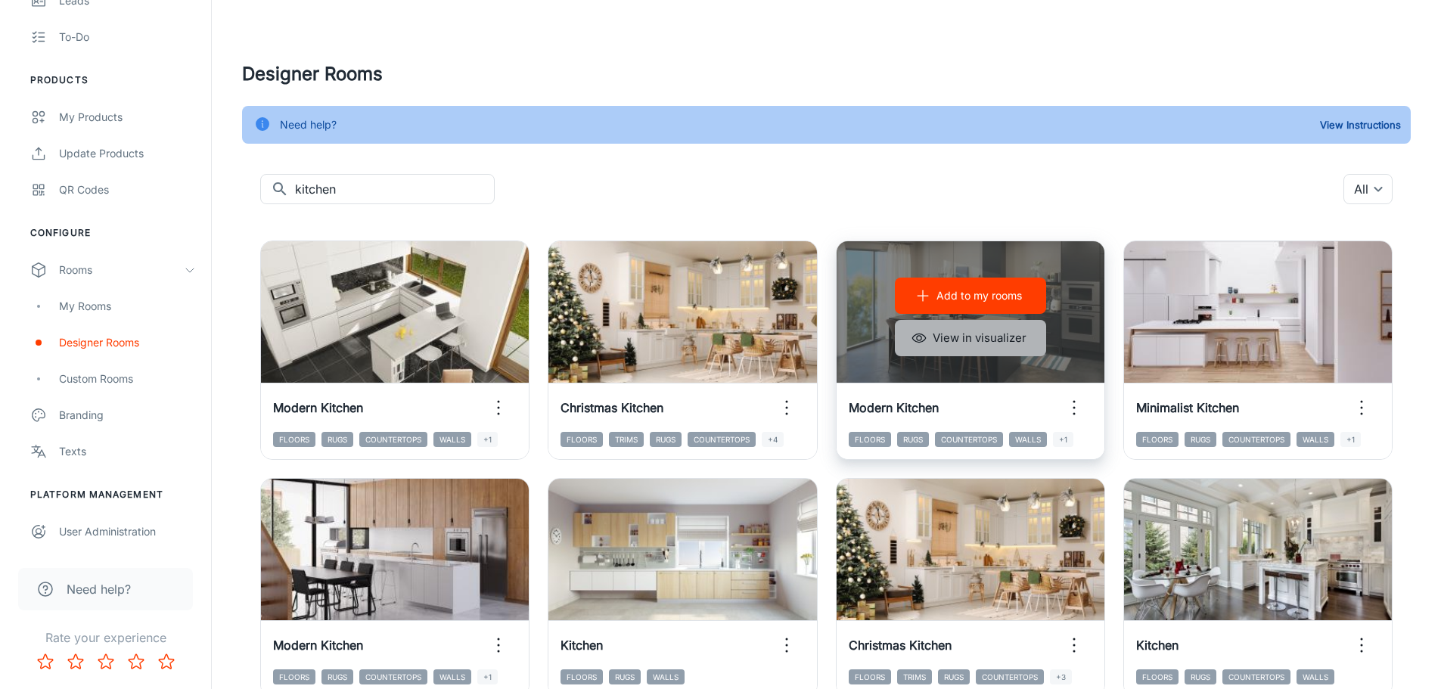
click at [956, 342] on button "View in visualizer" at bounding box center [970, 338] width 151 height 36
click at [956, 299] on p "Add to my rooms" at bounding box center [978, 295] width 85 height 17
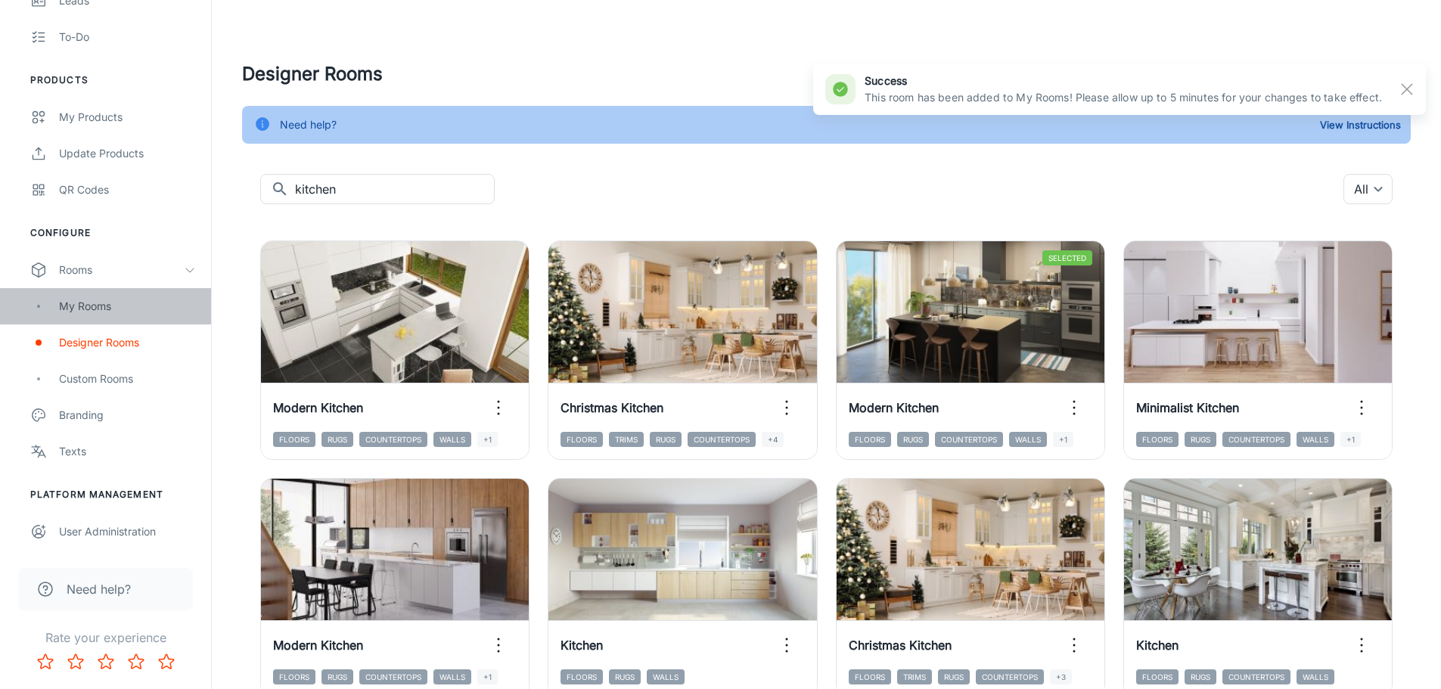
click at [93, 312] on div "My Rooms" at bounding box center [127, 306] width 137 height 17
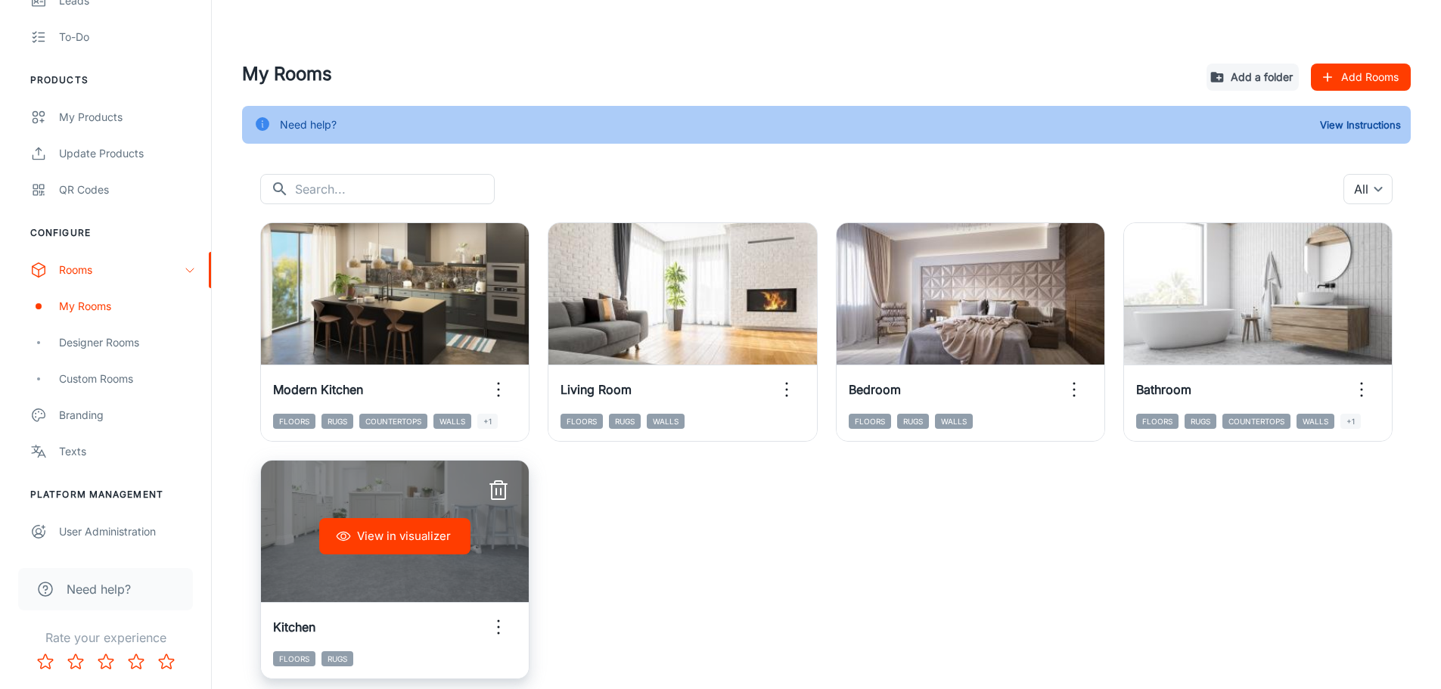
click at [501, 476] on line "button" at bounding box center [501, 492] width 0 height 6
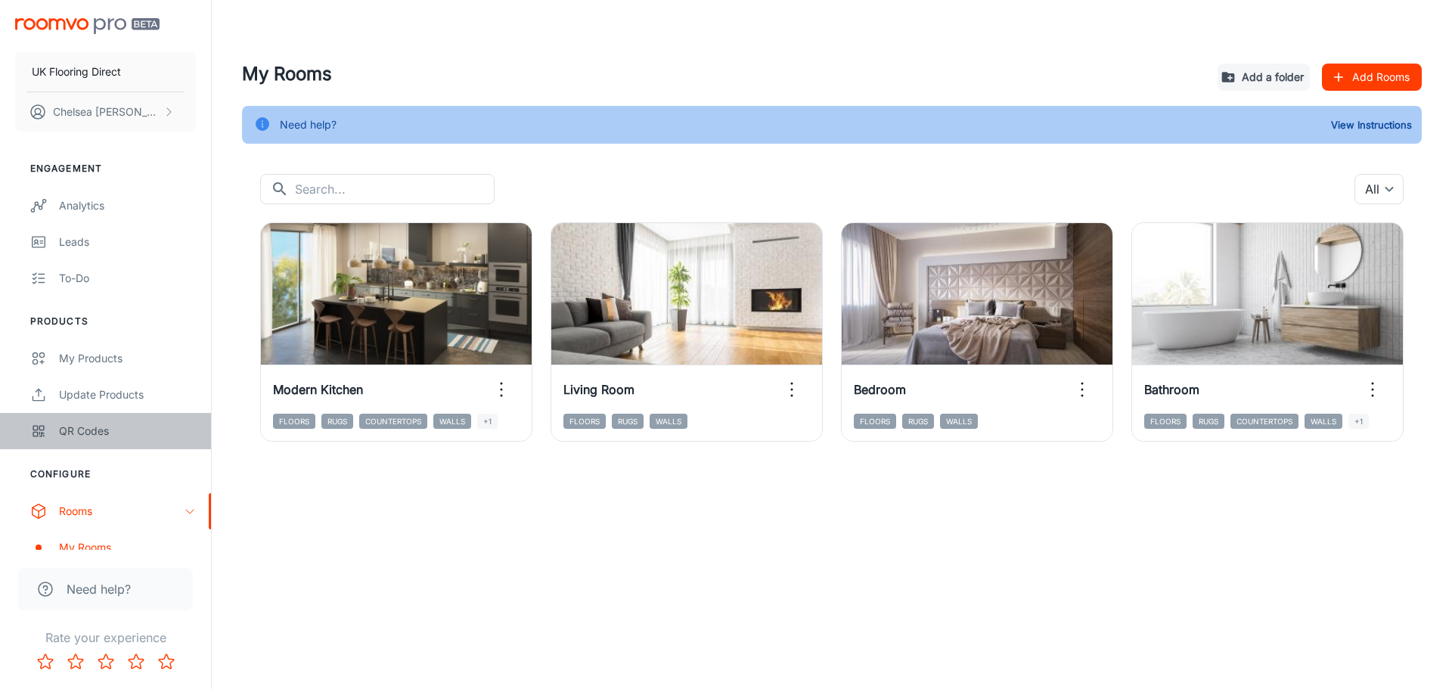
click at [89, 432] on div "QR Codes" at bounding box center [127, 431] width 137 height 17
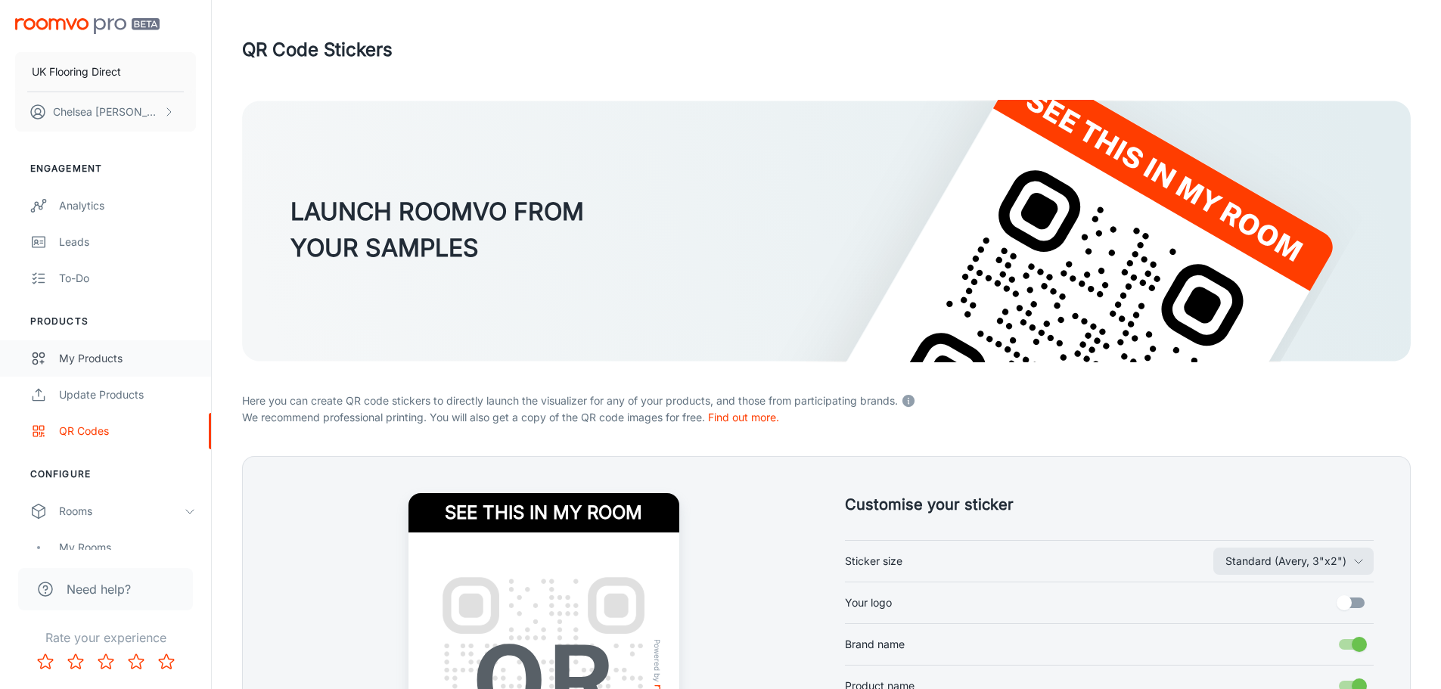
click at [98, 358] on div "My Products" at bounding box center [127, 358] width 137 height 17
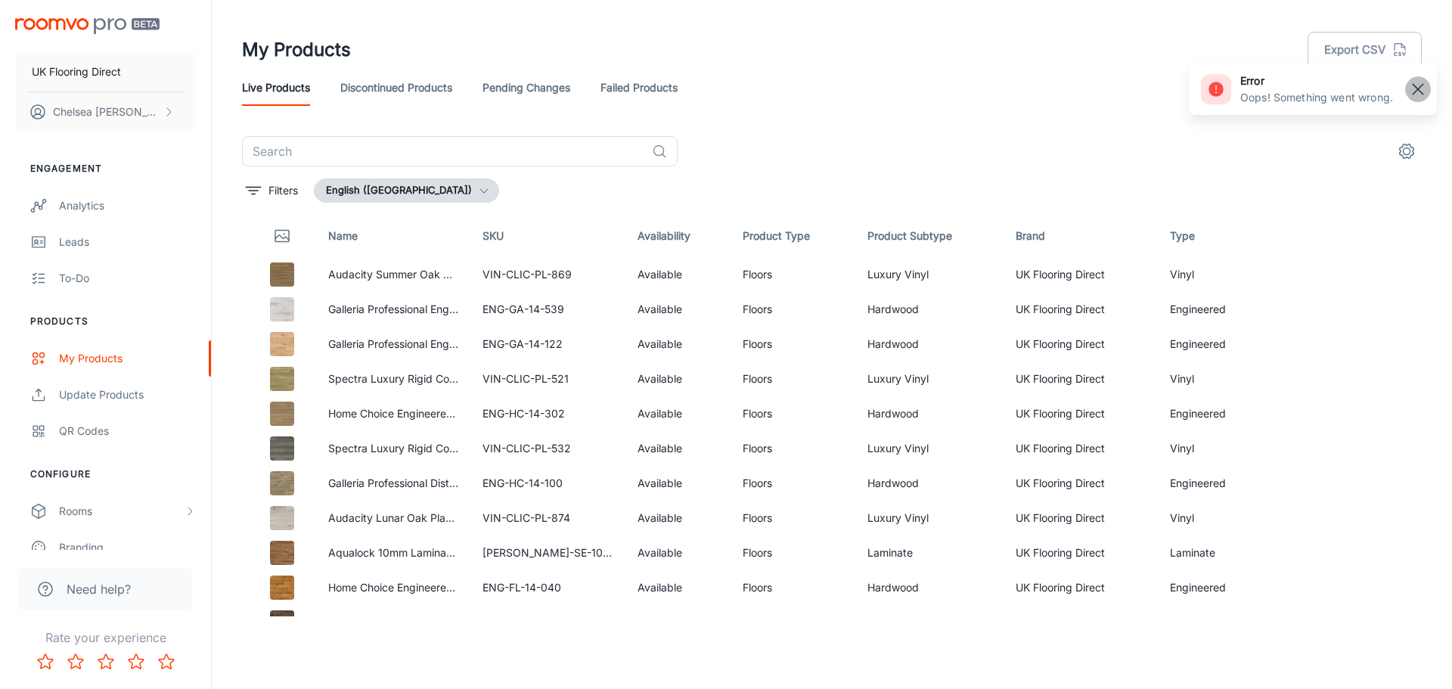
click at [956, 91] on rect "button" at bounding box center [1418, 89] width 18 height 18
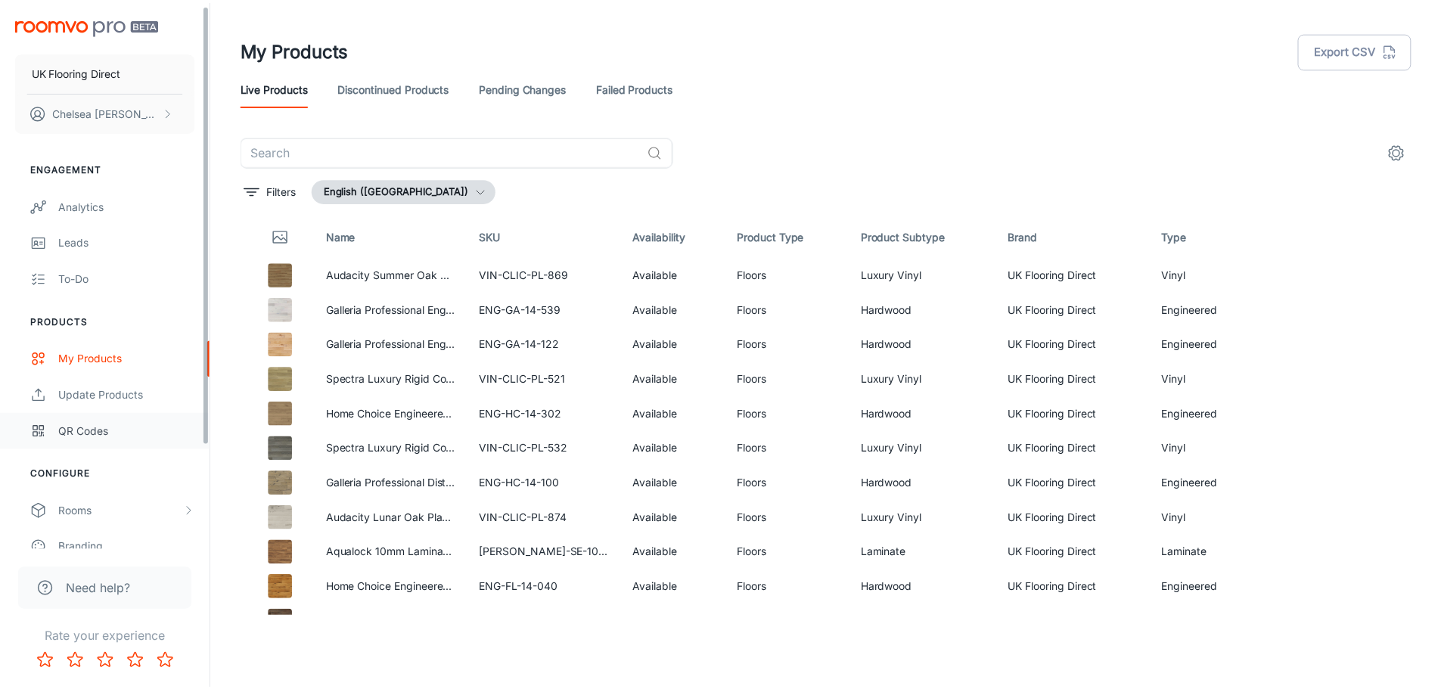
scroll to position [132, 0]
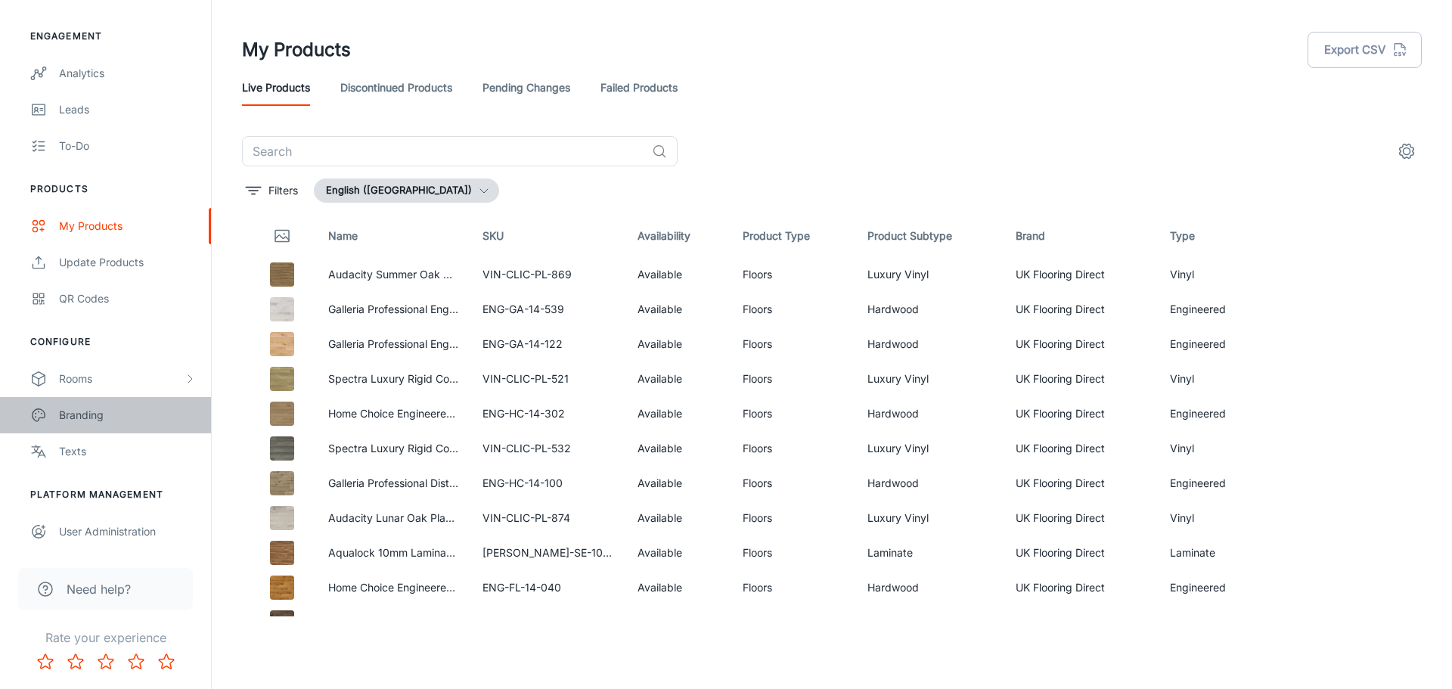
click at [105, 423] on div "Branding" at bounding box center [127, 415] width 137 height 17
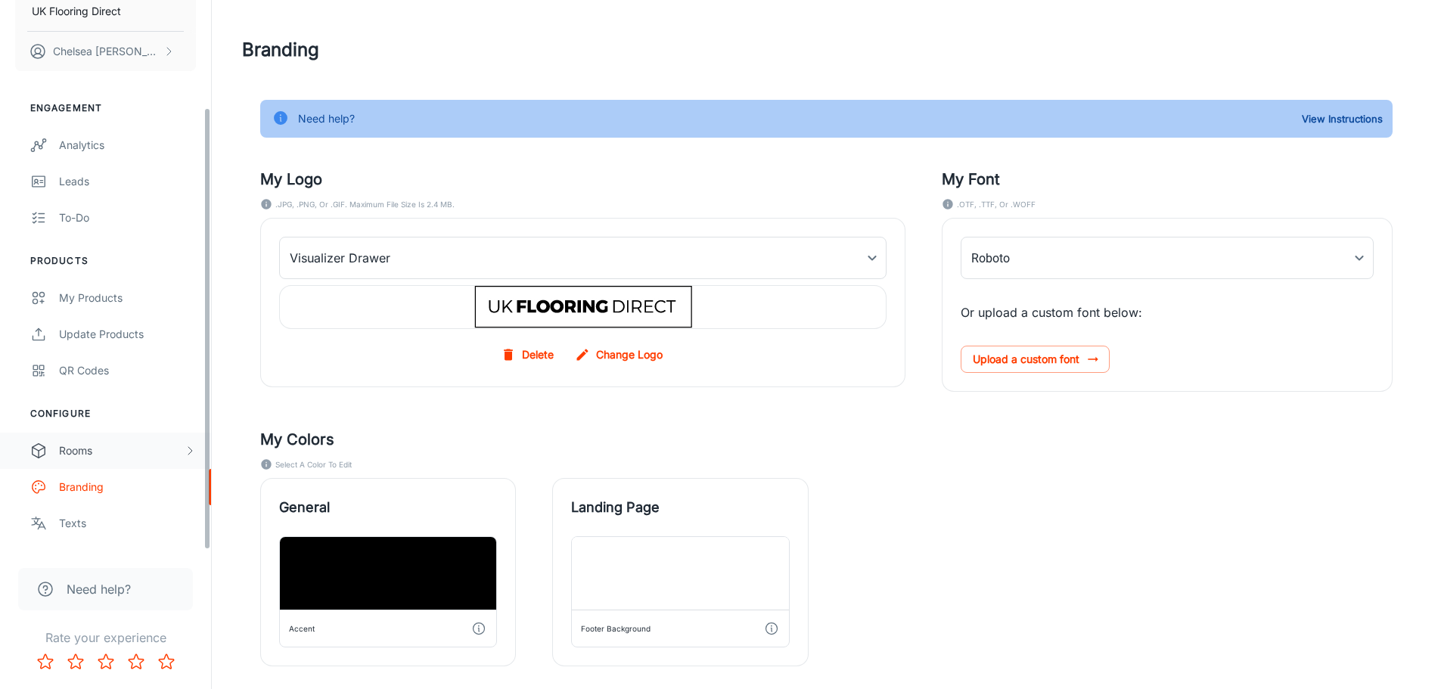
scroll to position [132, 0]
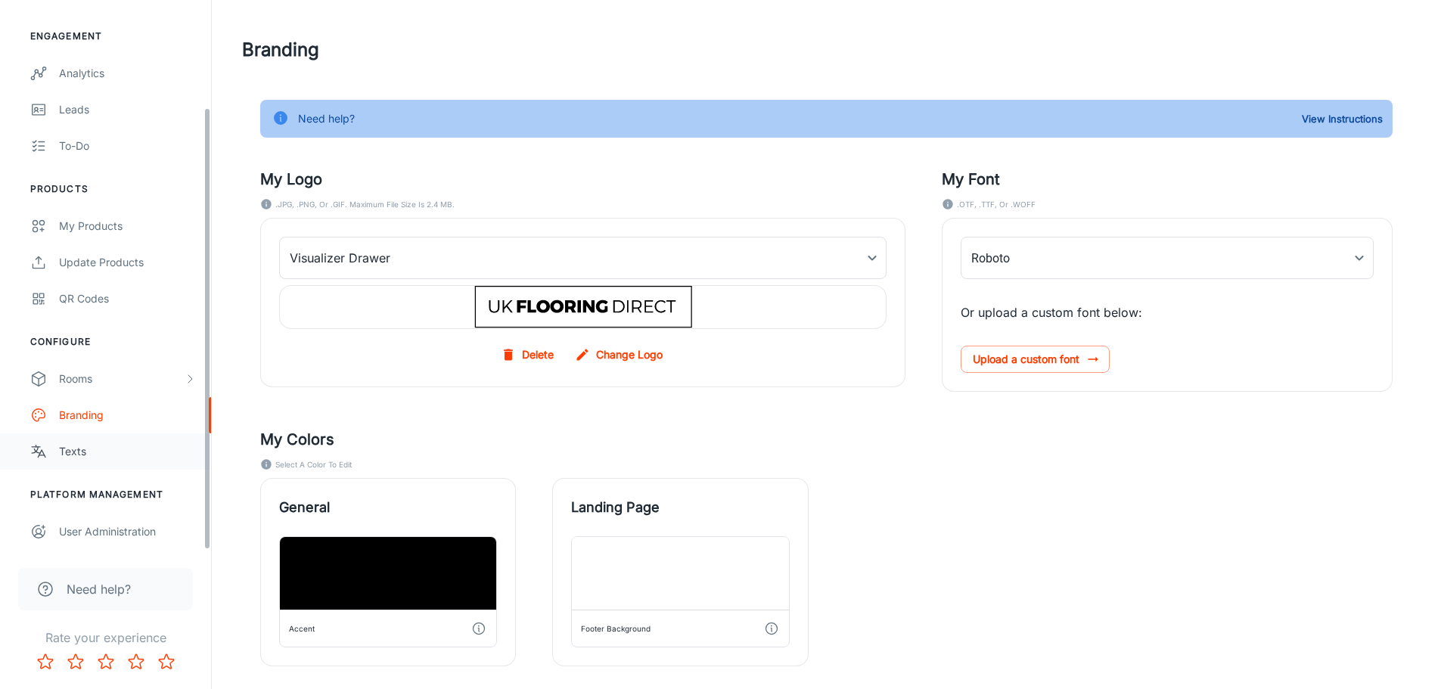
click at [107, 456] on div "Texts" at bounding box center [127, 451] width 137 height 17
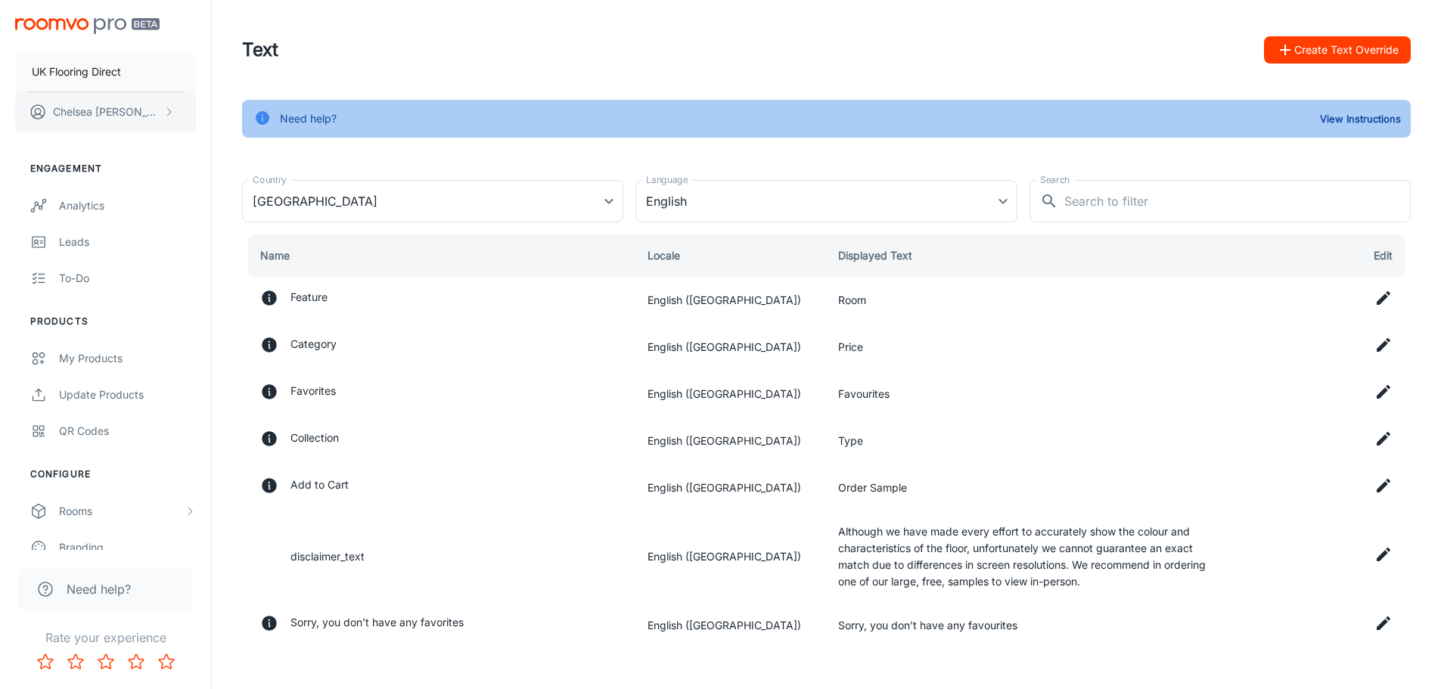
click at [132, 104] on p "[PERSON_NAME]" at bounding box center [106, 112] width 107 height 17
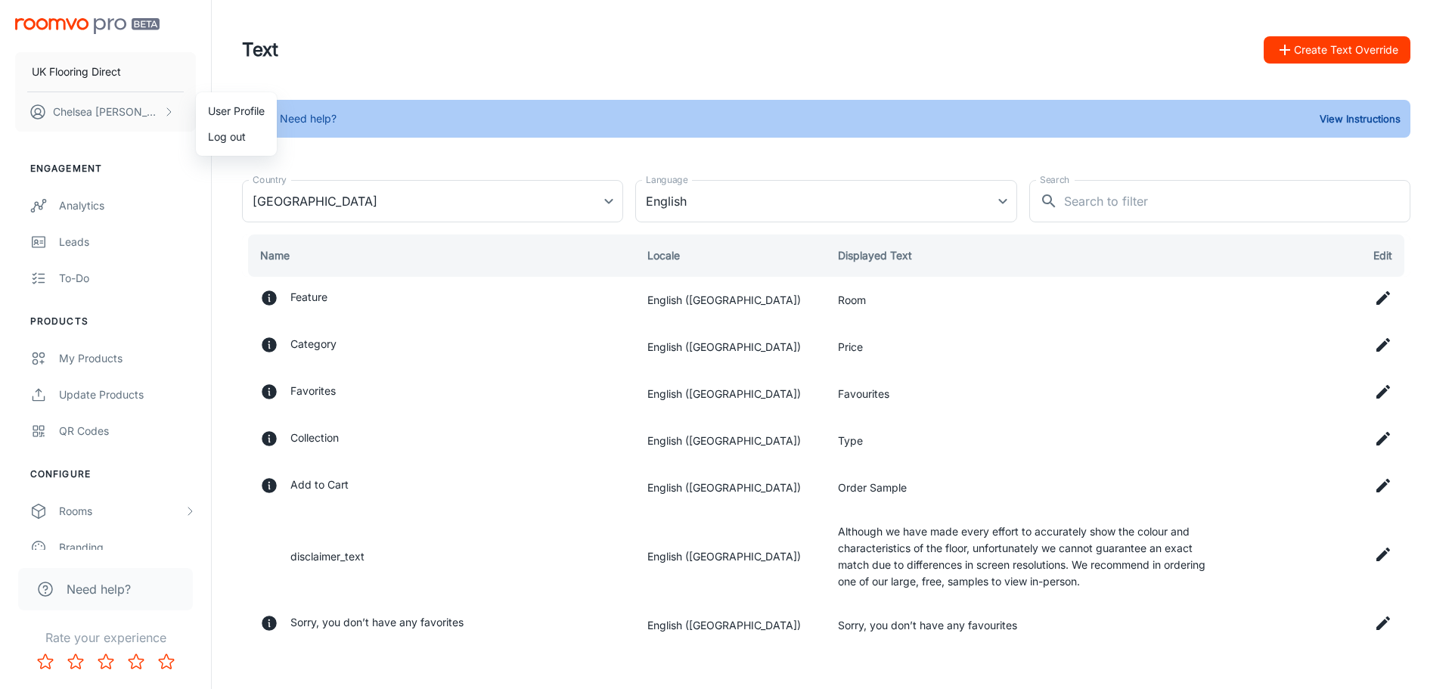
click at [680, 53] on div at bounding box center [726, 344] width 1452 height 689
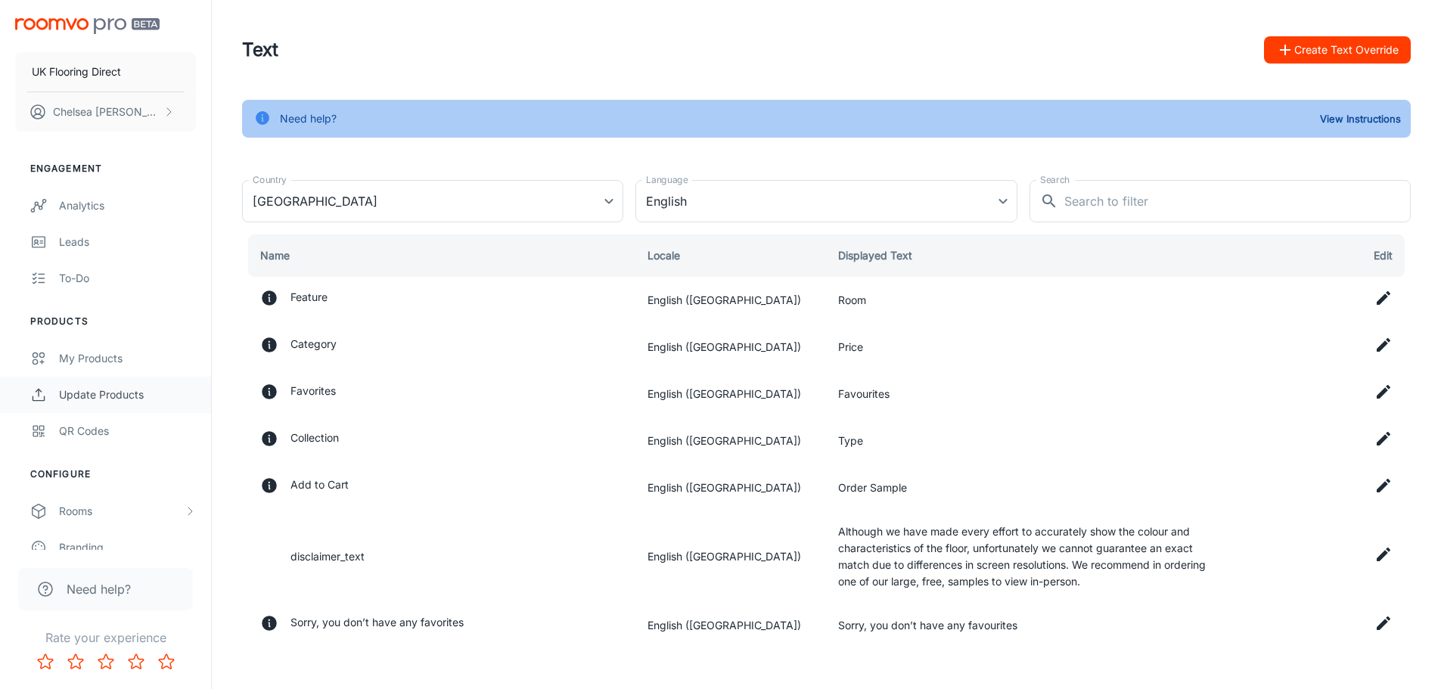
click at [138, 388] on div "Update Products" at bounding box center [127, 394] width 137 height 17
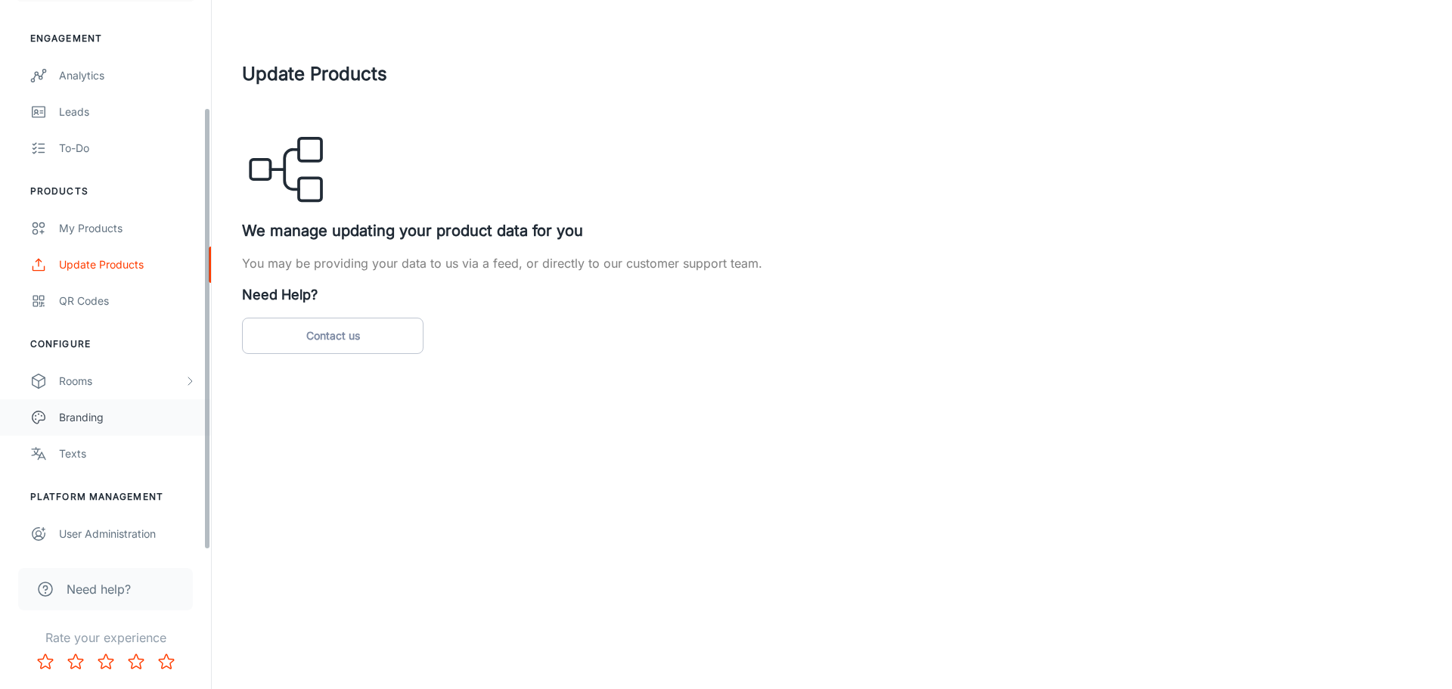
scroll to position [132, 0]
click at [154, 381] on div "Rooms" at bounding box center [121, 379] width 125 height 17
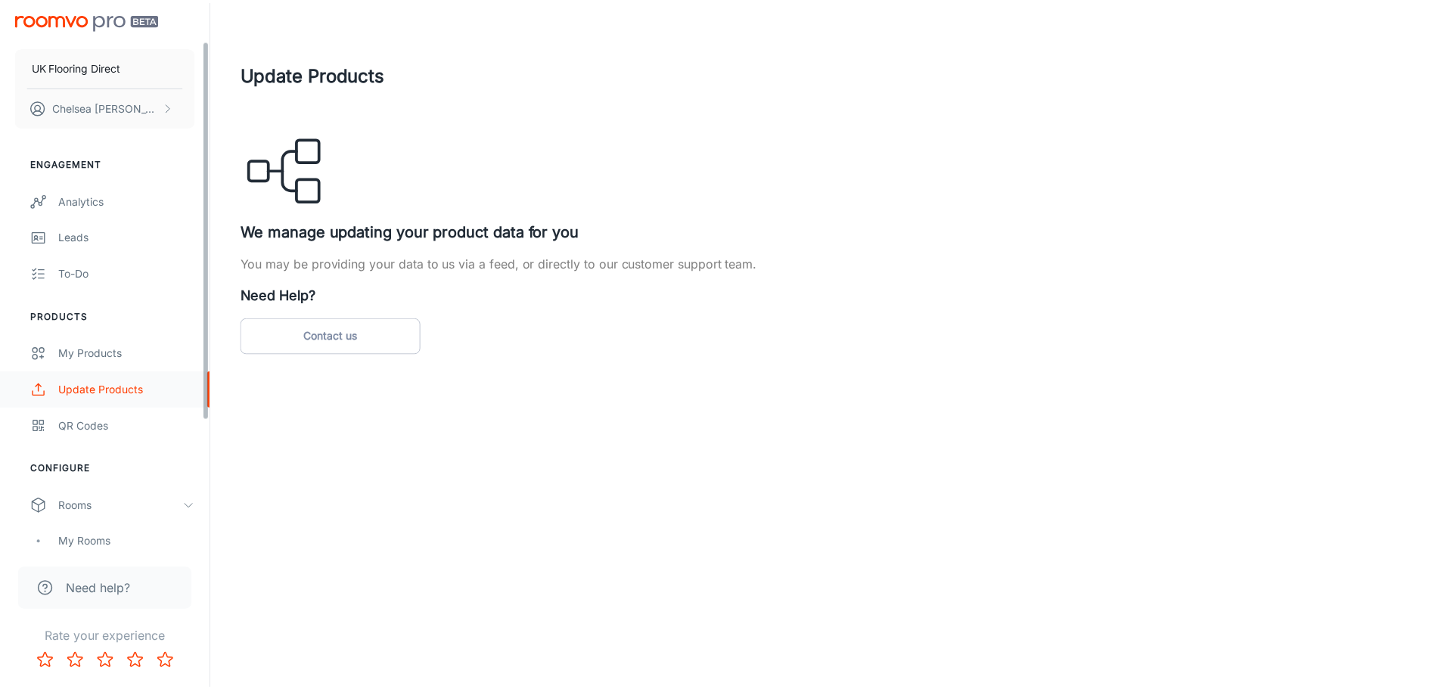
scroll to position [0, 0]
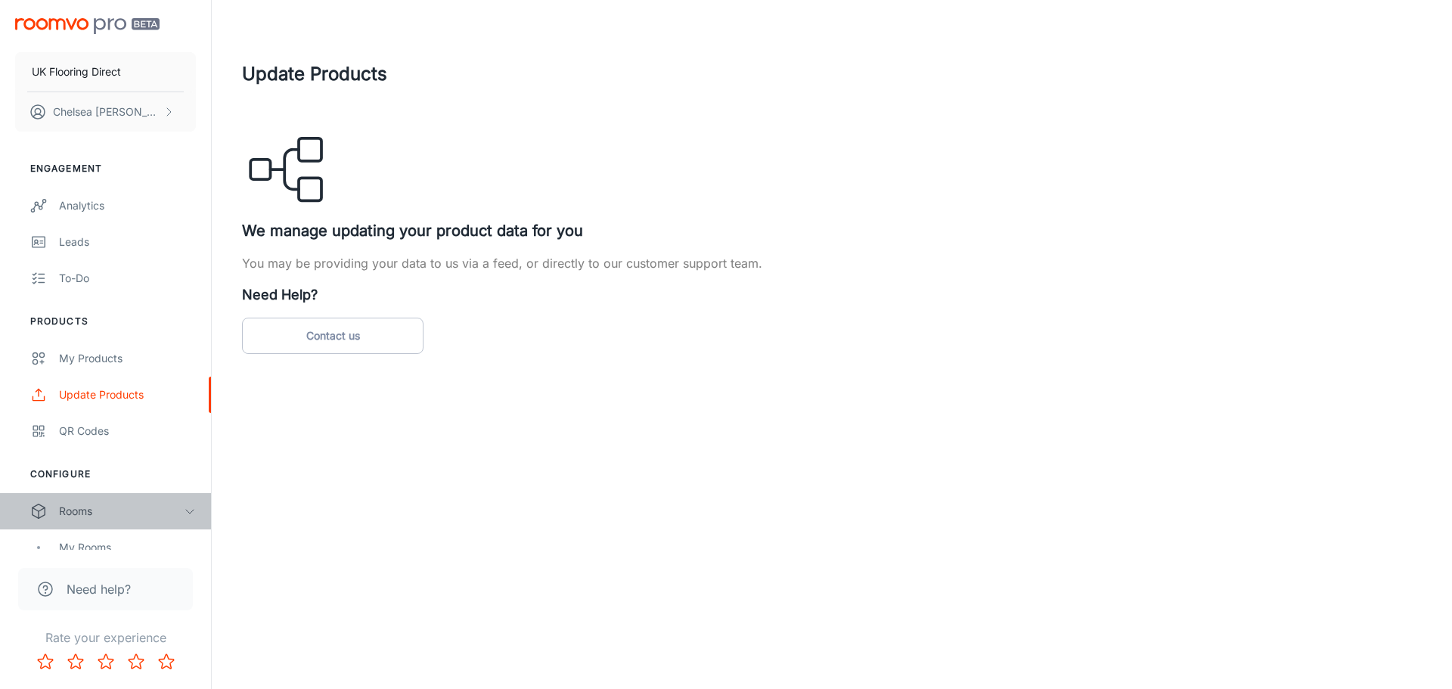
click at [99, 476] on div "Rooms" at bounding box center [121, 511] width 125 height 17
click at [107, 216] on link "Analytics" at bounding box center [105, 206] width 211 height 36
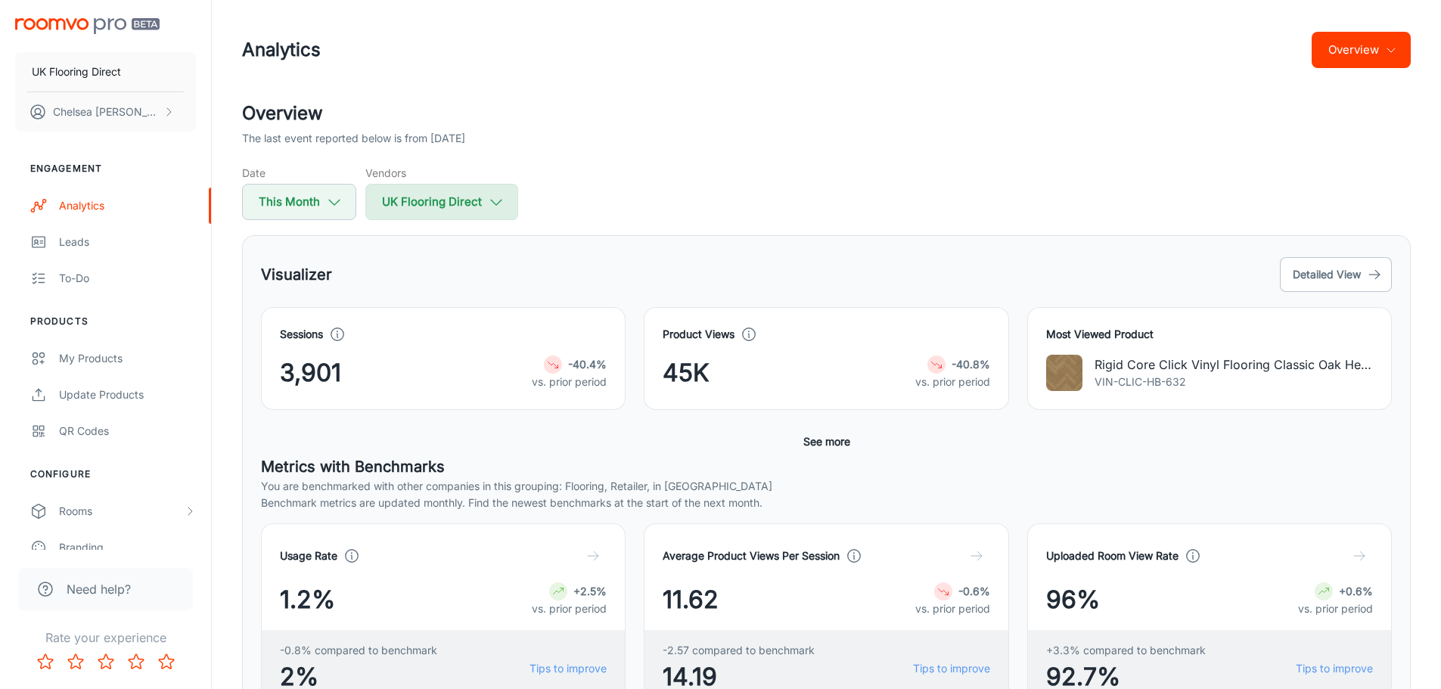
click at [459, 197] on button "UK Flooring Direct" at bounding box center [441, 202] width 153 height 36
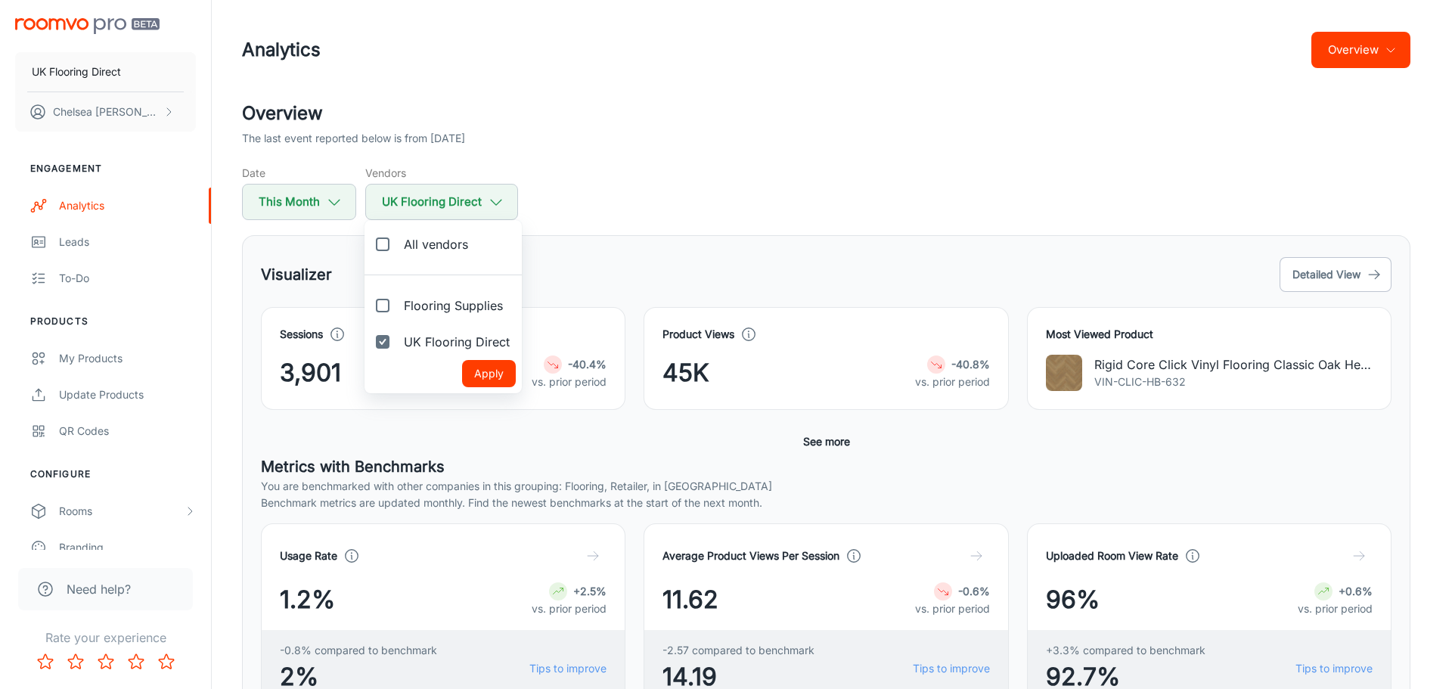
click at [628, 210] on div at bounding box center [726, 344] width 1452 height 689
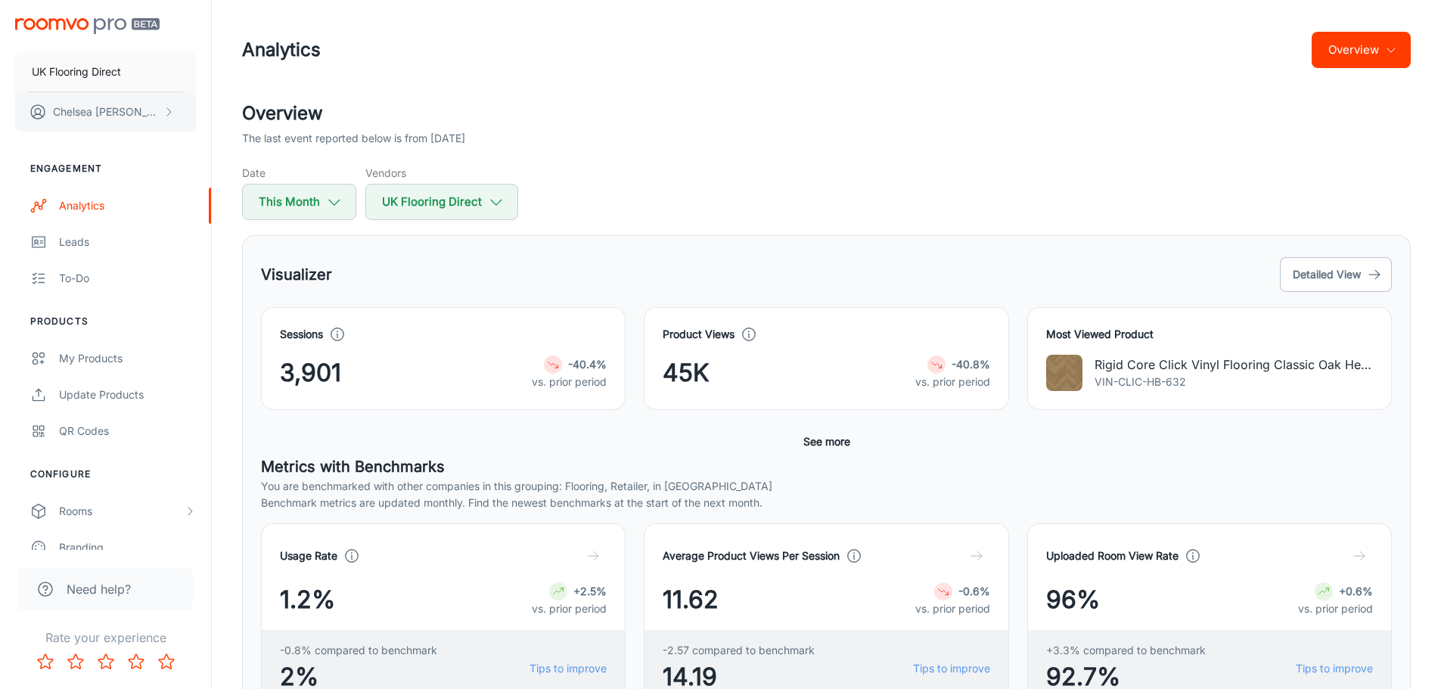
click at [95, 110] on p "[PERSON_NAME]" at bounding box center [106, 112] width 107 height 17
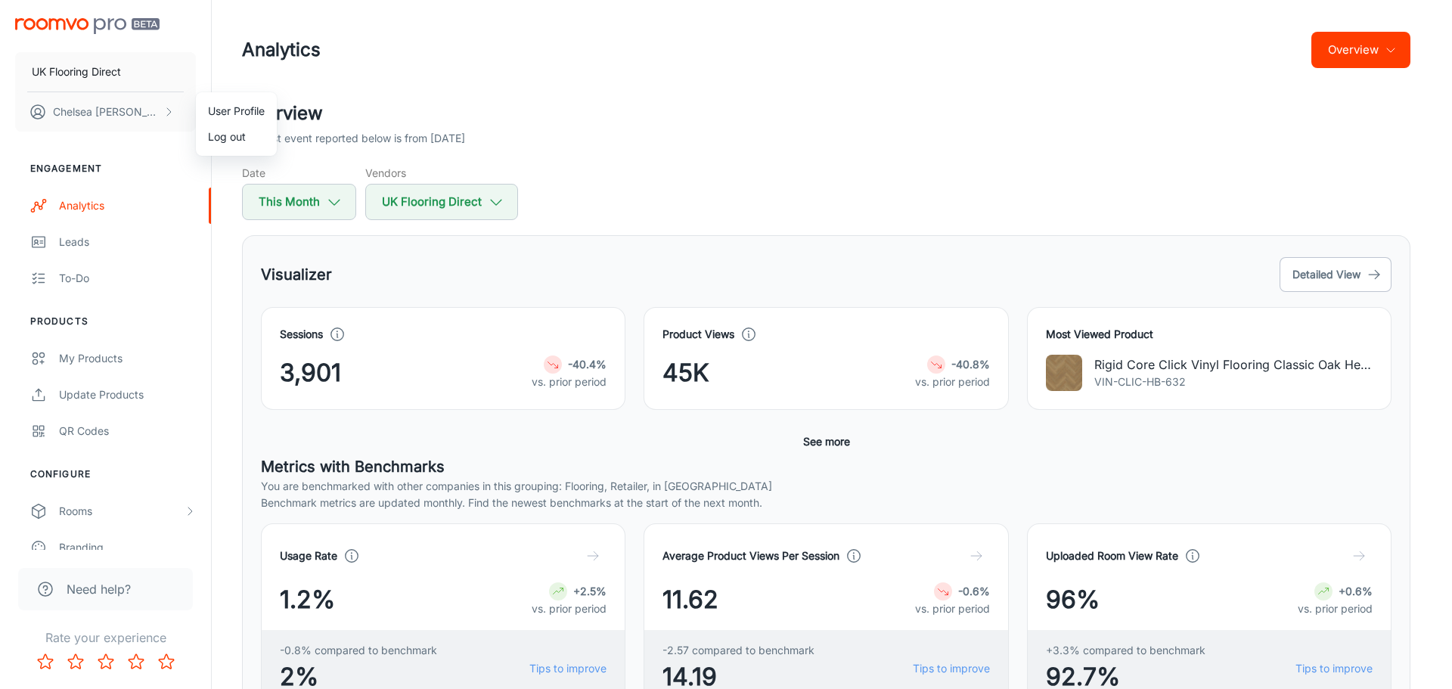
click at [122, 73] on div at bounding box center [726, 344] width 1452 height 689
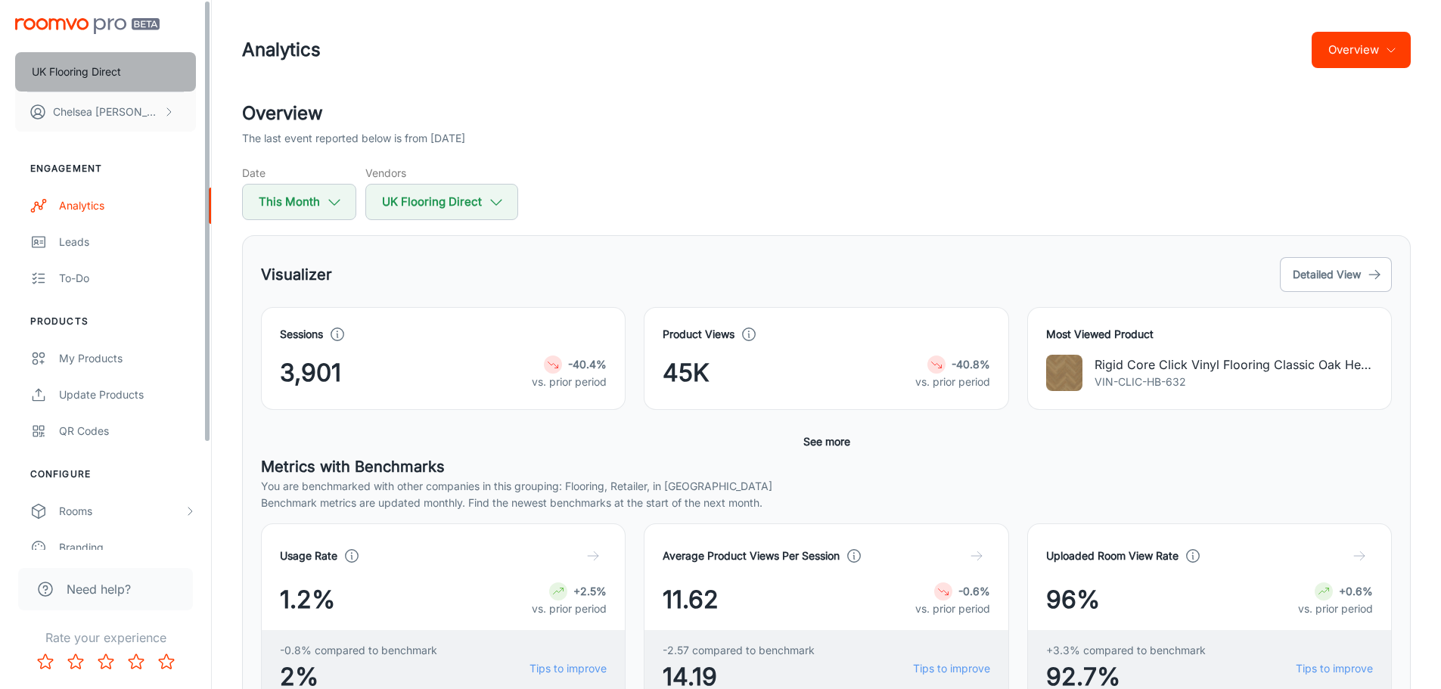
click at [145, 71] on button "UK Flooring Direct" at bounding box center [105, 71] width 181 height 39
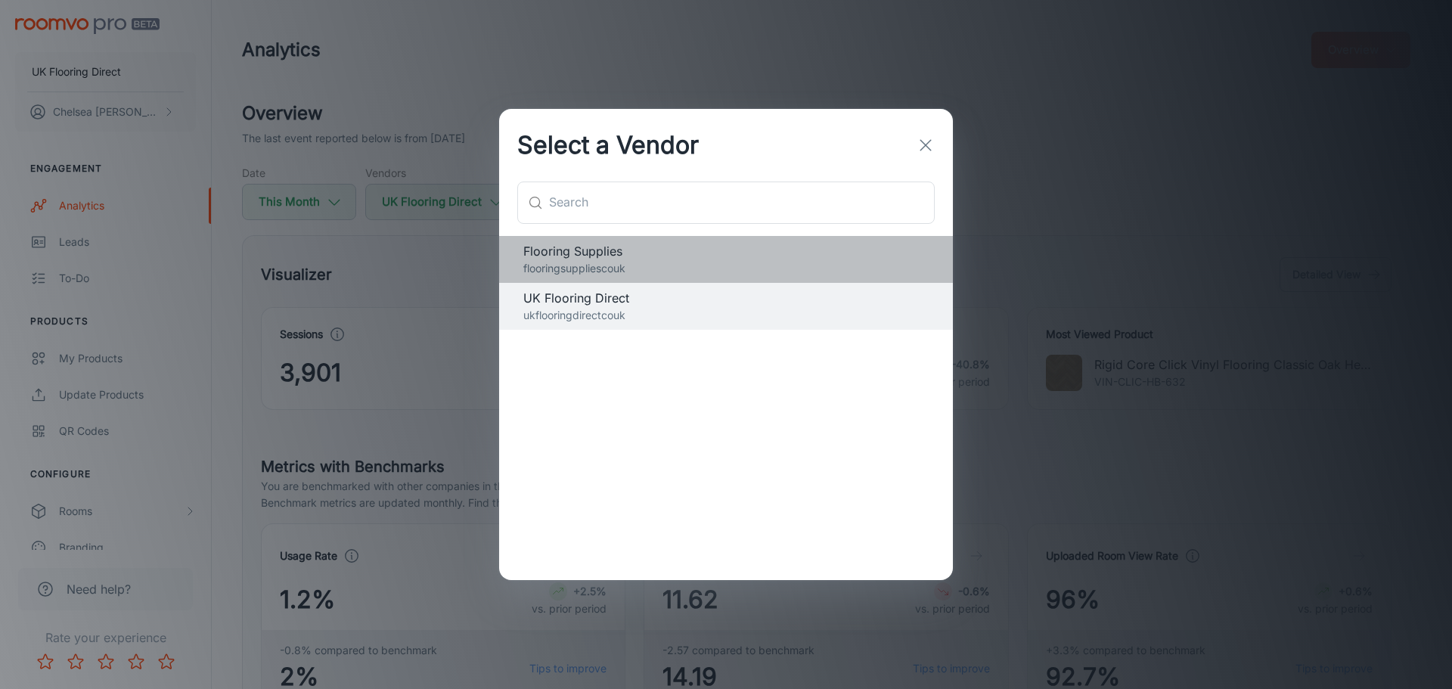
click at [595, 273] on p "flooringsuppliescouk" at bounding box center [725, 268] width 405 height 17
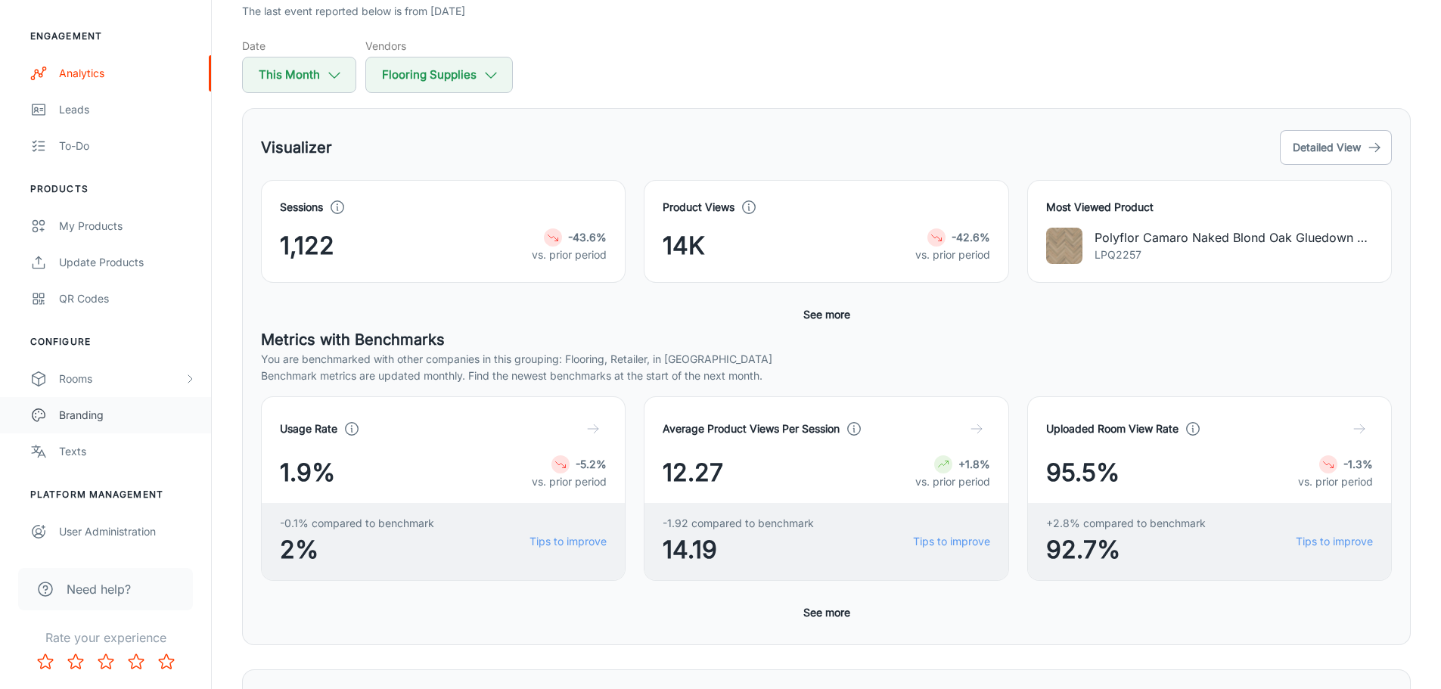
scroll to position [227, 0]
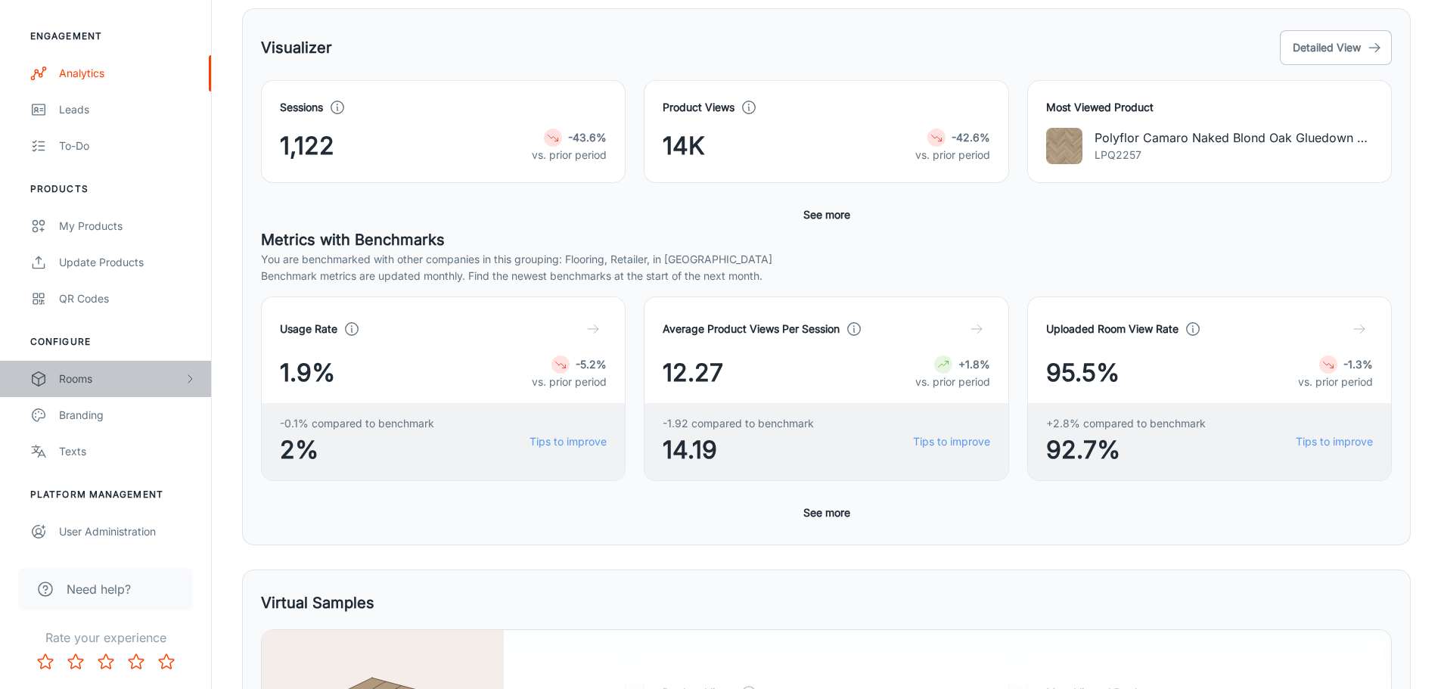
click at [127, 384] on div "Rooms" at bounding box center [121, 379] width 125 height 17
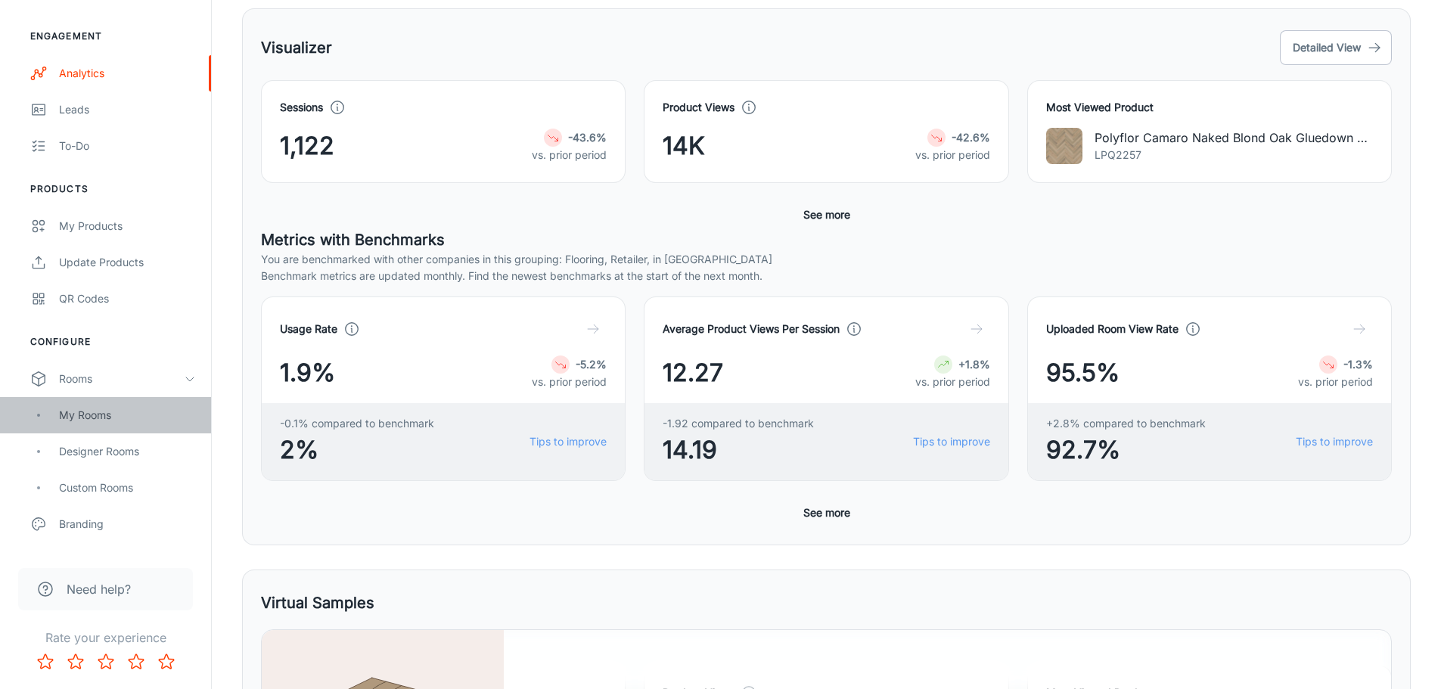
click at [153, 408] on div "My Rooms" at bounding box center [127, 415] width 137 height 17
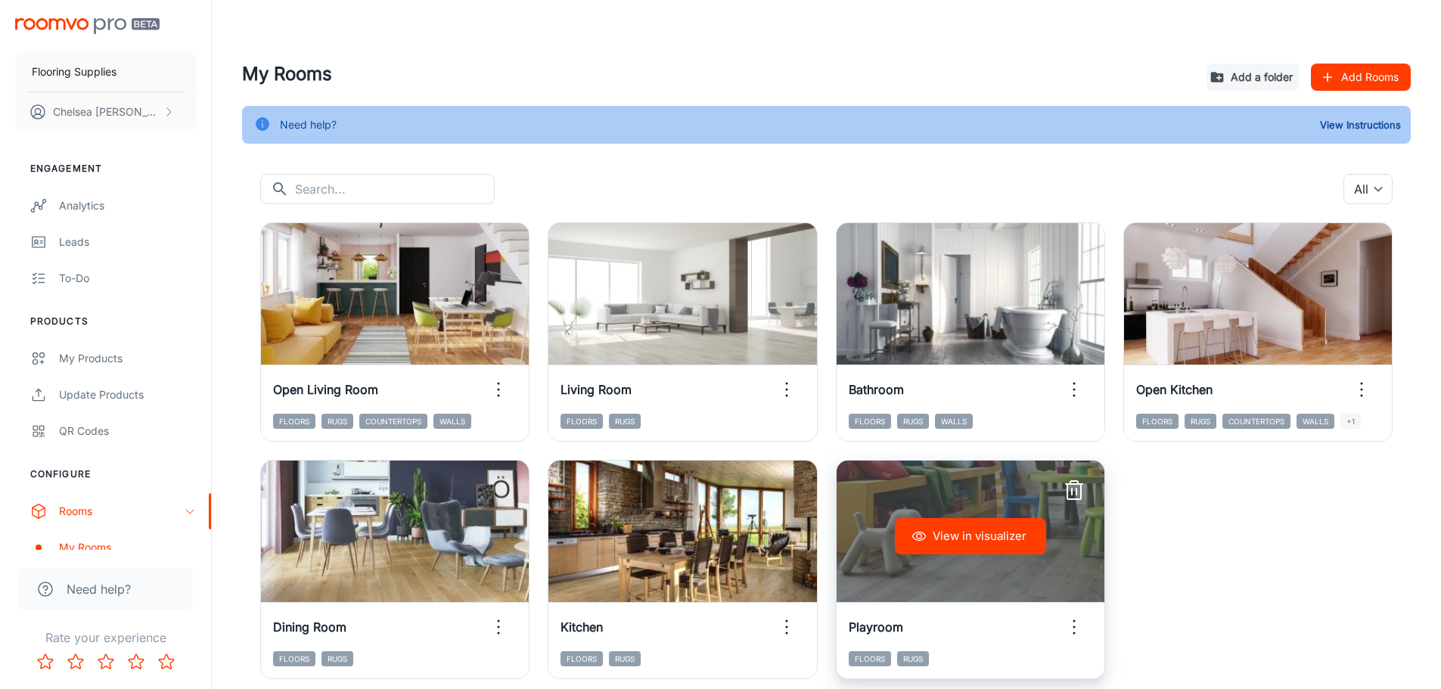
click at [956, 476] on button "View in visualizer" at bounding box center [970, 536] width 151 height 36
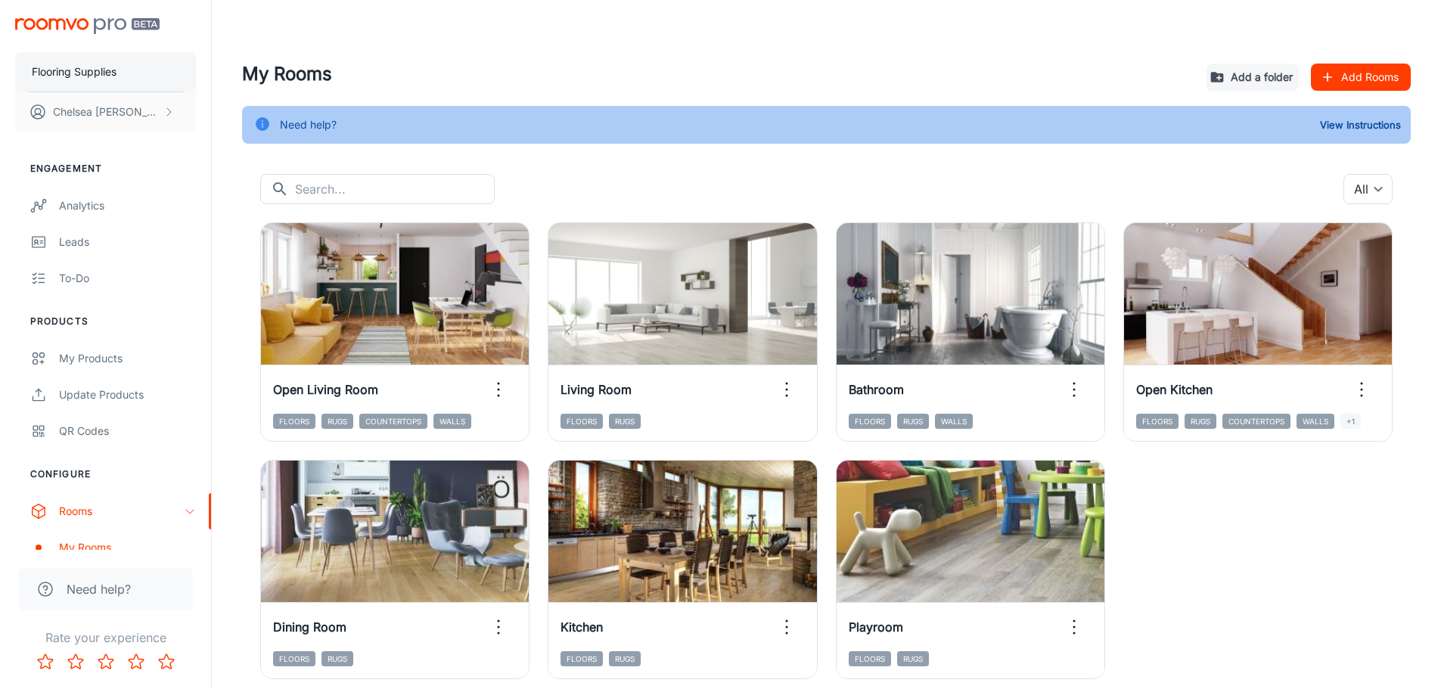
click at [101, 82] on button "Flooring Supplies" at bounding box center [105, 71] width 181 height 39
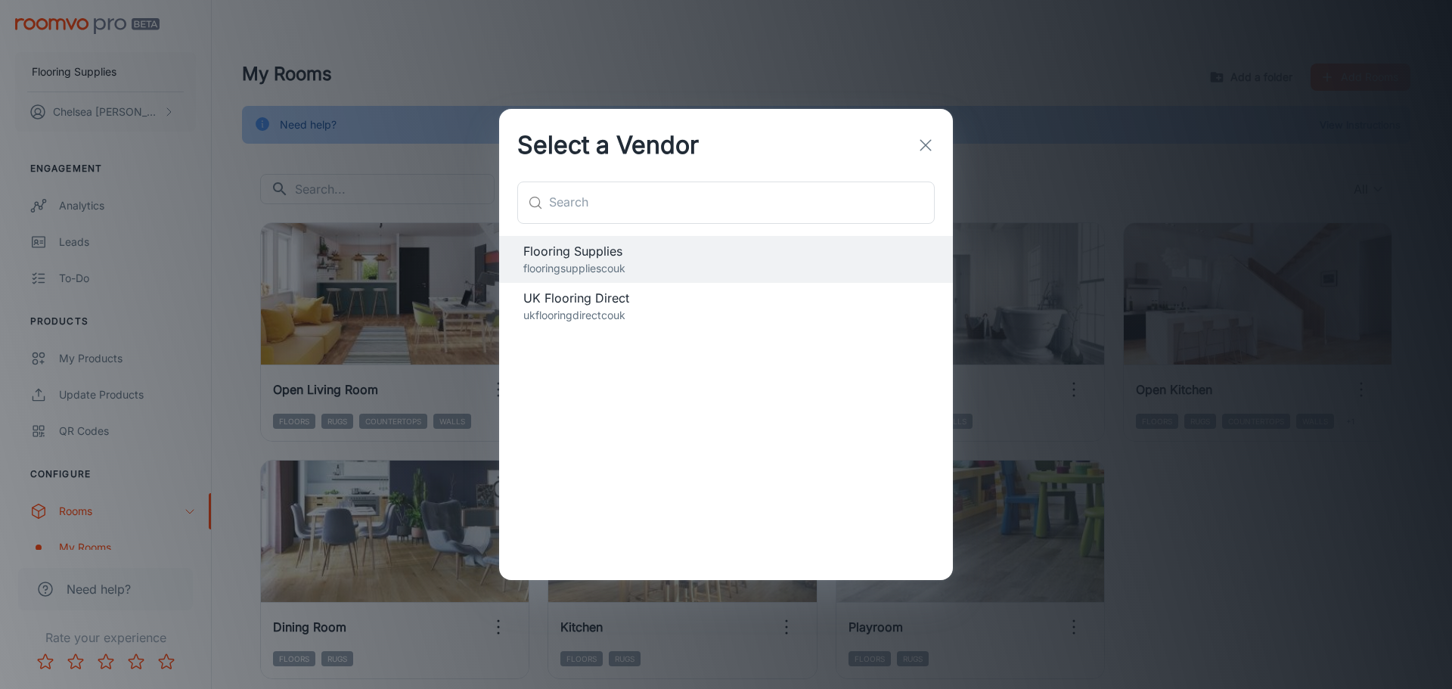
click at [665, 309] on p "ukflooringdirectcouk" at bounding box center [725, 315] width 405 height 17
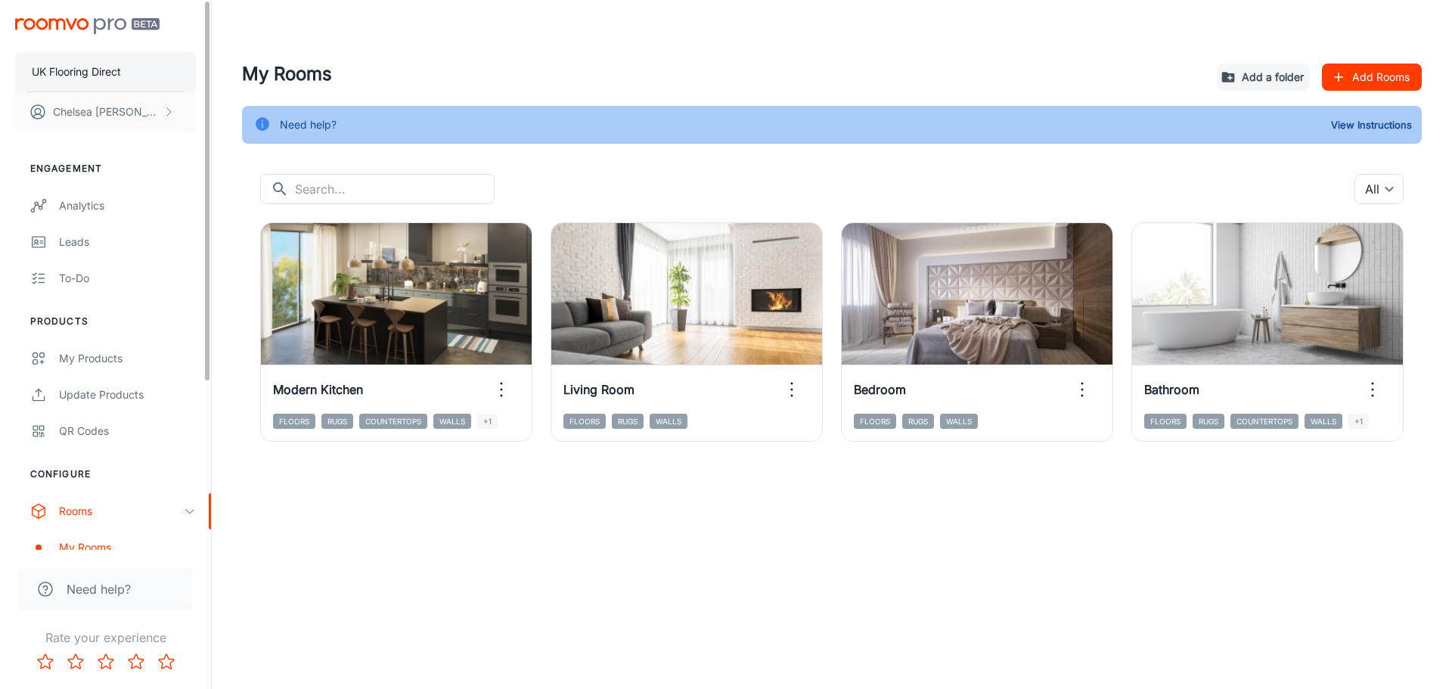
click at [126, 74] on button "UK Flooring Direct" at bounding box center [105, 71] width 181 height 39
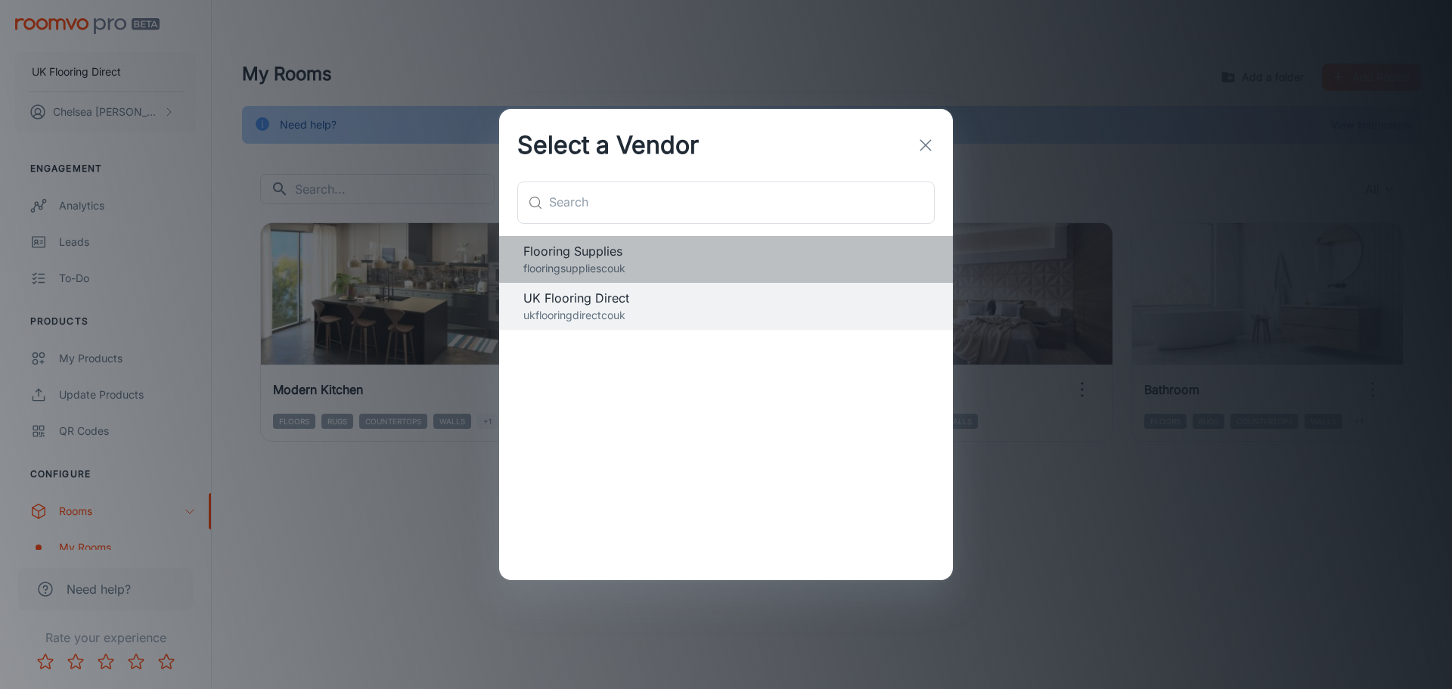
click at [637, 266] on p "flooringsuppliescouk" at bounding box center [725, 268] width 405 height 17
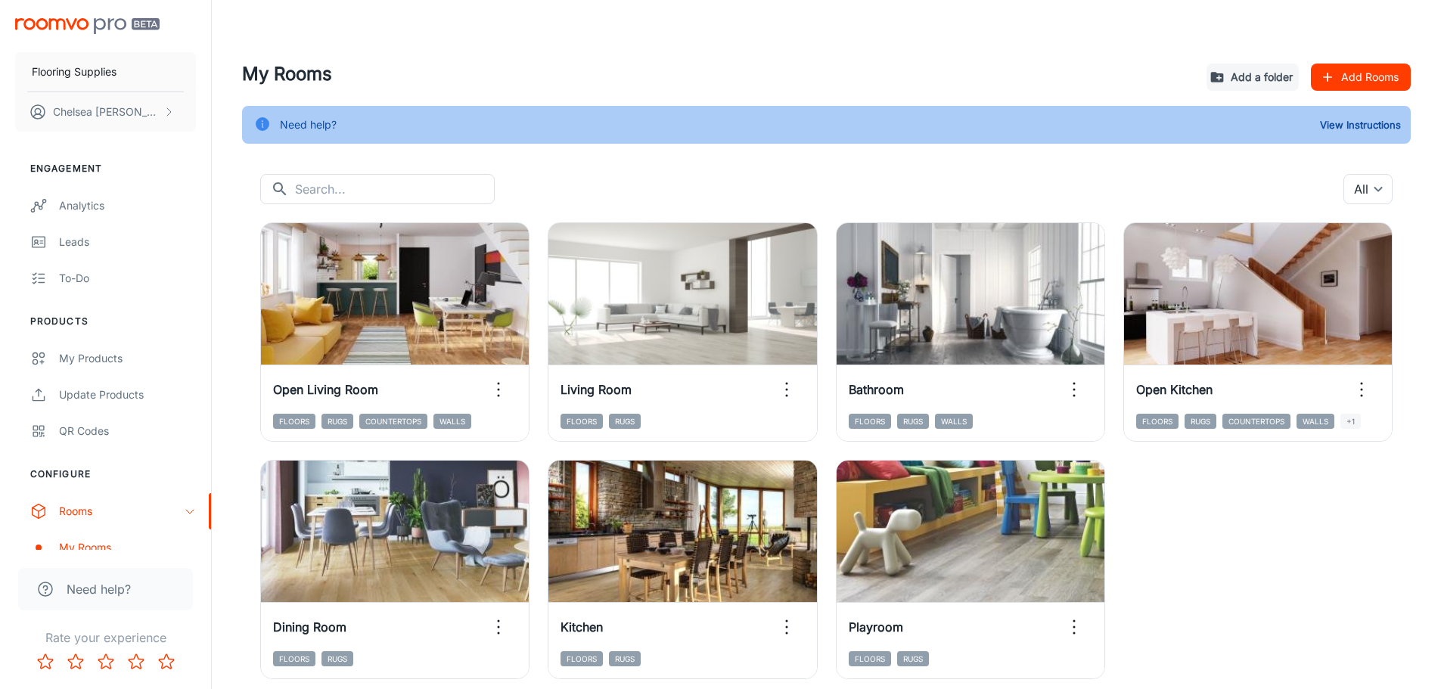
drag, startPoint x: 1335, startPoint y: 613, endPoint x: 1333, endPoint y: 546, distance: 67.3
click at [956, 476] on div "View in visualizer Open Living Room Floors Rugs Countertops Walls View in visua…" at bounding box center [817, 441] width 1150 height 475
click at [101, 207] on div "Analytics" at bounding box center [127, 205] width 137 height 17
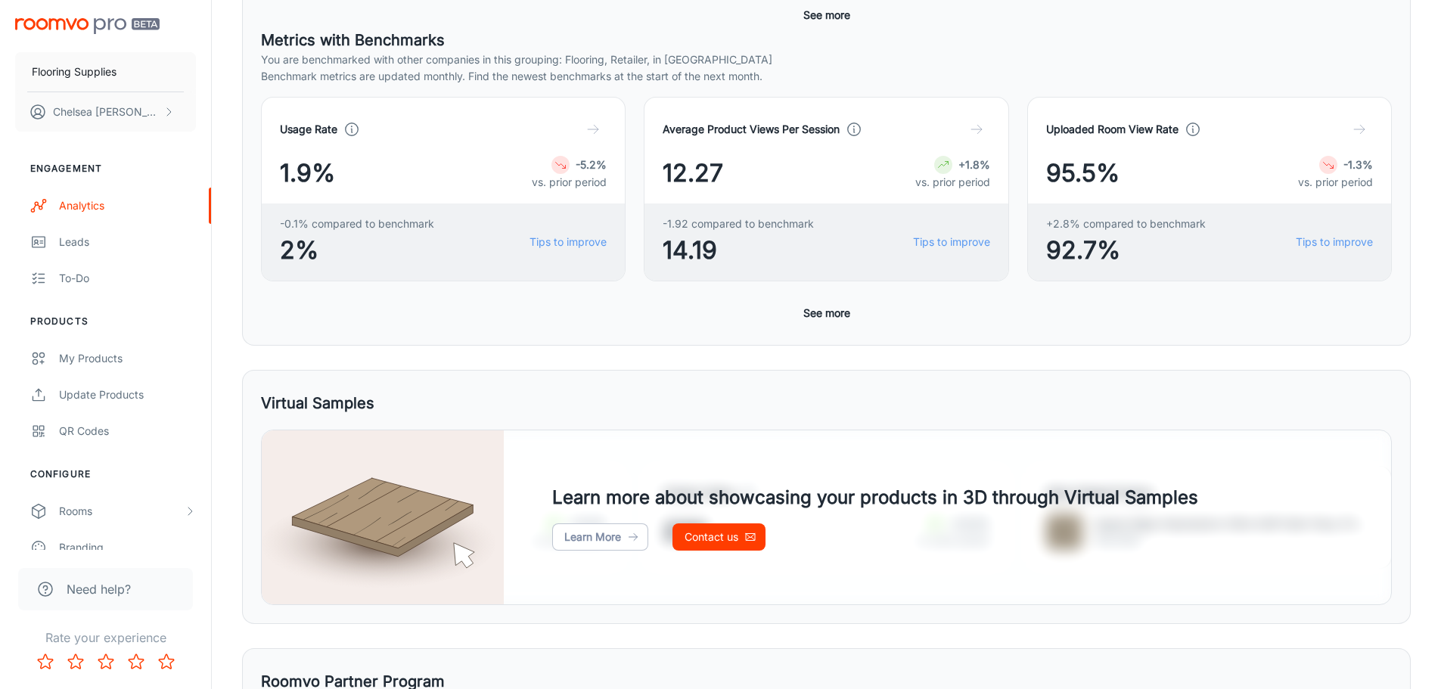
scroll to position [171, 0]
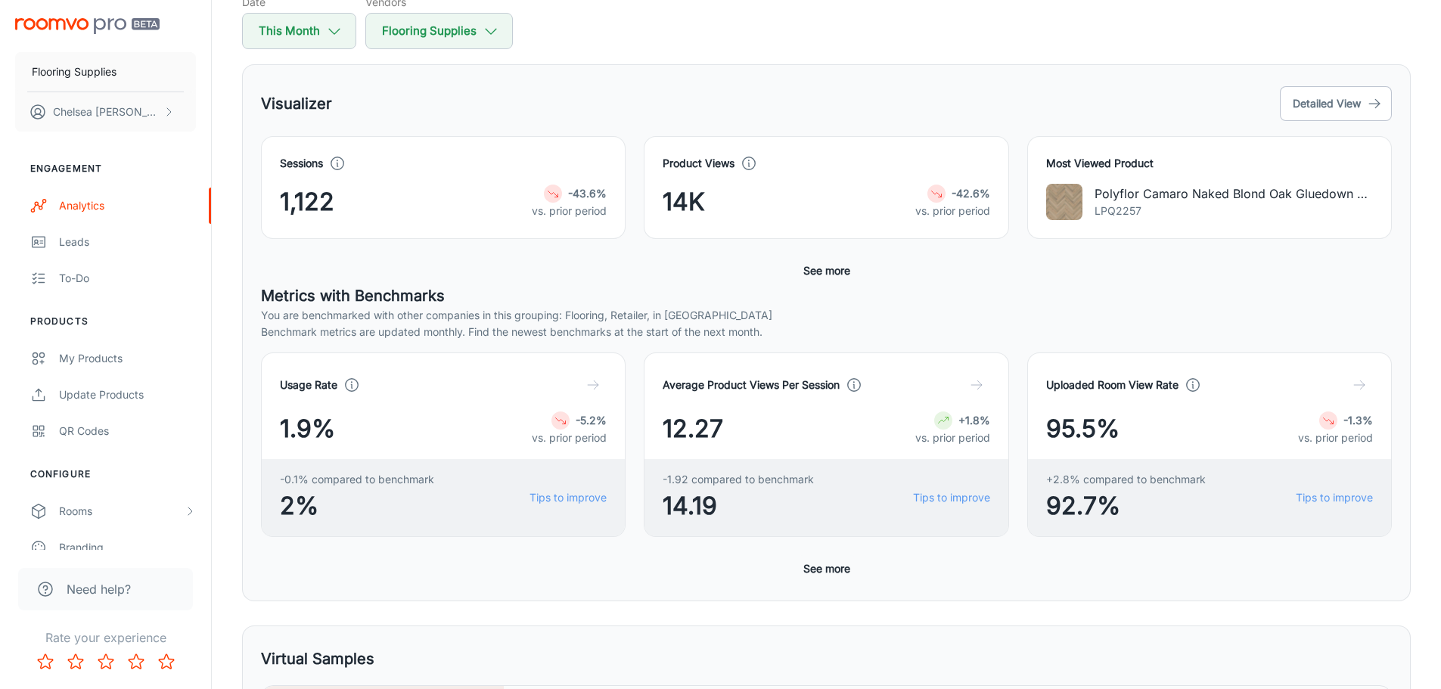
click at [843, 476] on button "See more" at bounding box center [826, 568] width 59 height 27
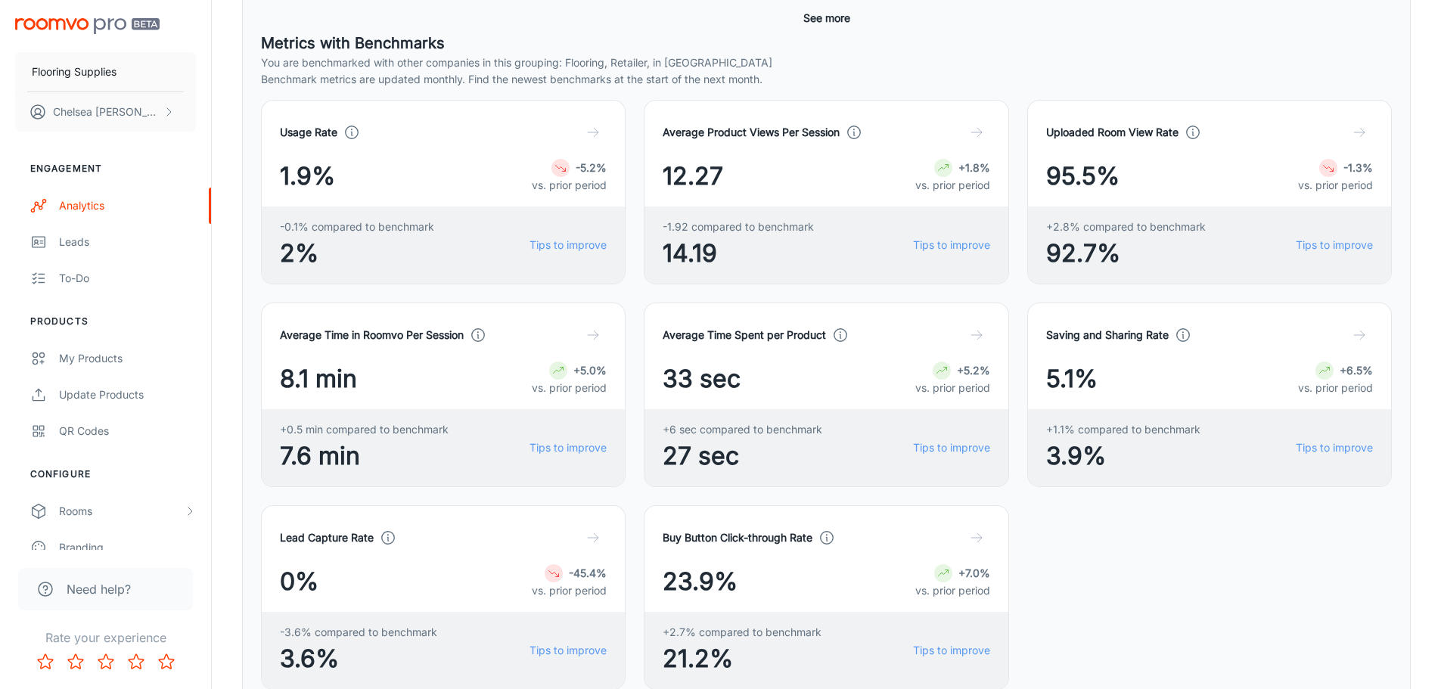
scroll to position [398, 0]
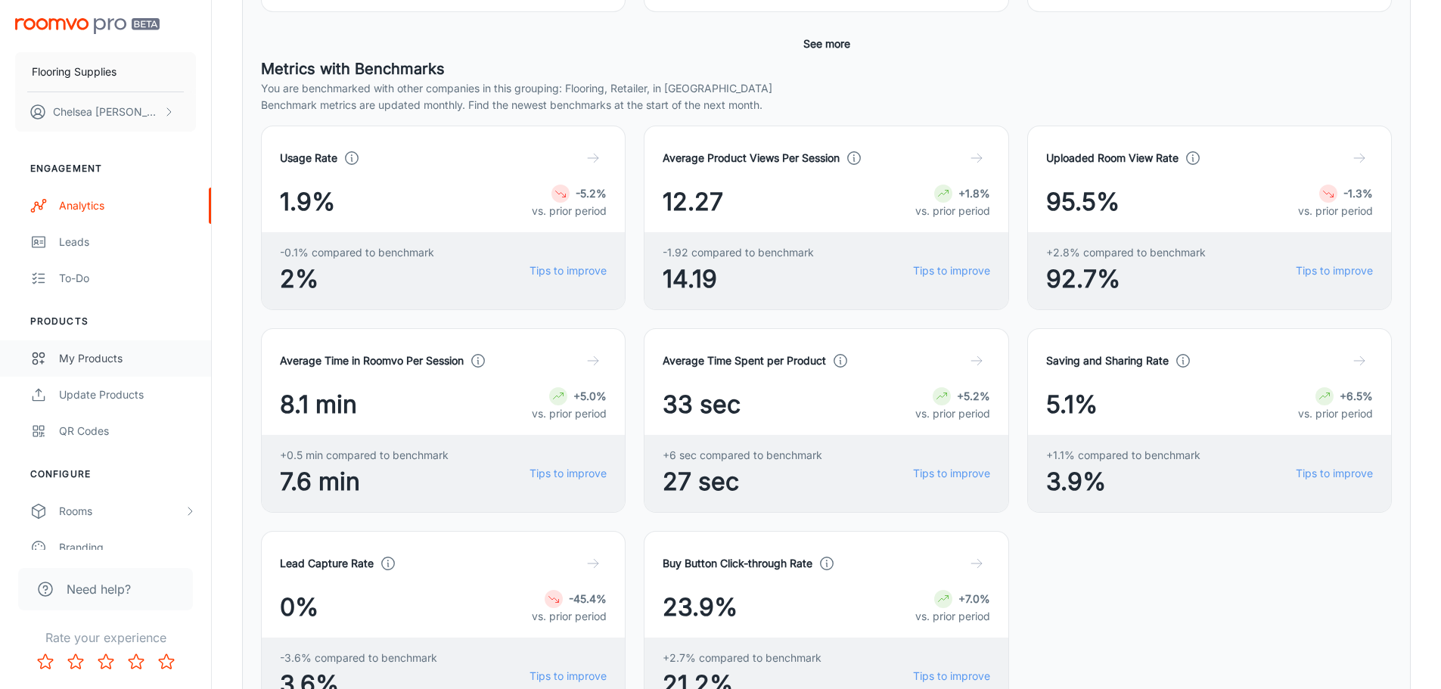
click at [122, 358] on div "My Products" at bounding box center [127, 358] width 137 height 17
